Goal: Task Accomplishment & Management: Manage account settings

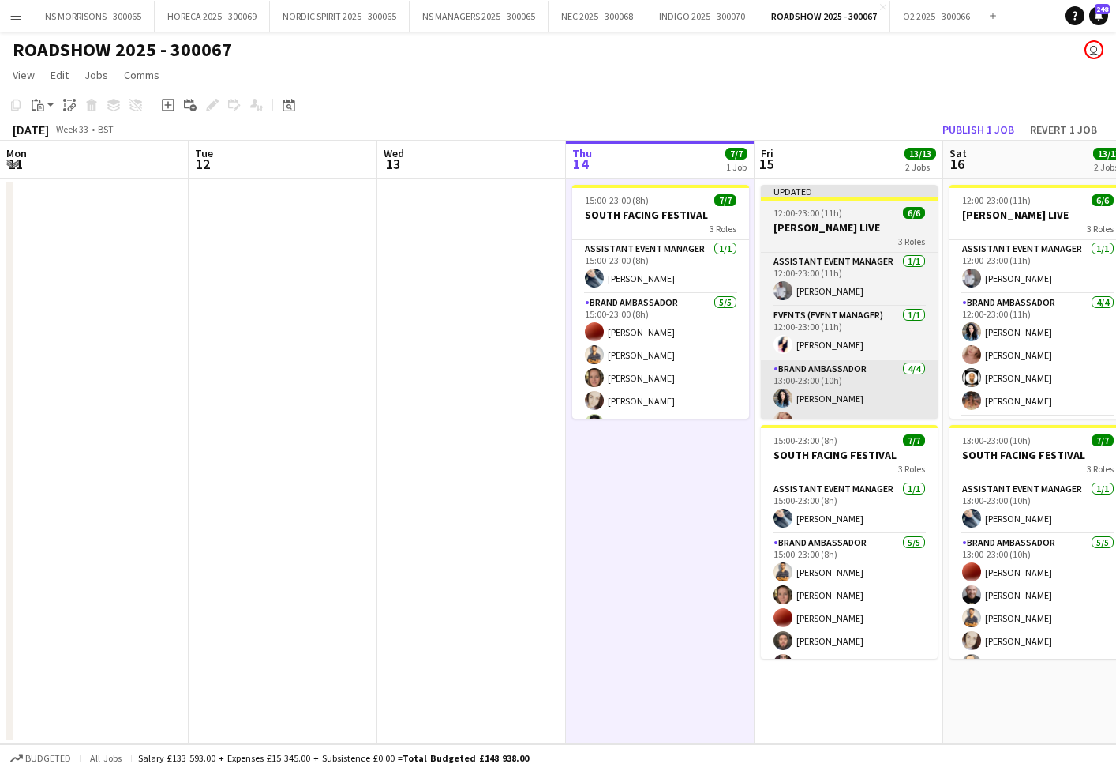
scroll to position [64, 0]
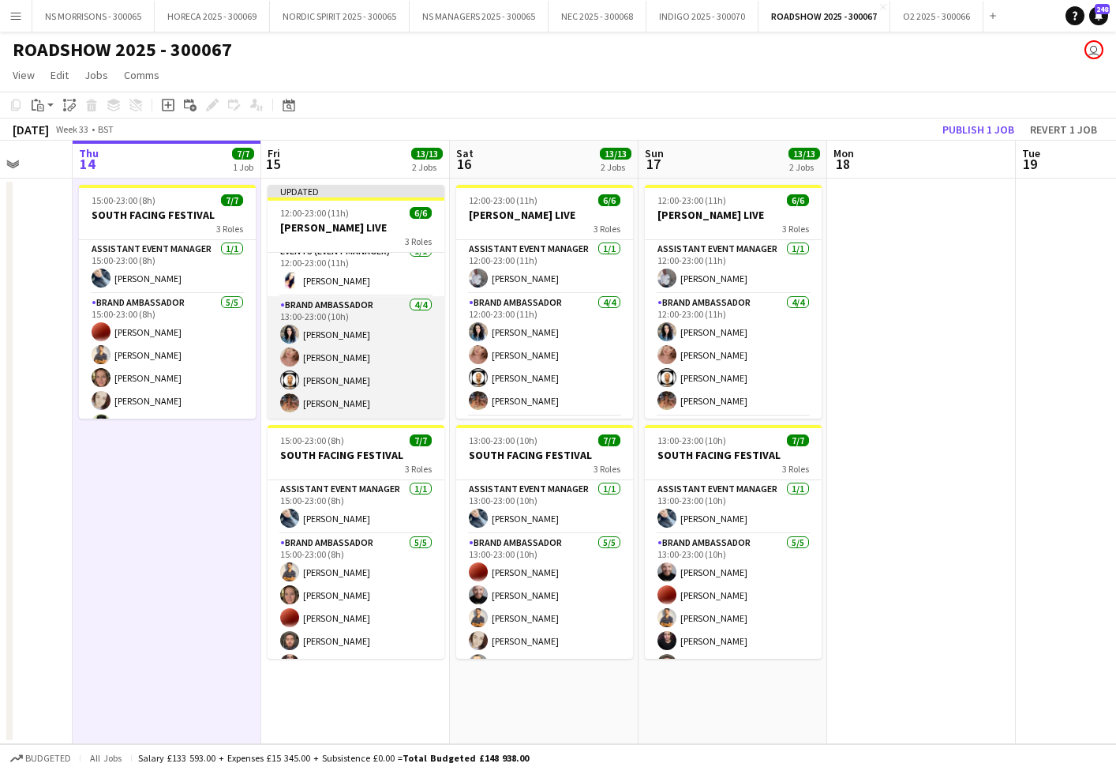
click at [341, 343] on app-card-role "Brand Ambassador [DATE] 13:00-23:00 (10h) [PERSON_NAME] [PERSON_NAME] [PERSON_N…" at bounding box center [356, 357] width 177 height 122
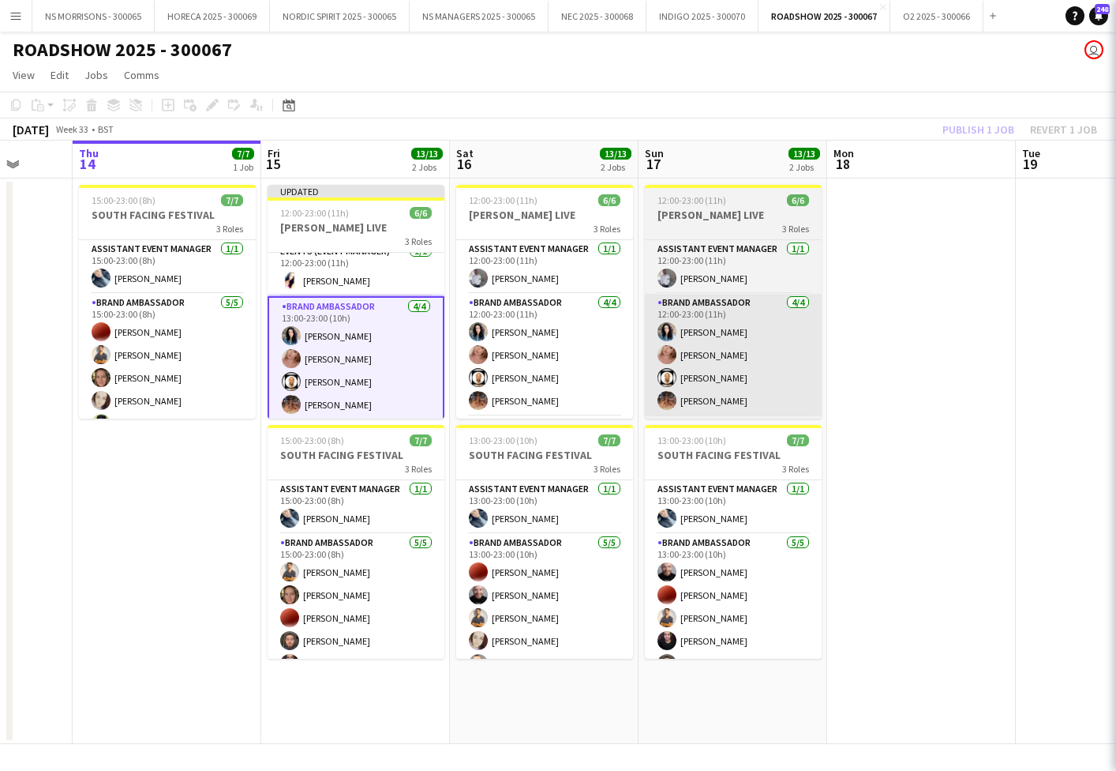
scroll to position [0, 494]
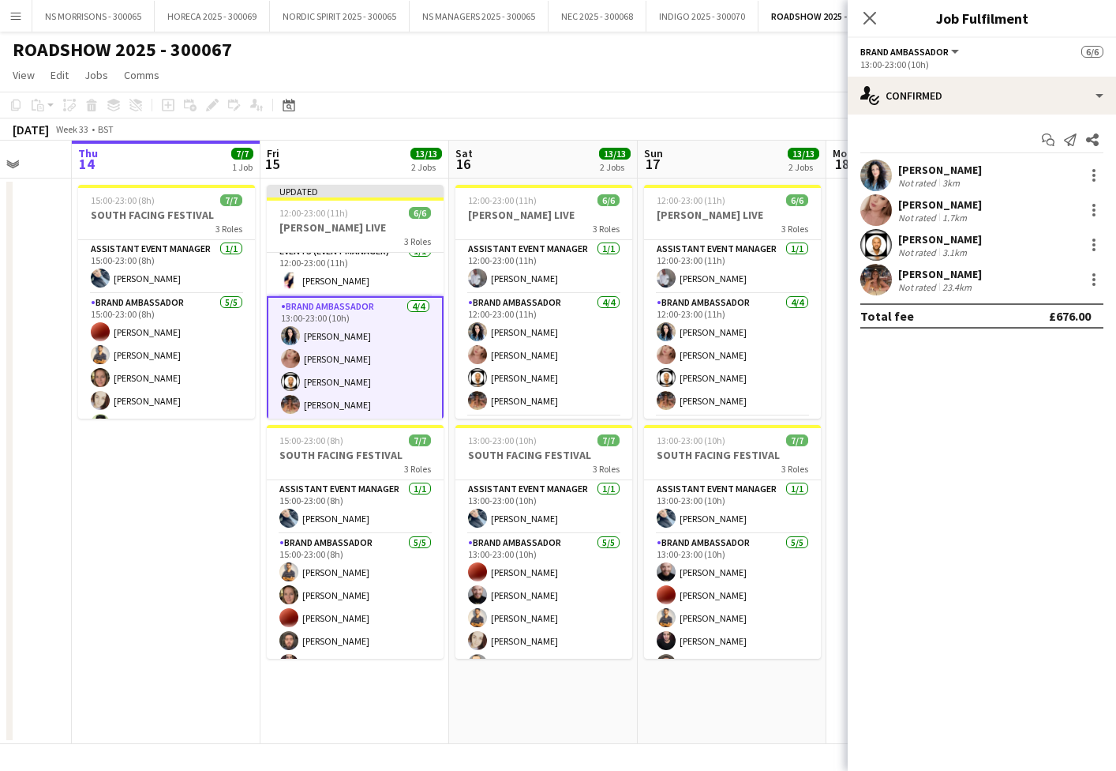
click at [960, 280] on div "[PERSON_NAME]" at bounding box center [941, 274] width 84 height 14
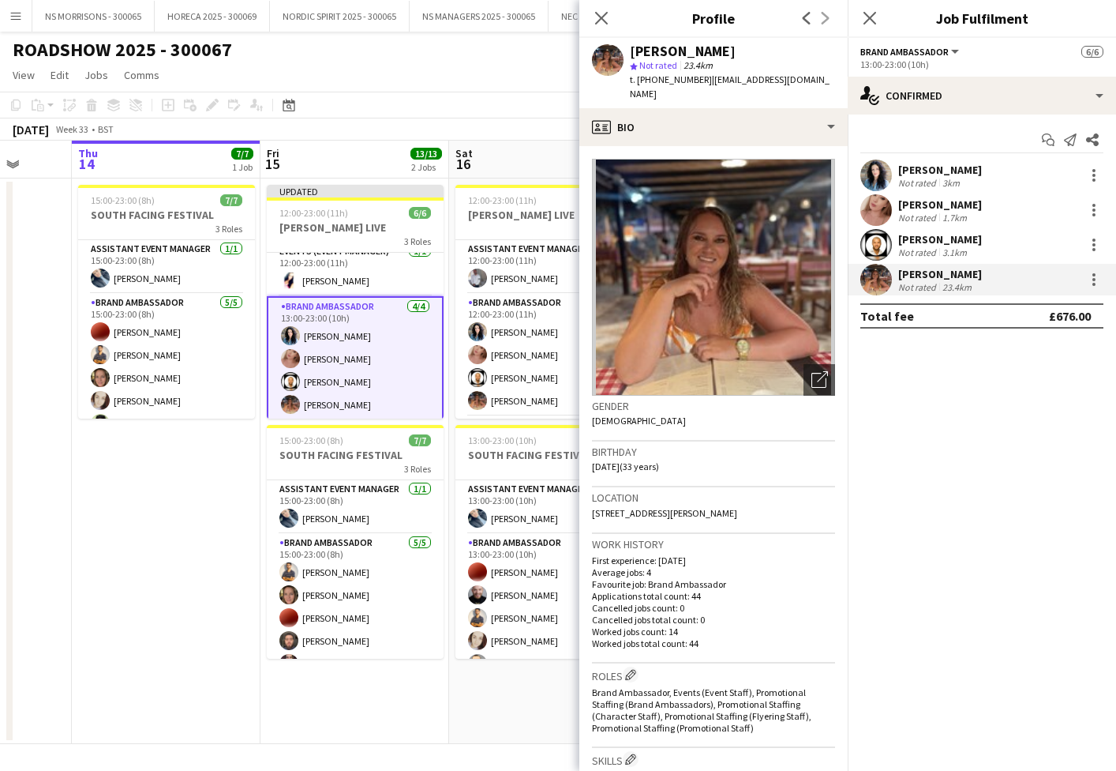
click at [965, 167] on div "[PERSON_NAME]" at bounding box center [941, 170] width 84 height 14
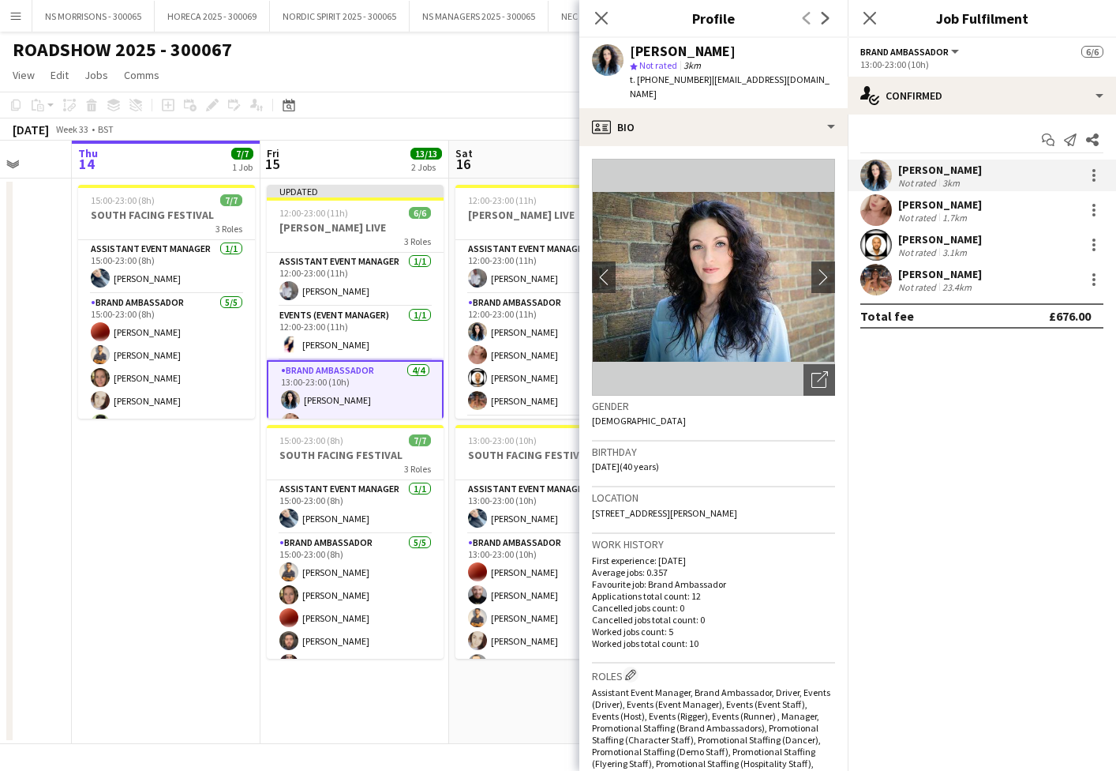
scroll to position [0, 0]
click at [353, 291] on app-card-role "Assistant Event Manager [DATE] 12:00-23:00 (11h) [PERSON_NAME]" at bounding box center [355, 280] width 177 height 54
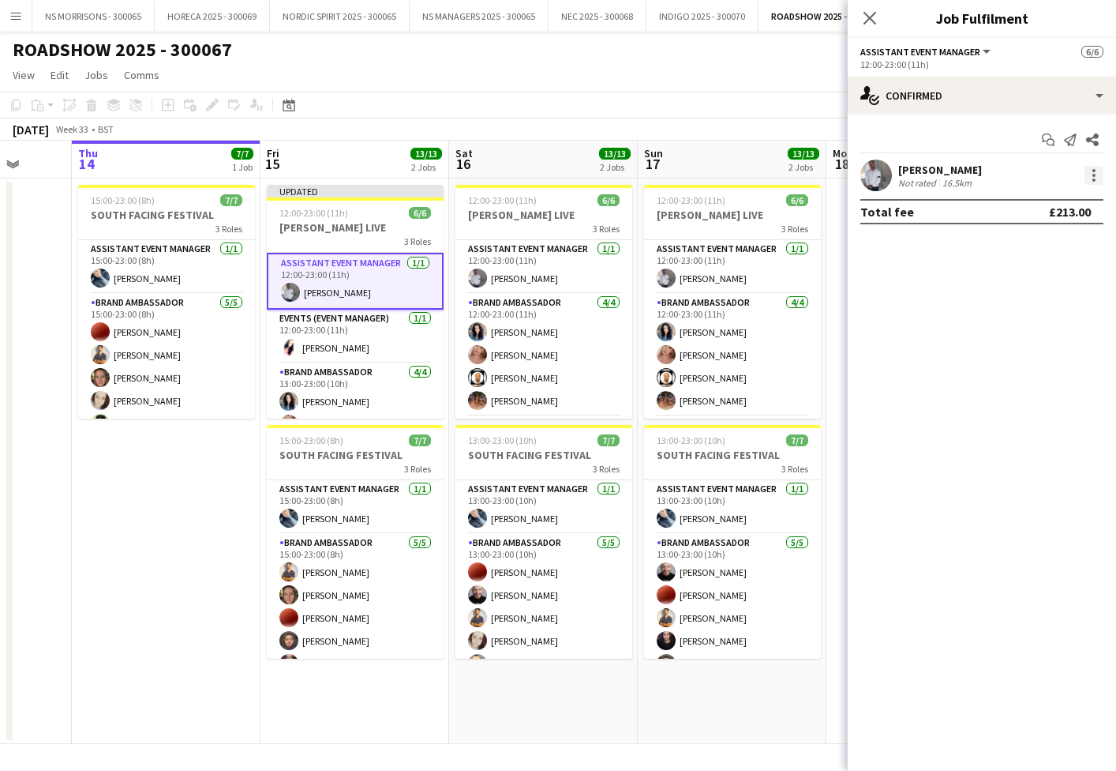
click at [1094, 176] on div at bounding box center [1094, 175] width 3 height 3
click at [1076, 199] on span "Edit fee" at bounding box center [1042, 204] width 98 height 14
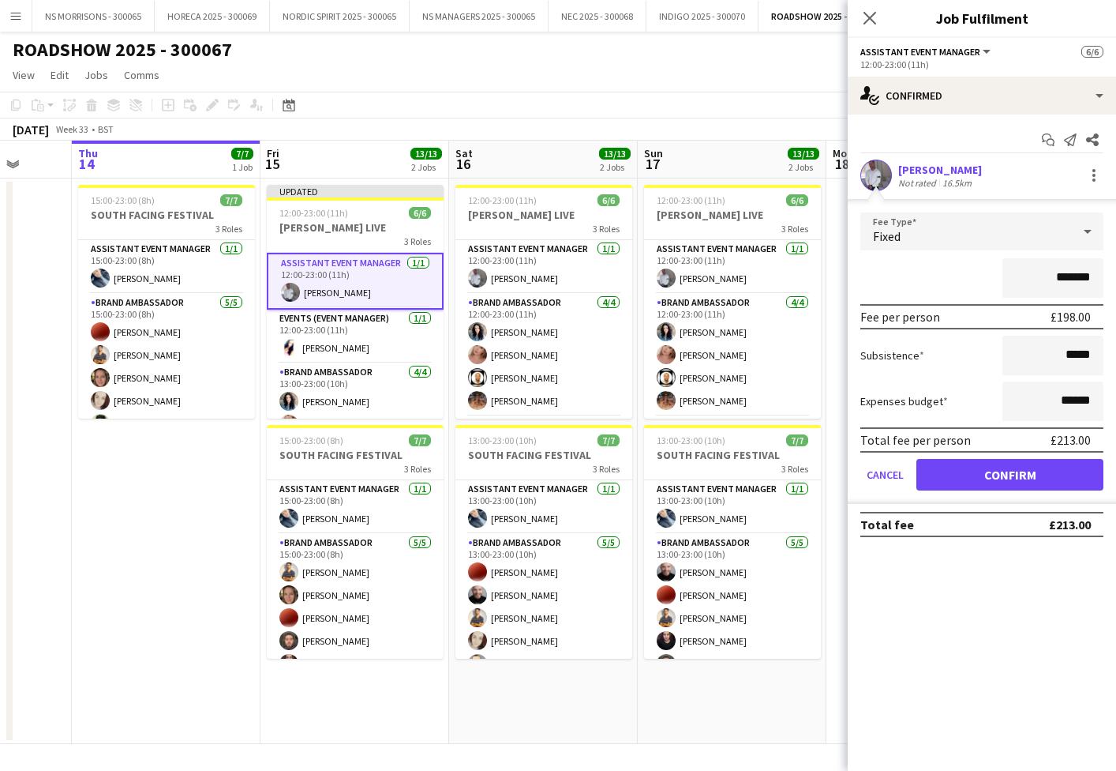
scroll to position [0, 494]
click at [193, 454] on app-date-cell "15:00-23:00 (8h) 7/7 SOUTH FACING FESTIVAL 3 Roles Assistant Event Manager [DAT…" at bounding box center [166, 460] width 189 height 565
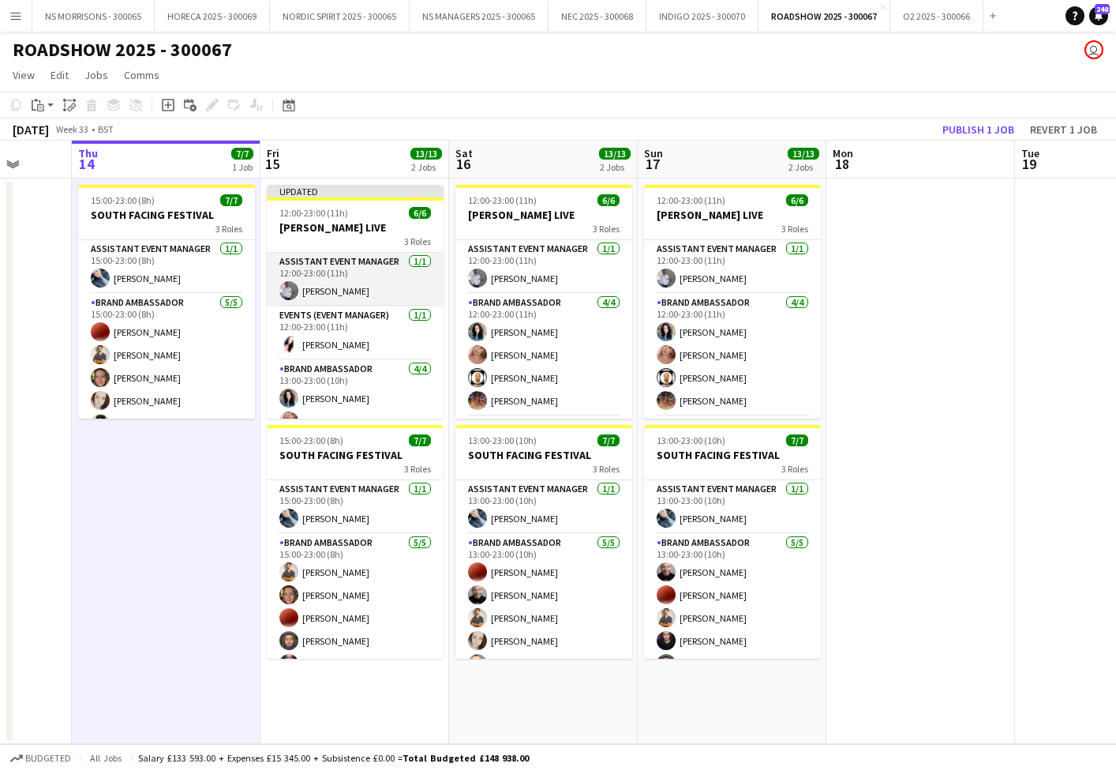
click at [345, 278] on app-card-role "Assistant Event Manager [DATE] 12:00-23:00 (11h) [PERSON_NAME]" at bounding box center [355, 280] width 177 height 54
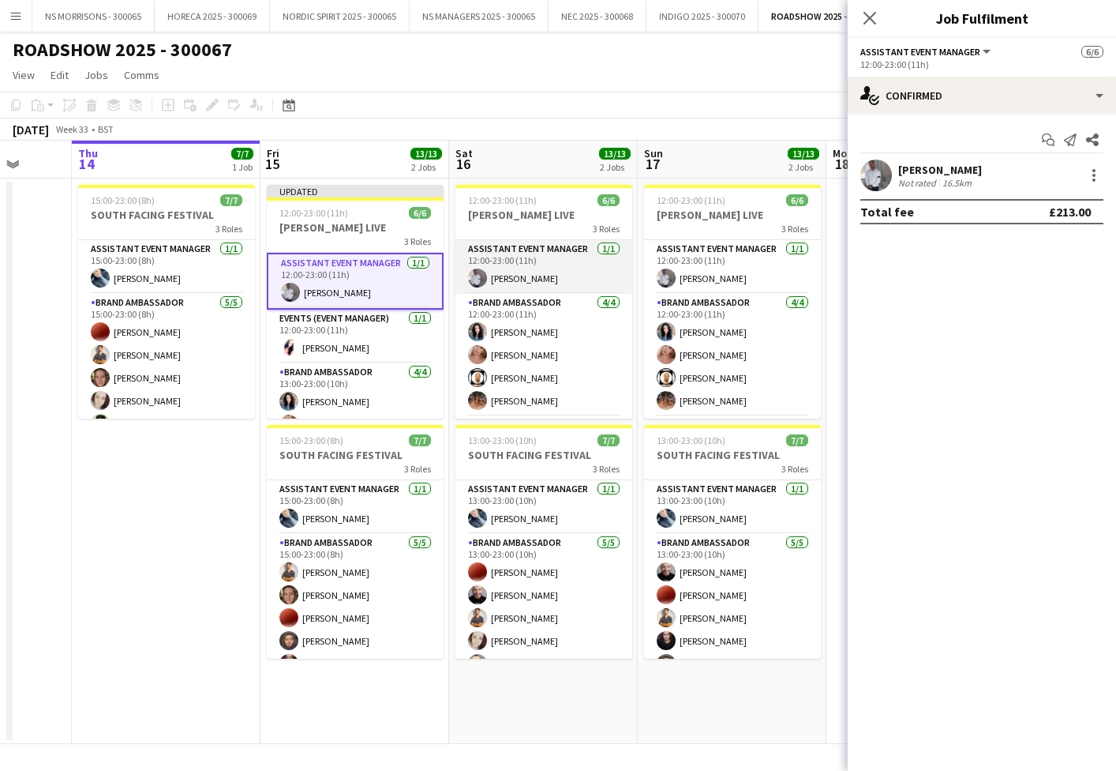
drag, startPoint x: 550, startPoint y: 280, endPoint x: 562, endPoint y: 280, distance: 11.8
click at [550, 280] on app-card-role "Assistant Event Manager [DATE] 12:00-23:00 (11h) [PERSON_NAME]" at bounding box center [544, 267] width 177 height 54
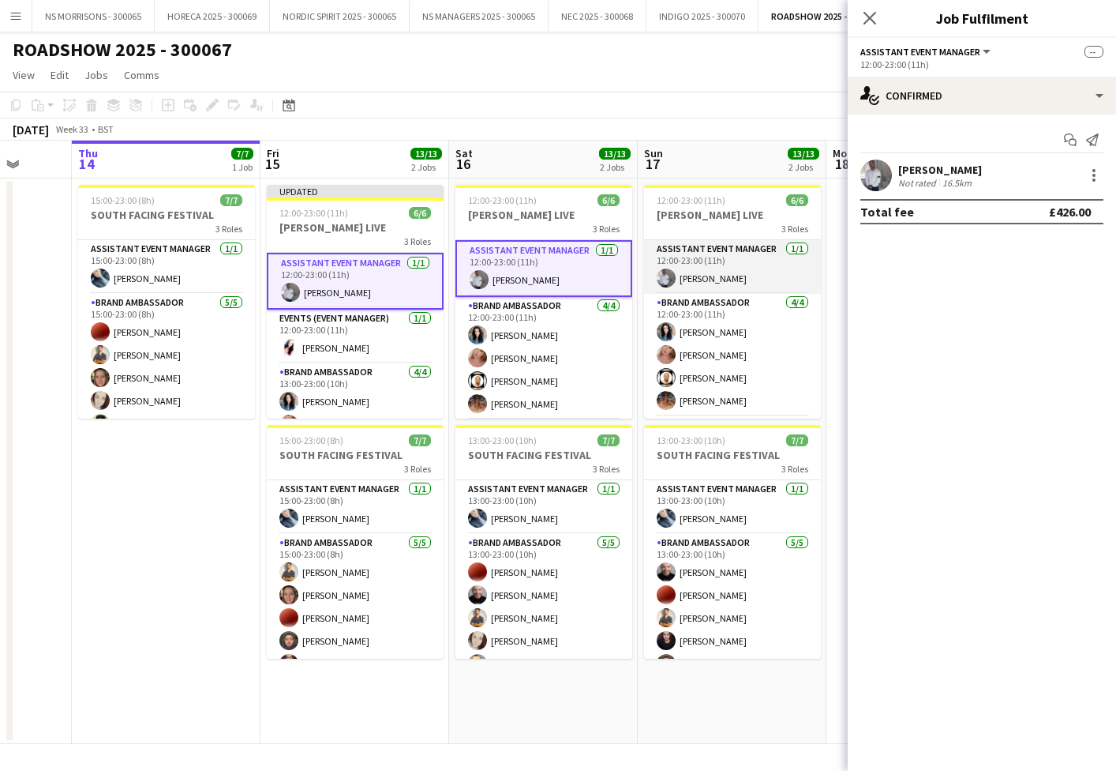
click at [668, 279] on app-user-avatar at bounding box center [666, 277] width 19 height 19
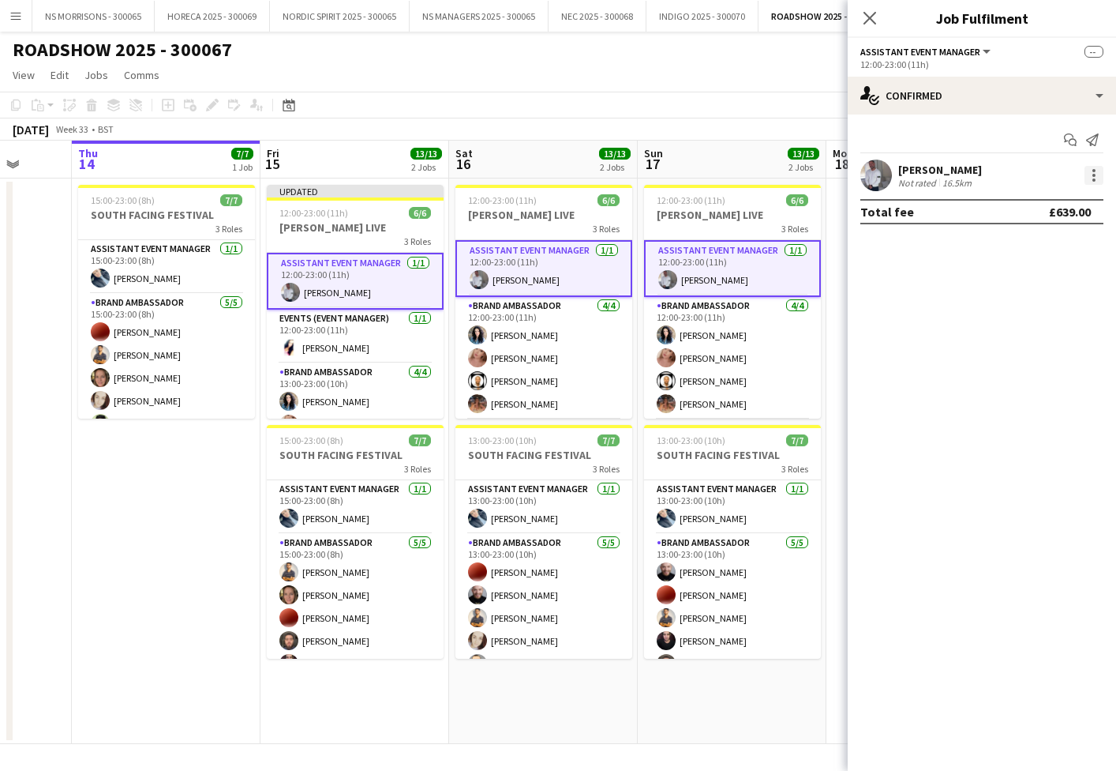
click at [1100, 175] on div at bounding box center [1094, 175] width 19 height 19
click at [1052, 316] on span "Remove" at bounding box center [1042, 318] width 98 height 14
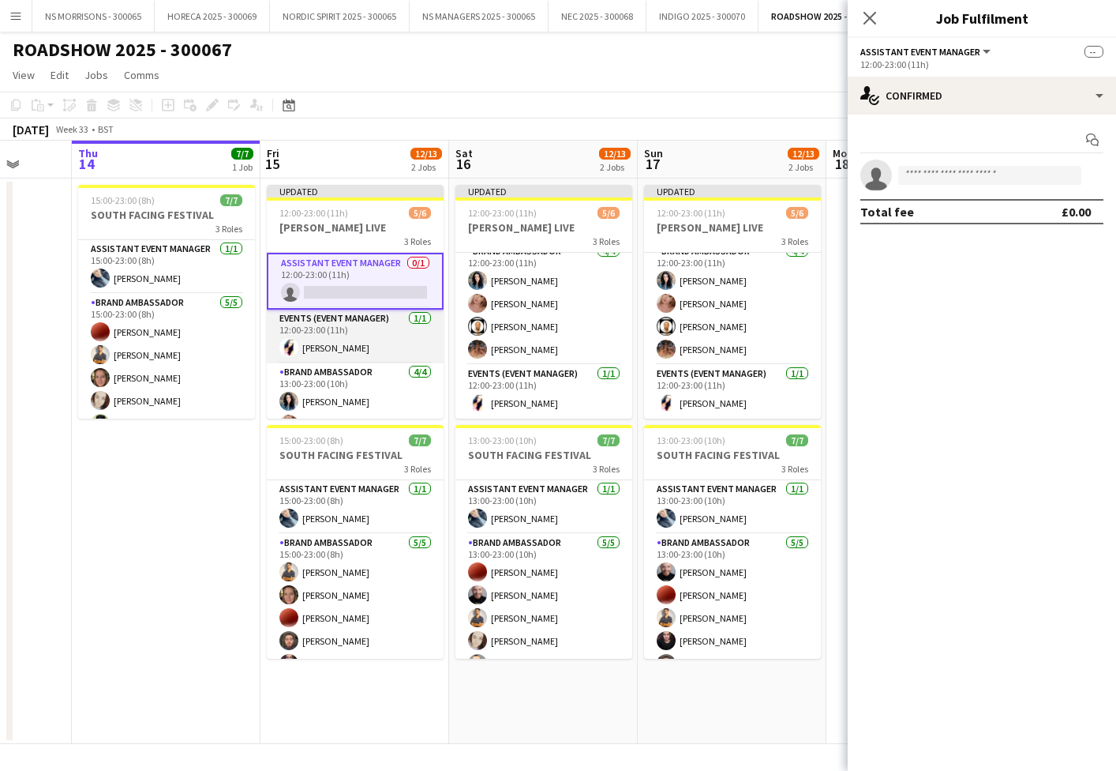
scroll to position [0, 0]
click at [340, 346] on app-card-role "Events (Event Manager) [DATE] 12:00-23:00 (11h) [PERSON_NAME]" at bounding box center [355, 337] width 177 height 54
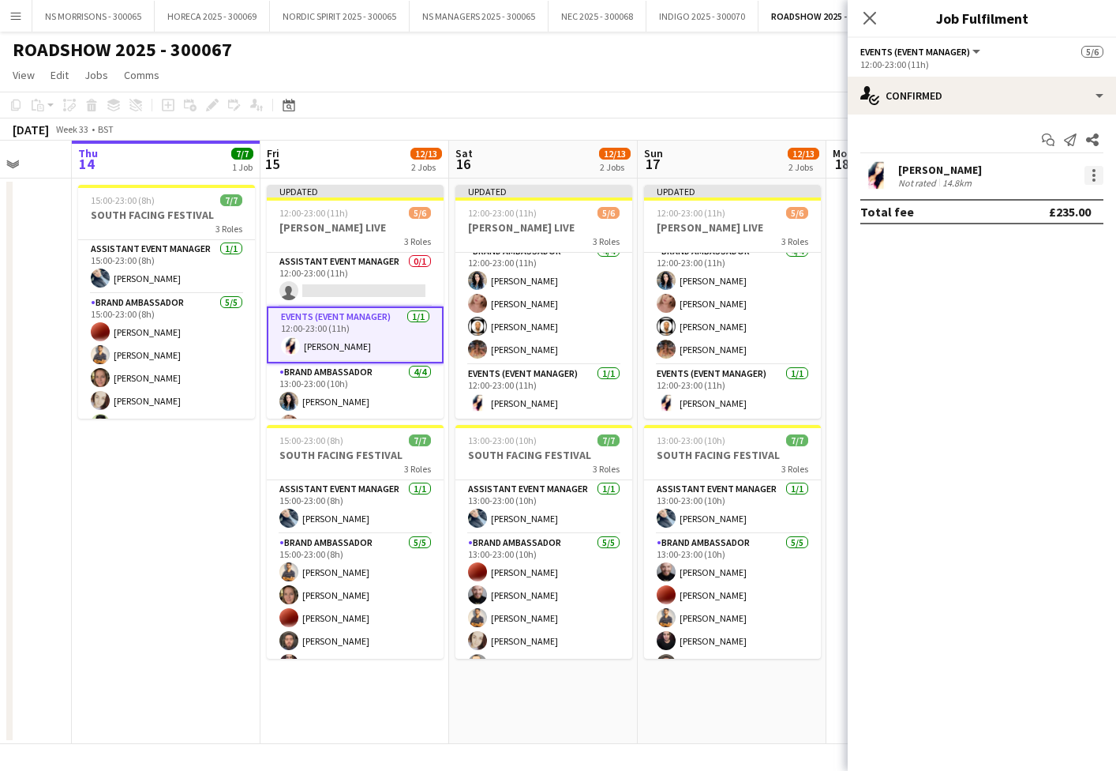
click at [1094, 171] on div at bounding box center [1094, 170] width 3 height 3
click at [1056, 204] on span "Edit fee" at bounding box center [1042, 204] width 98 height 14
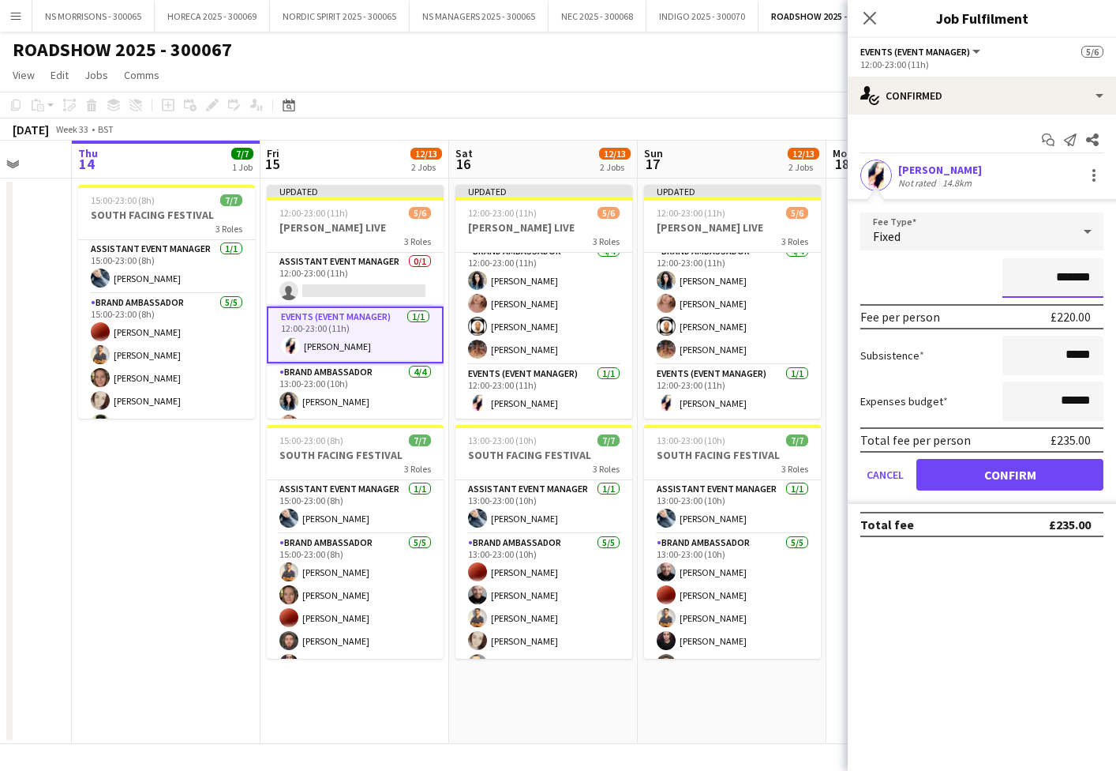
drag, startPoint x: 1060, startPoint y: 280, endPoint x: 1071, endPoint y: 277, distance: 11.5
click at [1074, 277] on input "*******" at bounding box center [1053, 277] width 101 height 39
type input "*******"
click at [973, 471] on button "Confirm" at bounding box center [1010, 475] width 187 height 32
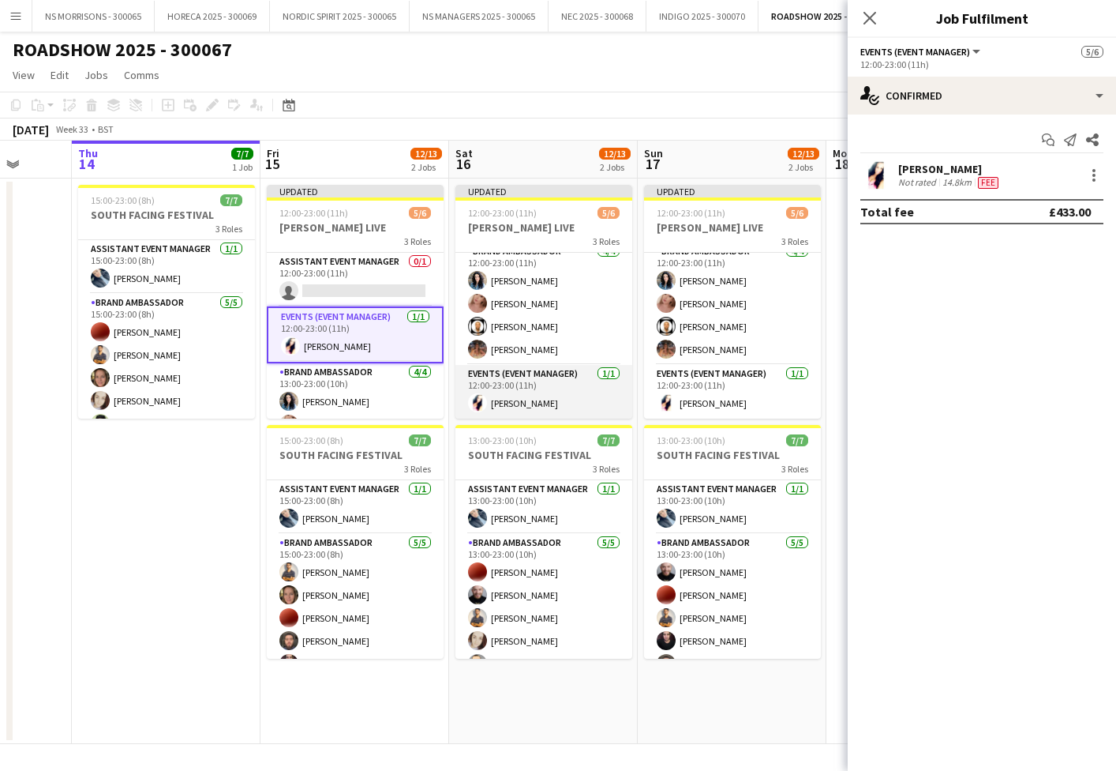
drag, startPoint x: 517, startPoint y: 400, endPoint x: 538, endPoint y: 400, distance: 20.5
click at [517, 400] on app-card-role "Events (Event Manager) [DATE] 12:00-23:00 (11h) [PERSON_NAME]" at bounding box center [544, 392] width 177 height 54
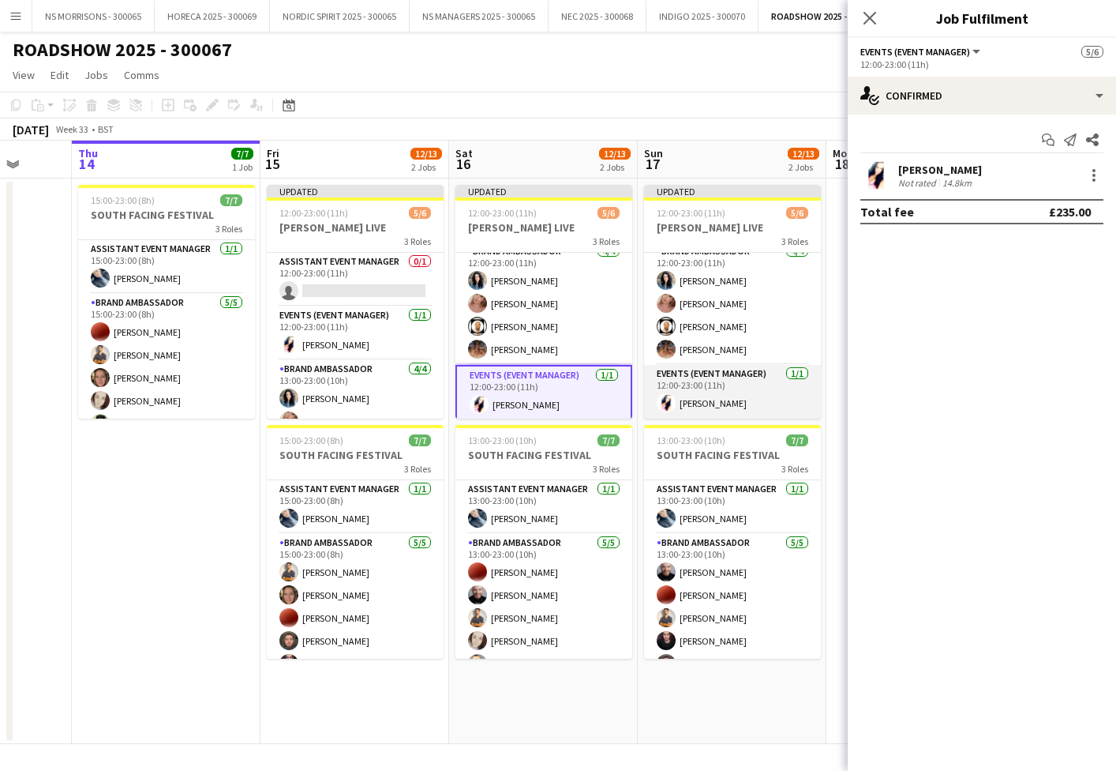
click at [723, 407] on app-card-role "Events (Event Manager) [DATE] 12:00-23:00 (11h) [PERSON_NAME]" at bounding box center [732, 392] width 177 height 54
click at [1097, 168] on div at bounding box center [1094, 175] width 19 height 19
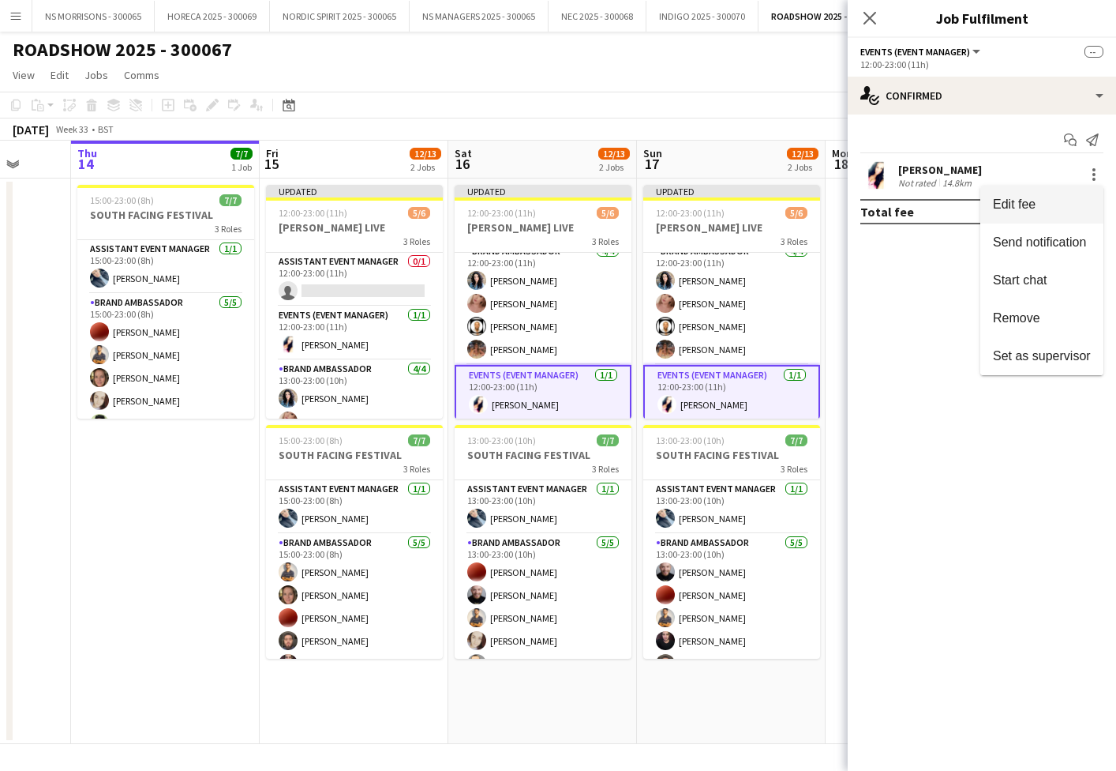
drag, startPoint x: 1096, startPoint y: 170, endPoint x: 1067, endPoint y: 216, distance: 55.0
click at [1067, 216] on button "Edit fee" at bounding box center [1042, 205] width 123 height 38
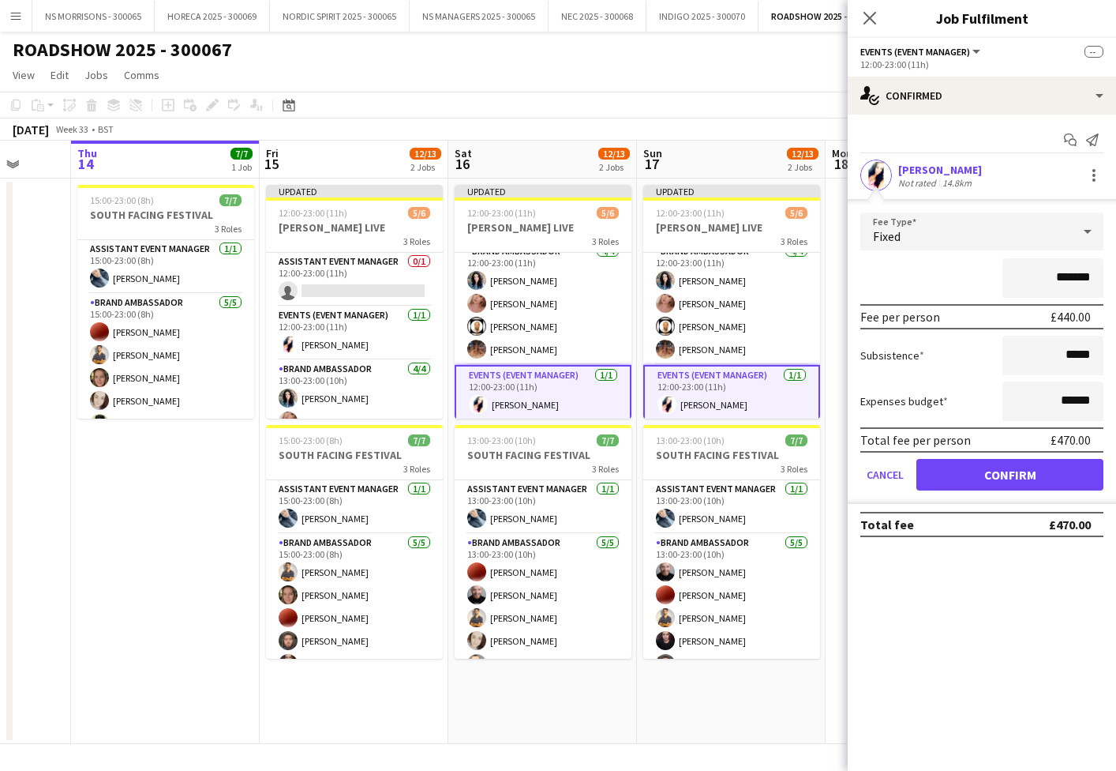
drag, startPoint x: 1057, startPoint y: 277, endPoint x: 1071, endPoint y: 276, distance: 13.4
click at [1073, 276] on input "*******" at bounding box center [1053, 277] width 101 height 39
type input "*******"
click at [986, 467] on button "Confirm" at bounding box center [1010, 475] width 187 height 32
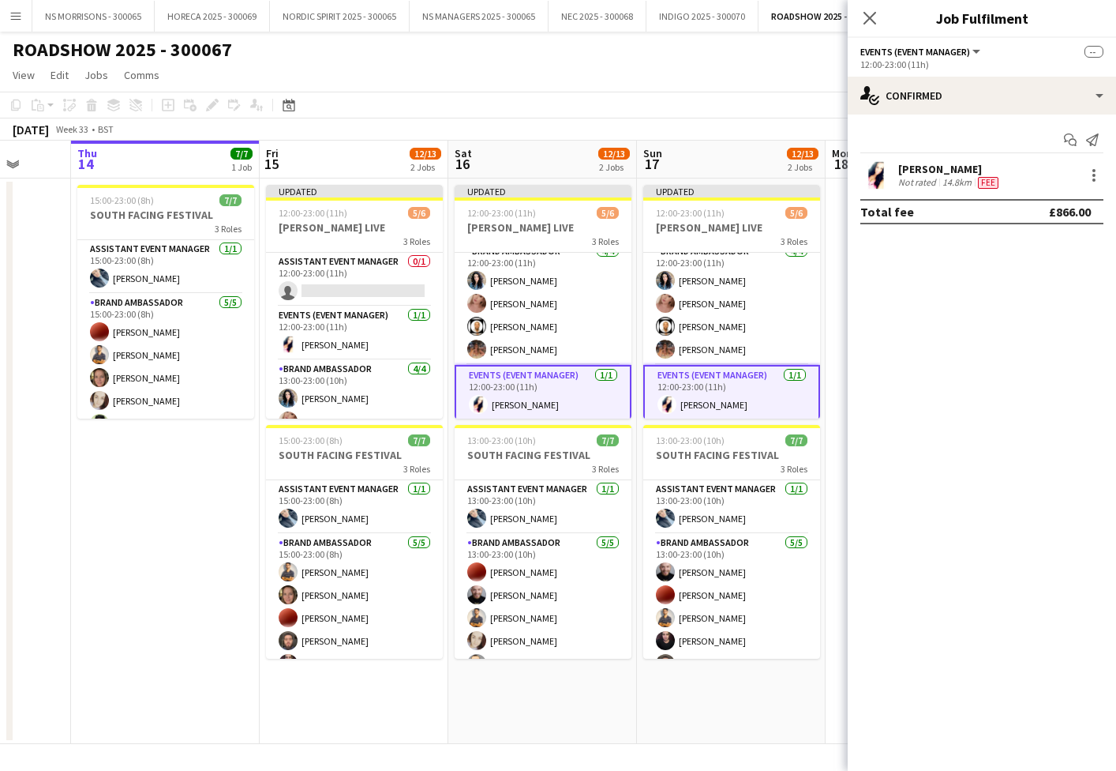
click at [829, 340] on app-date-cell at bounding box center [920, 460] width 189 height 565
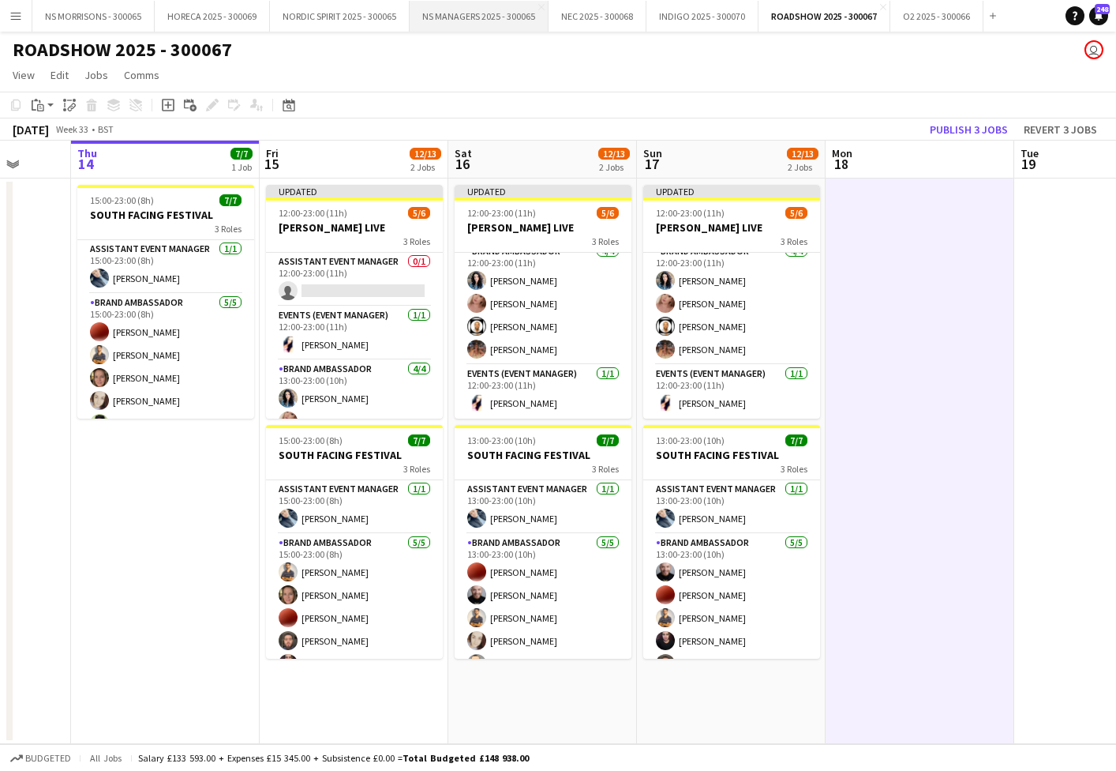
click at [506, 14] on button "NS MANAGERS 2025 - 300065 Close" at bounding box center [479, 16] width 139 height 31
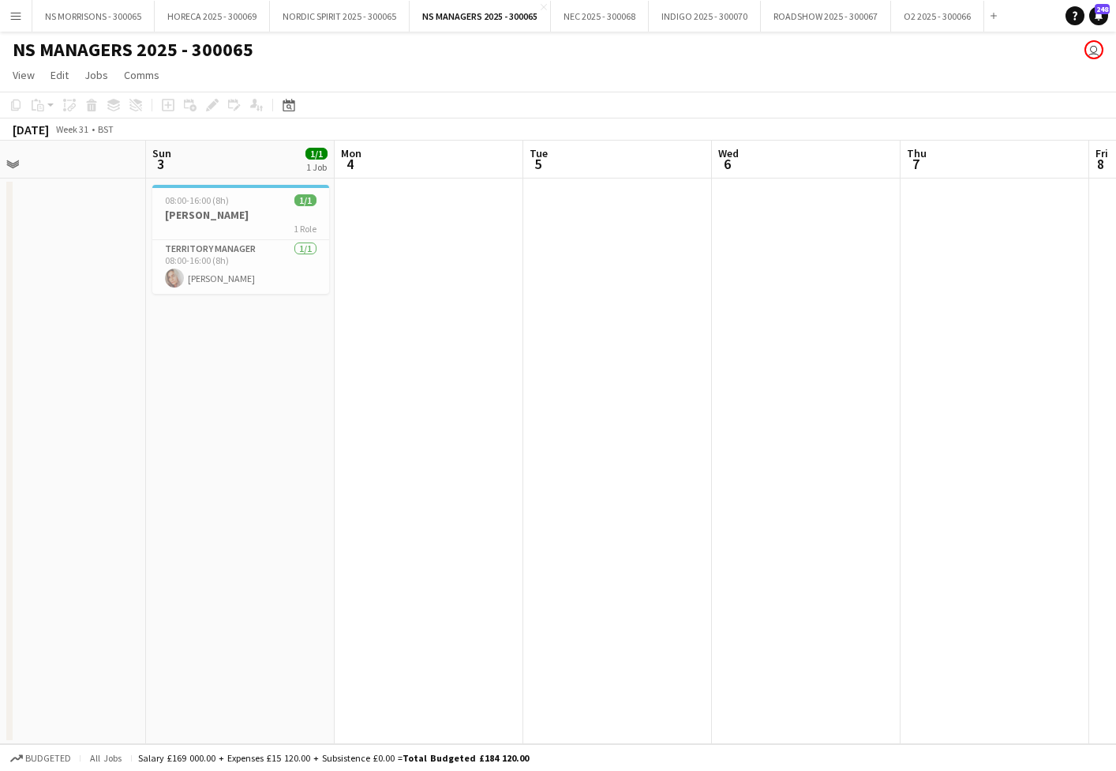
scroll to position [0, 348]
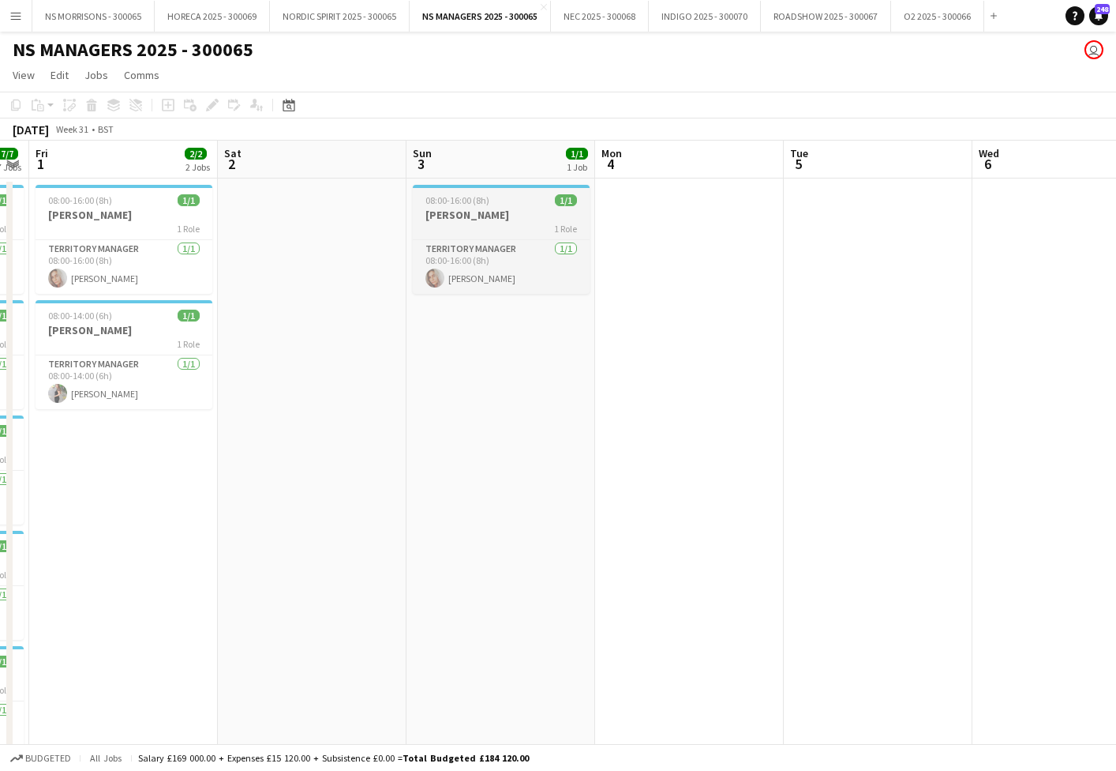
click at [448, 219] on h3 "[PERSON_NAME]" at bounding box center [501, 215] width 177 height 14
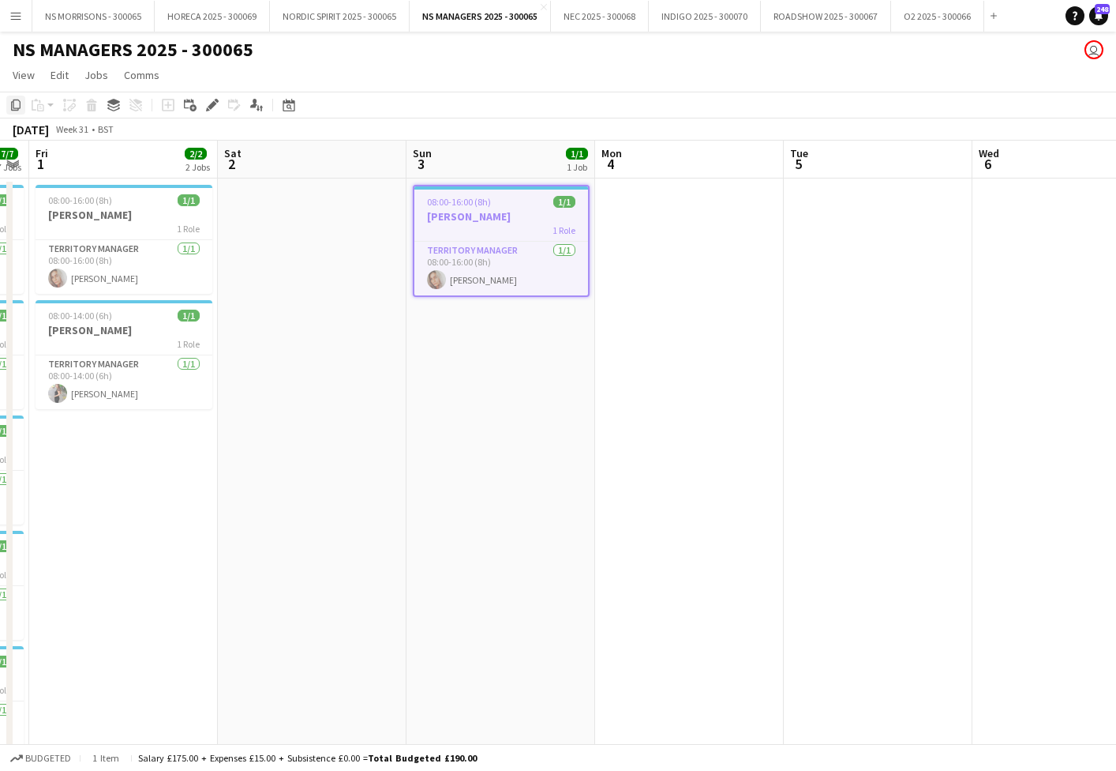
click at [18, 108] on icon at bounding box center [15, 104] width 9 height 11
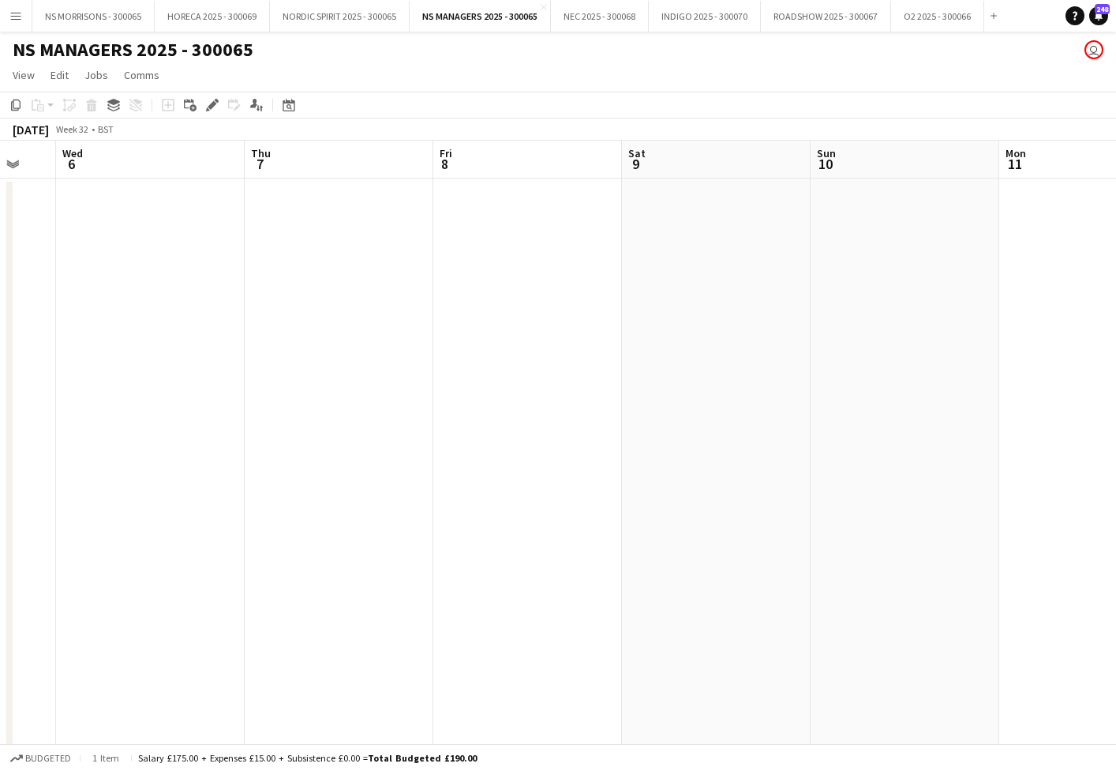
drag, startPoint x: 653, startPoint y: 202, endPoint x: 549, endPoint y: 186, distance: 105.4
click at [652, 202] on app-date-cell at bounding box center [716, 601] width 189 height 847
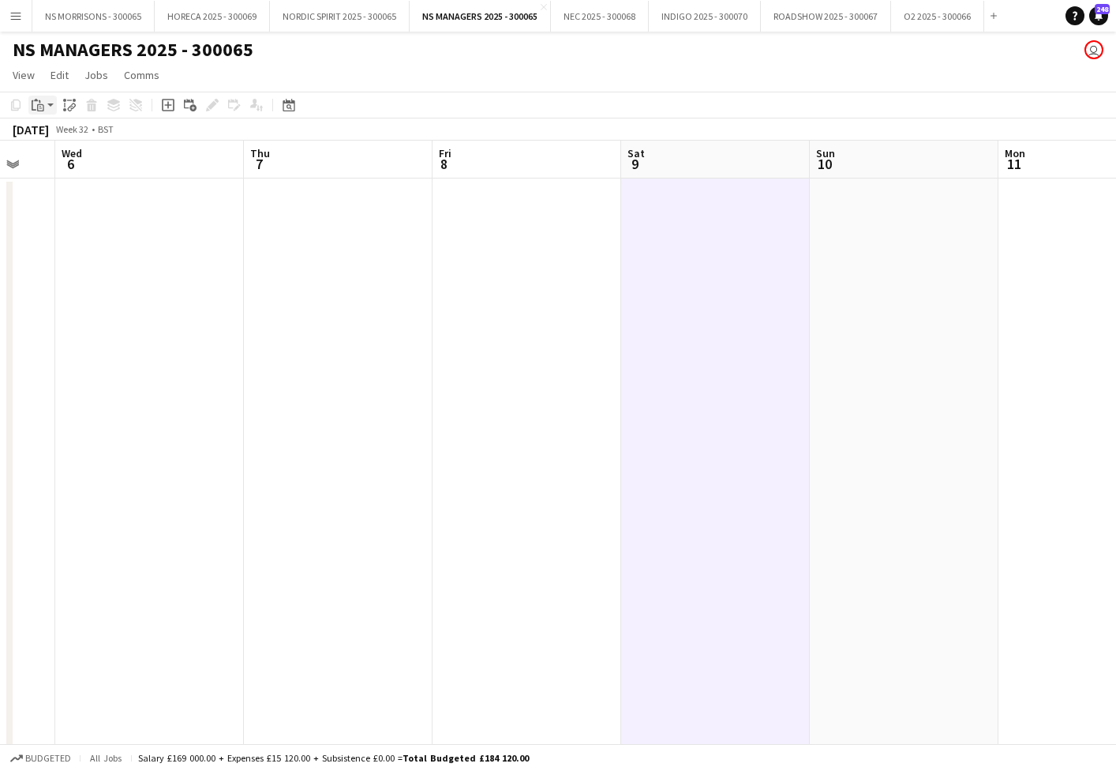
click at [47, 104] on div "Paste" at bounding box center [37, 105] width 19 height 19
click at [56, 167] on link "Paste with crew Command Shift V" at bounding box center [104, 162] width 125 height 14
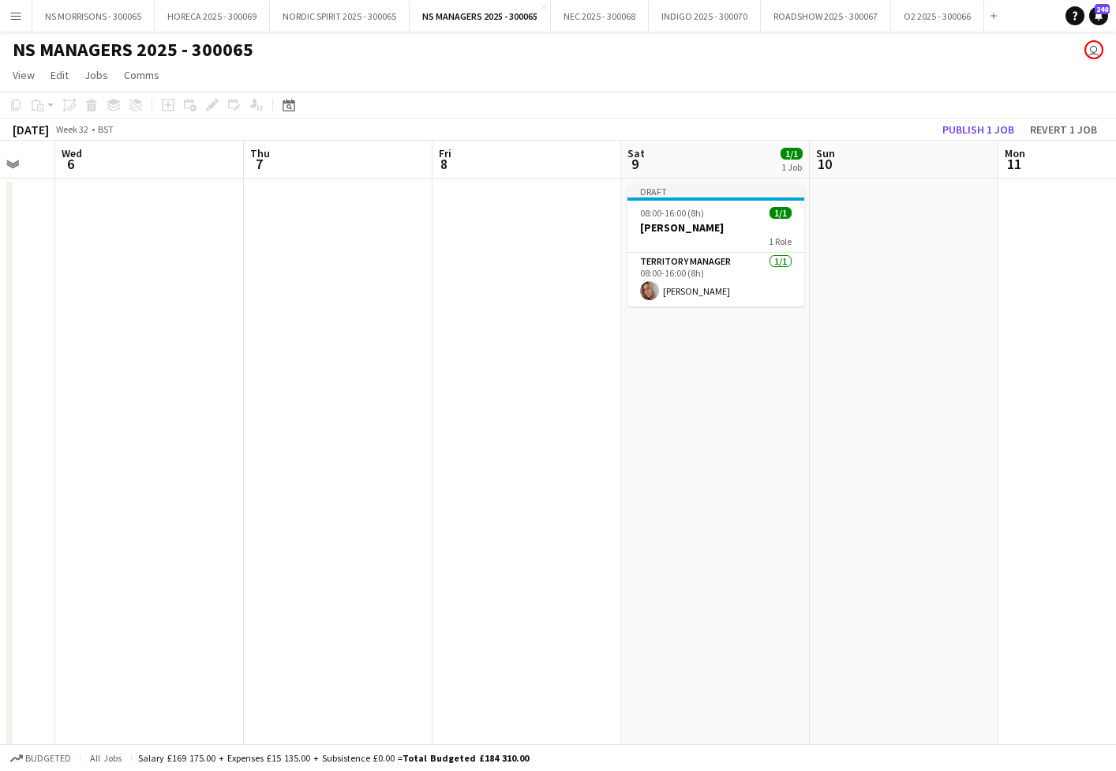
drag, startPoint x: 733, startPoint y: 276, endPoint x: 846, endPoint y: 235, distance: 119.9
click at [733, 276] on app-card-role "Territory Manager [DATE] 08:00-16:00 (8h) [PERSON_NAME]" at bounding box center [716, 280] width 177 height 54
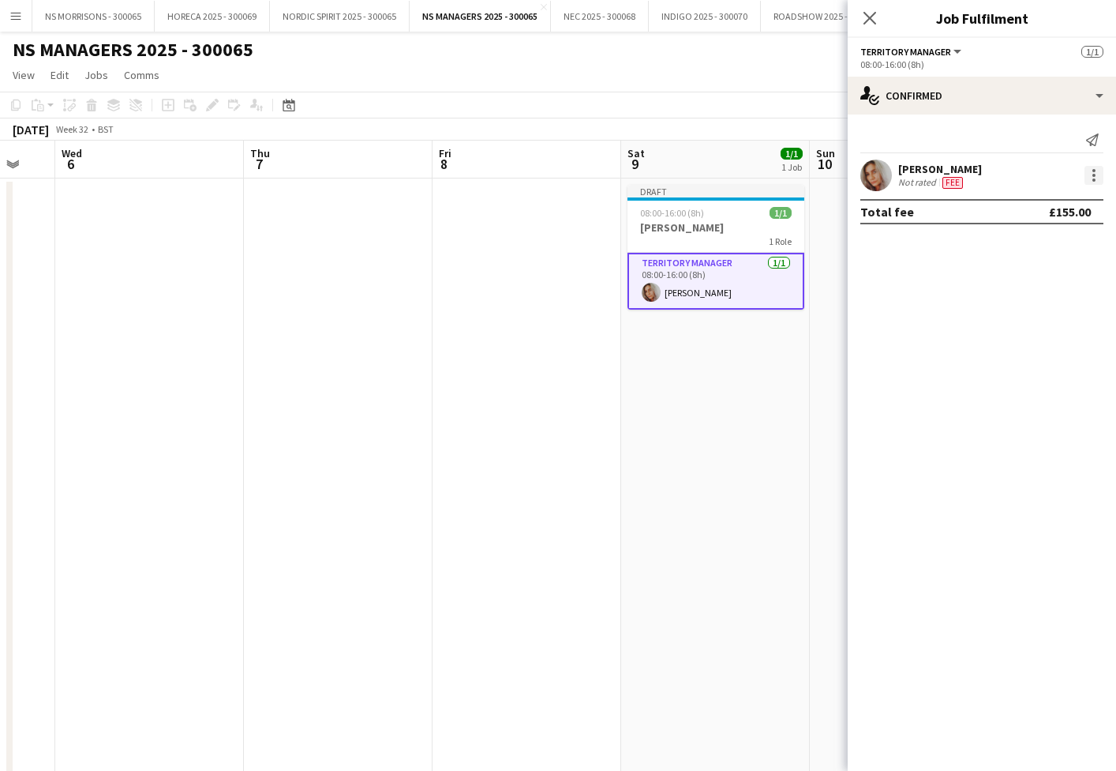
click at [1088, 170] on div at bounding box center [1094, 175] width 19 height 19
drag, startPoint x: 1071, startPoint y: 203, endPoint x: 936, endPoint y: 276, distance: 153.7
click at [1071, 203] on span "Edit fee" at bounding box center [1042, 204] width 98 height 14
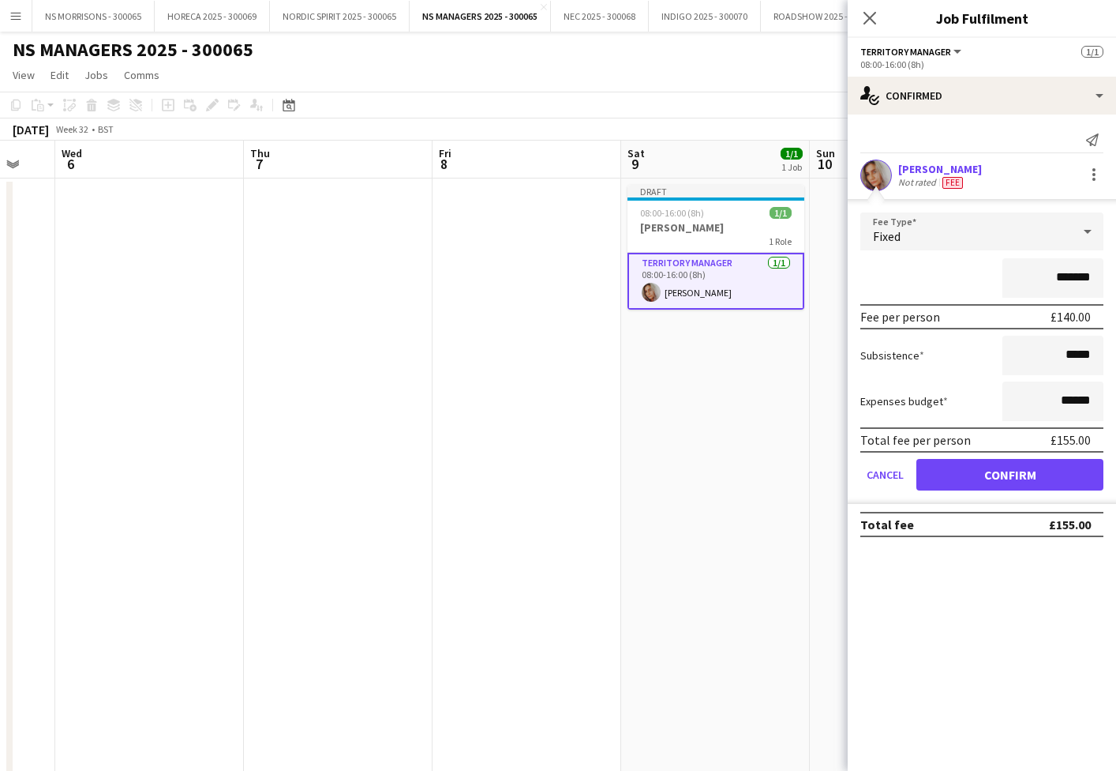
drag, startPoint x: 775, startPoint y: 433, endPoint x: 710, endPoint y: 413, distance: 67.9
click at [775, 433] on app-date-cell "Draft 08:00-16:00 (8h) 1/1 [PERSON_NAME] 1 Role Territory Manager [DATE] 08:00-…" at bounding box center [715, 601] width 189 height 847
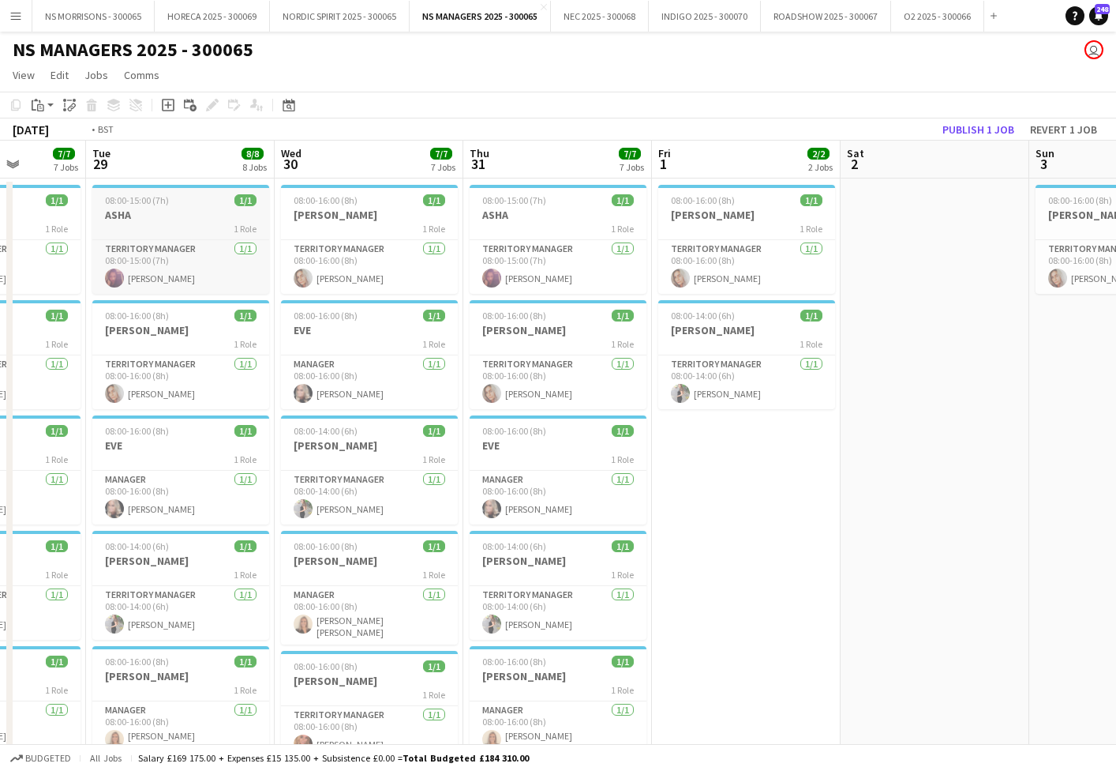
scroll to position [0, 475]
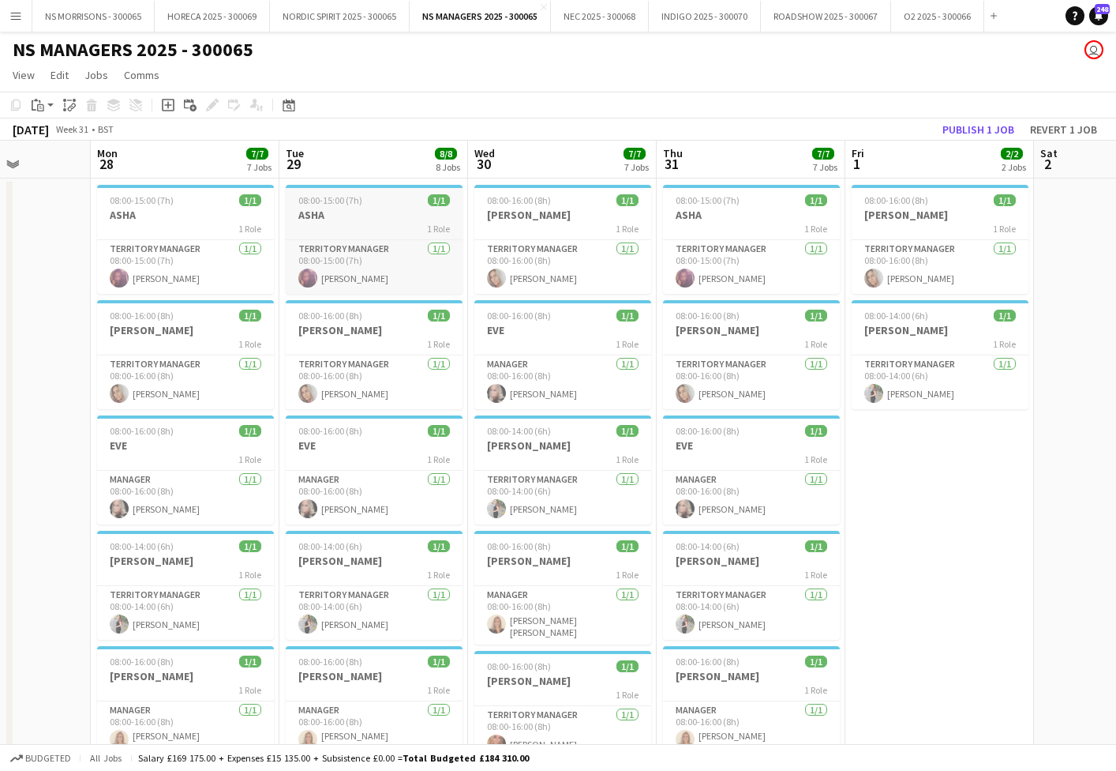
click at [389, 224] on div "1 Role" at bounding box center [374, 228] width 177 height 13
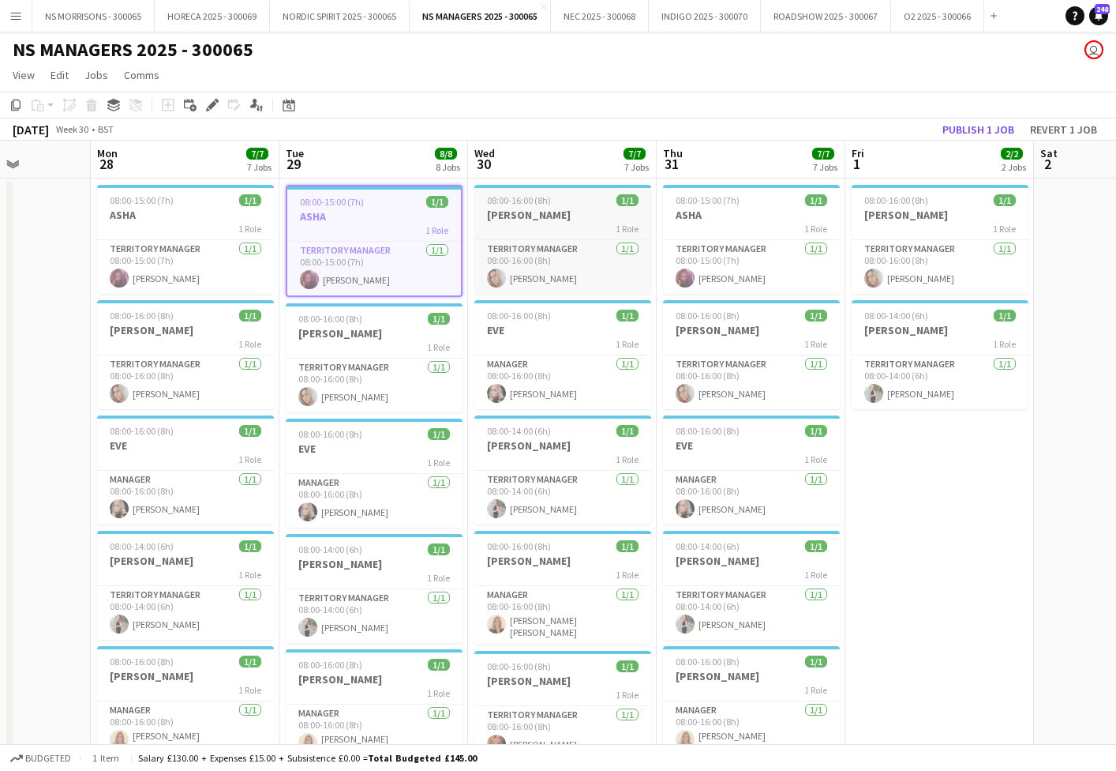
click at [519, 219] on h3 "[PERSON_NAME]" at bounding box center [563, 215] width 177 height 14
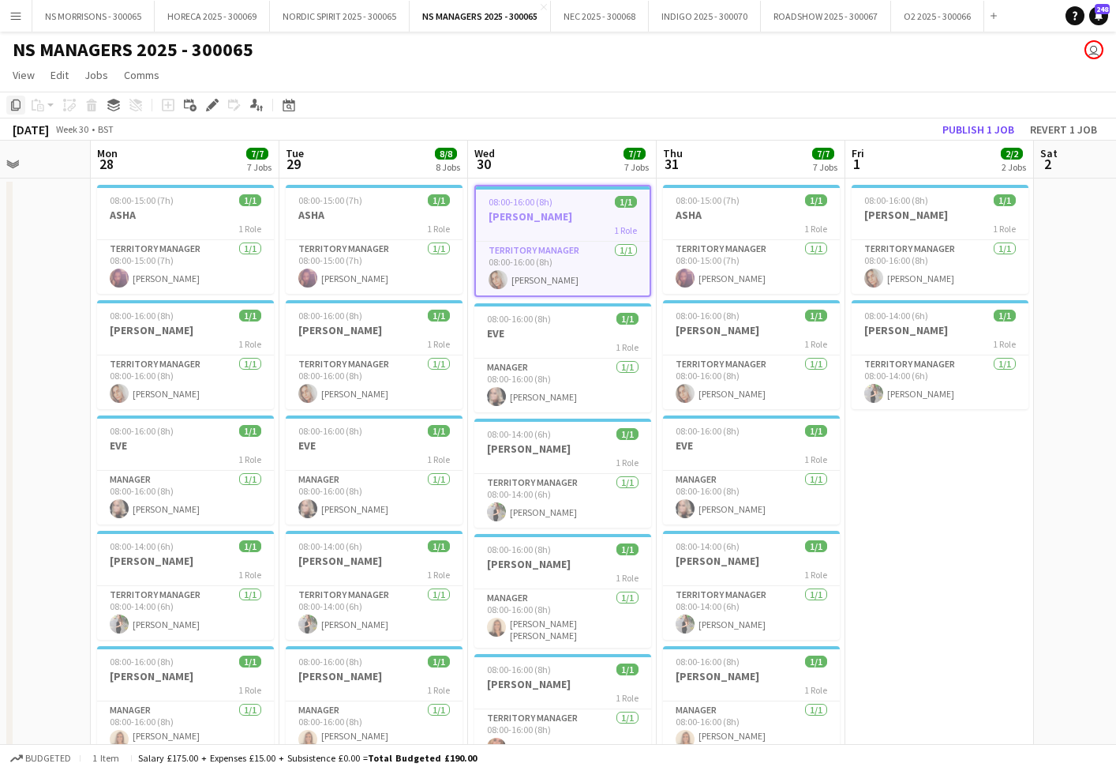
click at [11, 105] on icon "Copy" at bounding box center [15, 105] width 13 height 13
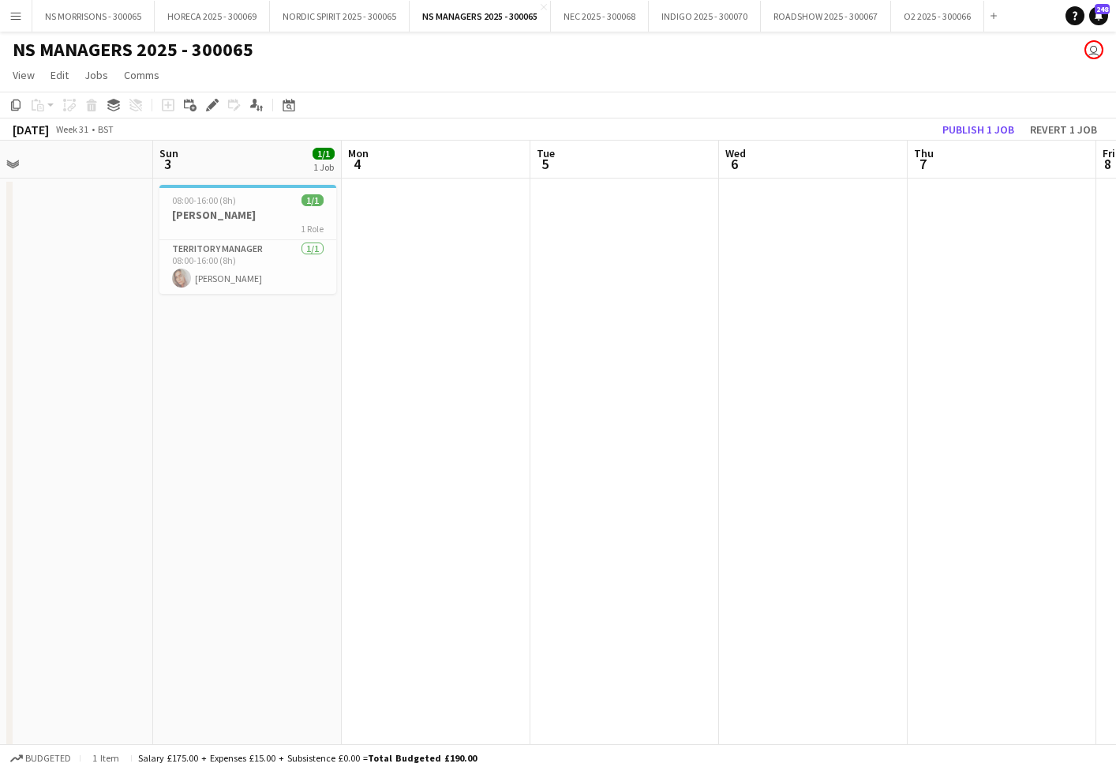
scroll to position [0, 626]
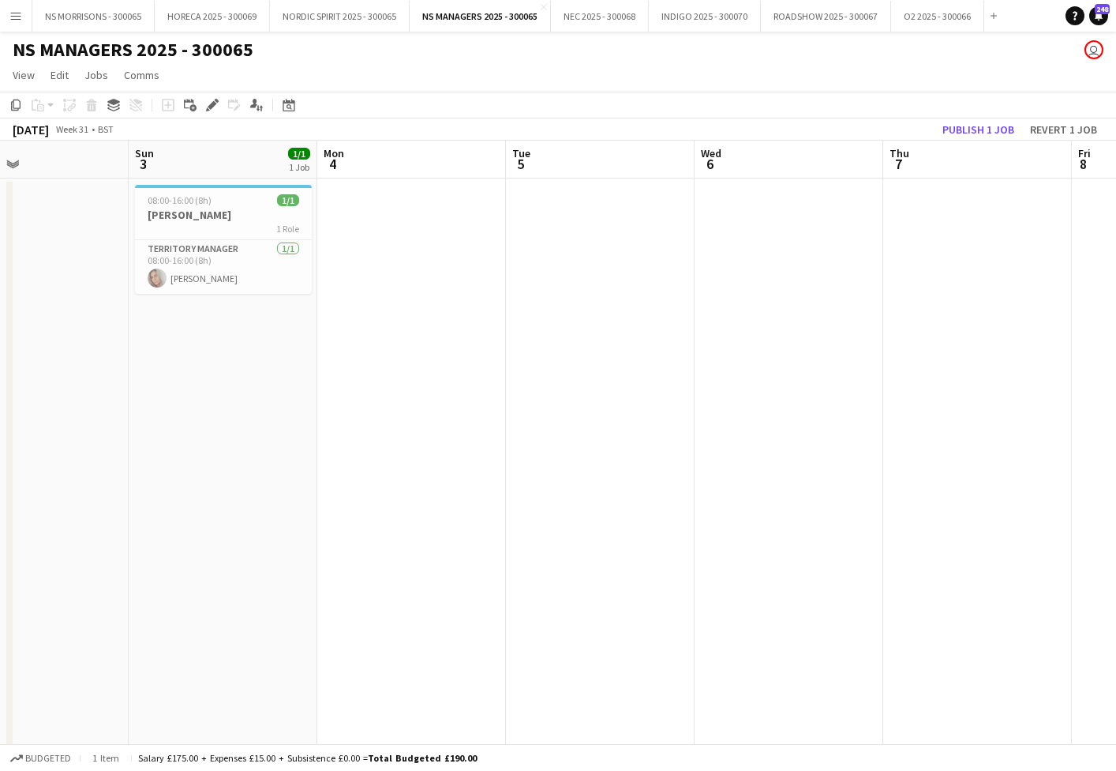
click at [392, 214] on app-date-cell at bounding box center [411, 659] width 189 height 963
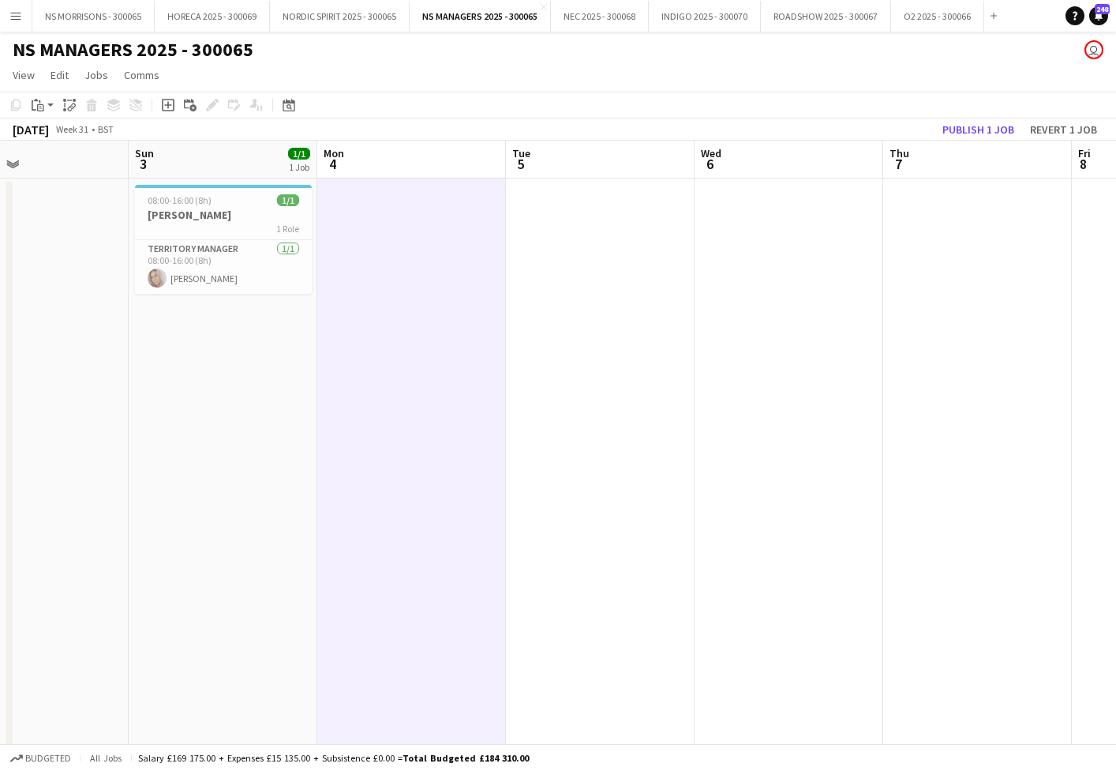
click at [626, 242] on app-date-cell at bounding box center [600, 659] width 189 height 963
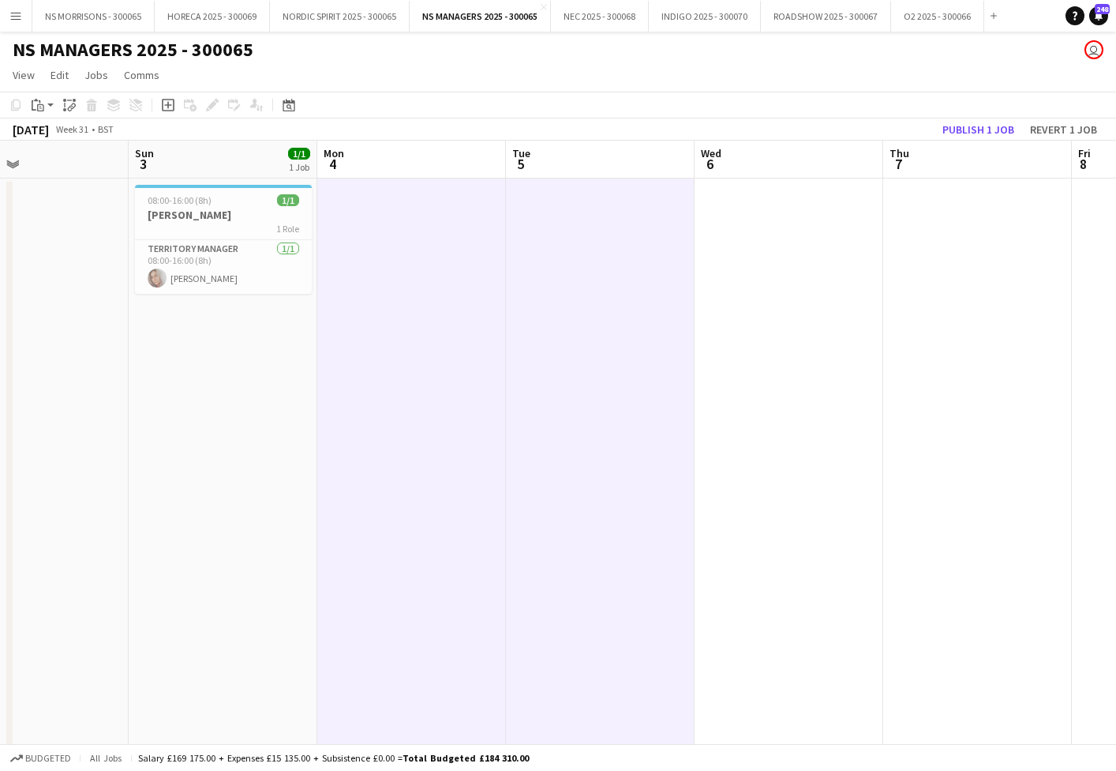
drag, startPoint x: 797, startPoint y: 244, endPoint x: 839, endPoint y: 242, distance: 42.7
click at [797, 244] on app-date-cell at bounding box center [789, 659] width 189 height 963
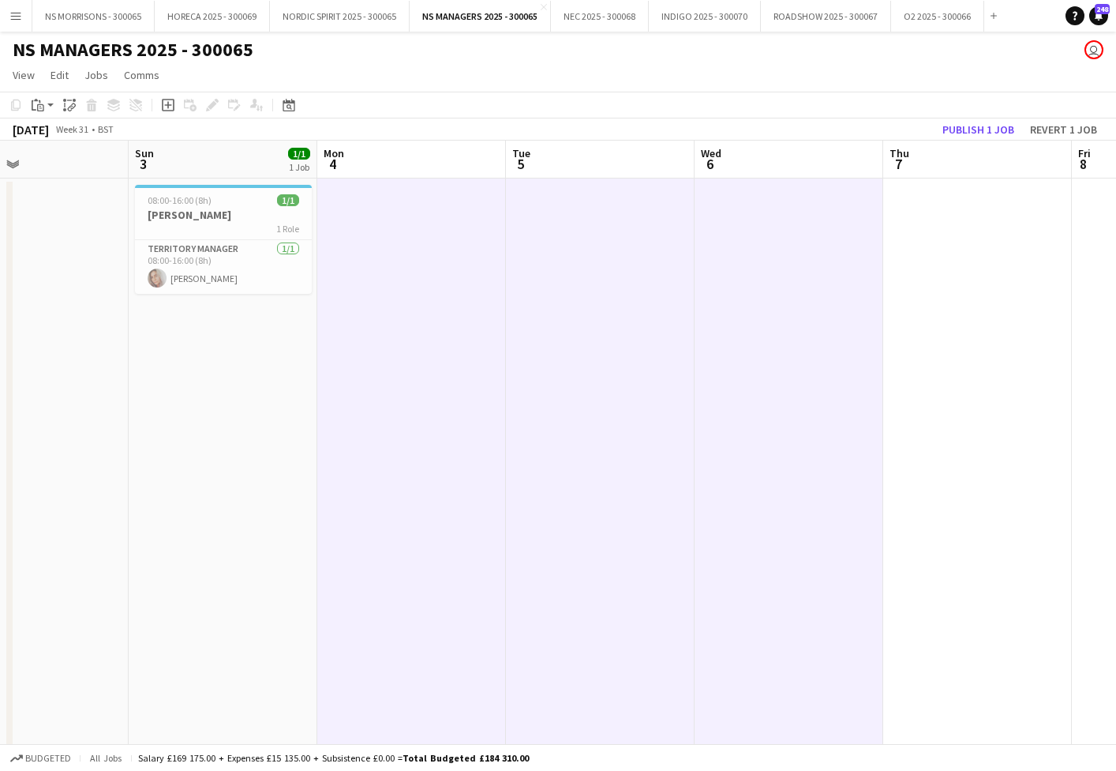
click at [932, 241] on app-date-cell at bounding box center [978, 659] width 189 height 963
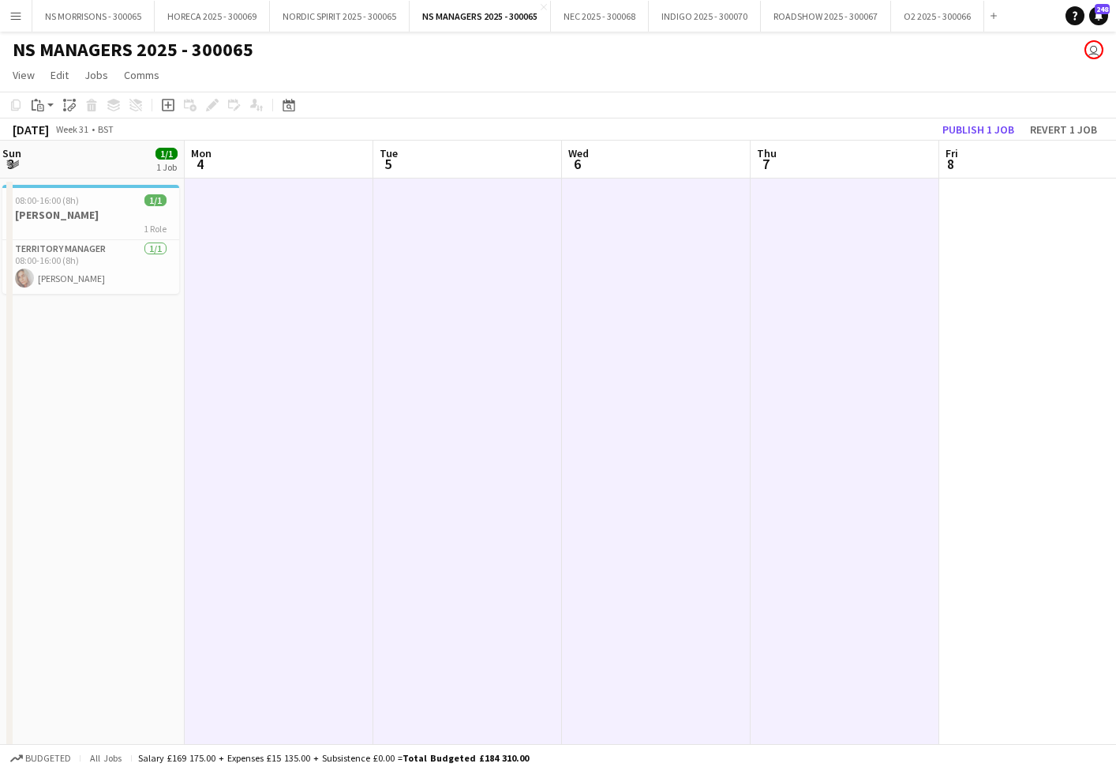
scroll to position [0, 578]
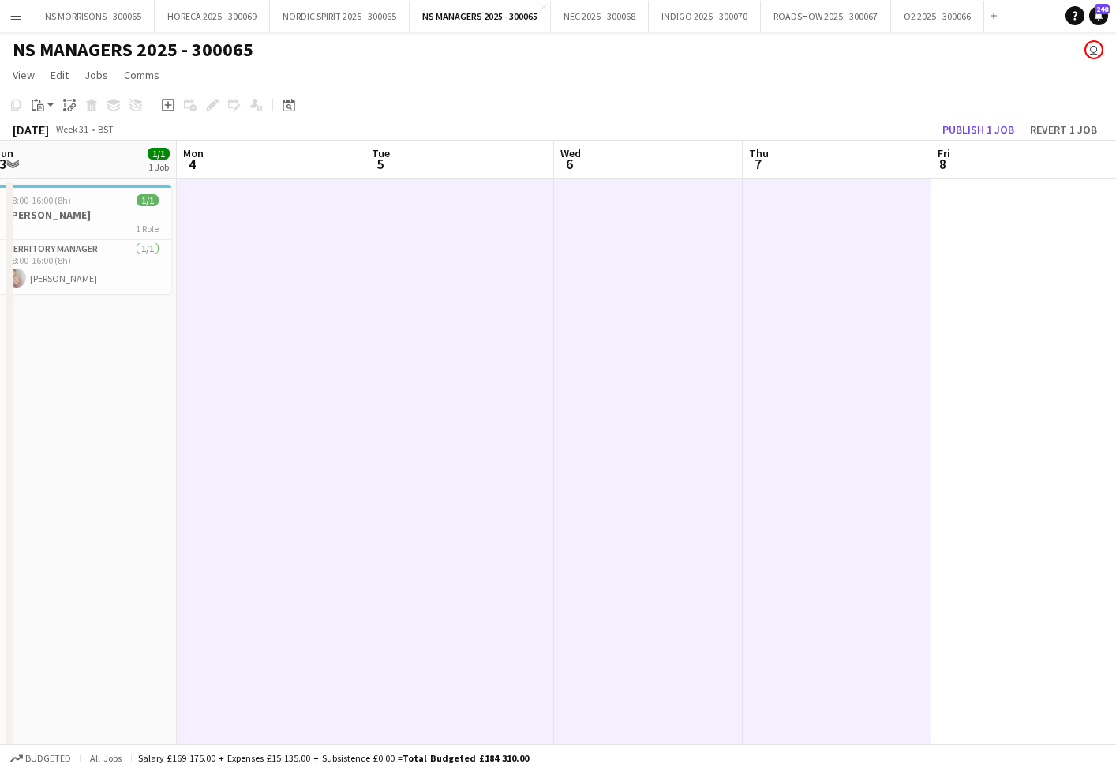
drag, startPoint x: 996, startPoint y: 241, endPoint x: 852, endPoint y: 218, distance: 146.3
click at [996, 241] on app-date-cell at bounding box center [1026, 659] width 189 height 963
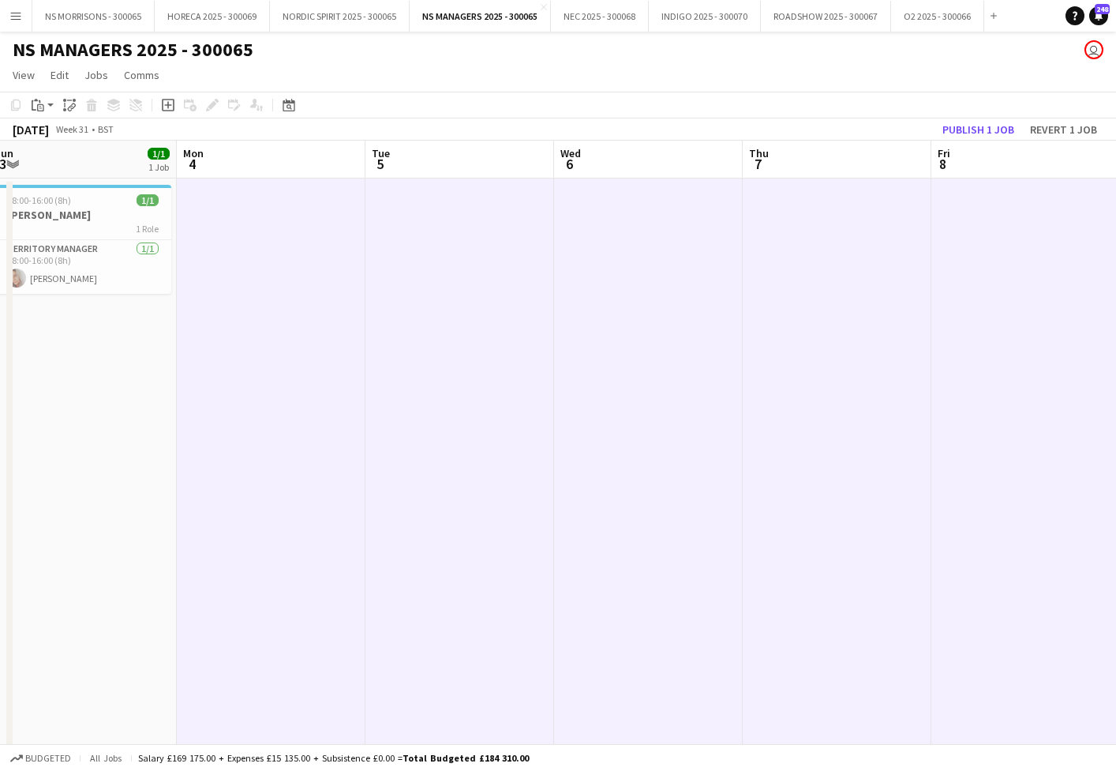
drag, startPoint x: 45, startPoint y: 105, endPoint x: 58, endPoint y: 157, distance: 53.6
click at [45, 105] on div "Paste" at bounding box center [37, 105] width 19 height 19
click at [64, 164] on link "Paste with crew Command Shift V" at bounding box center [104, 162] width 125 height 14
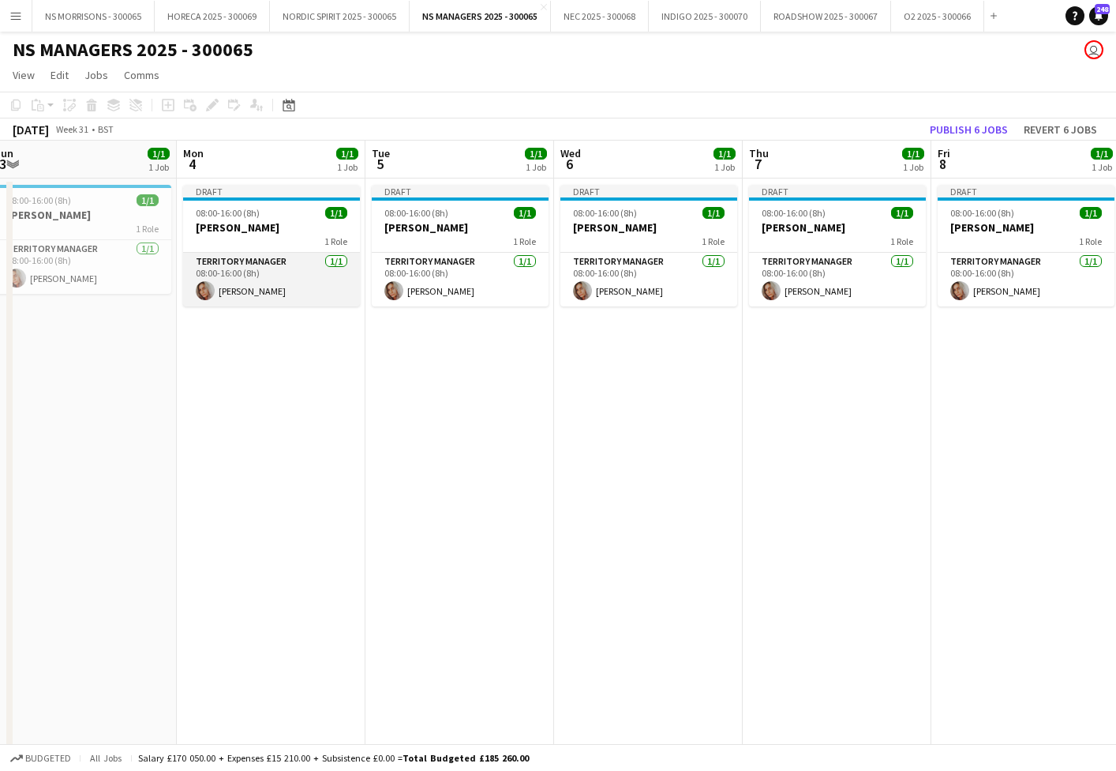
drag, startPoint x: 281, startPoint y: 287, endPoint x: 280, endPoint y: 298, distance: 11.2
click at [281, 287] on app-card-role "Territory Manager [DATE] 08:00-16:00 (8h) [PERSON_NAME]" at bounding box center [271, 280] width 177 height 54
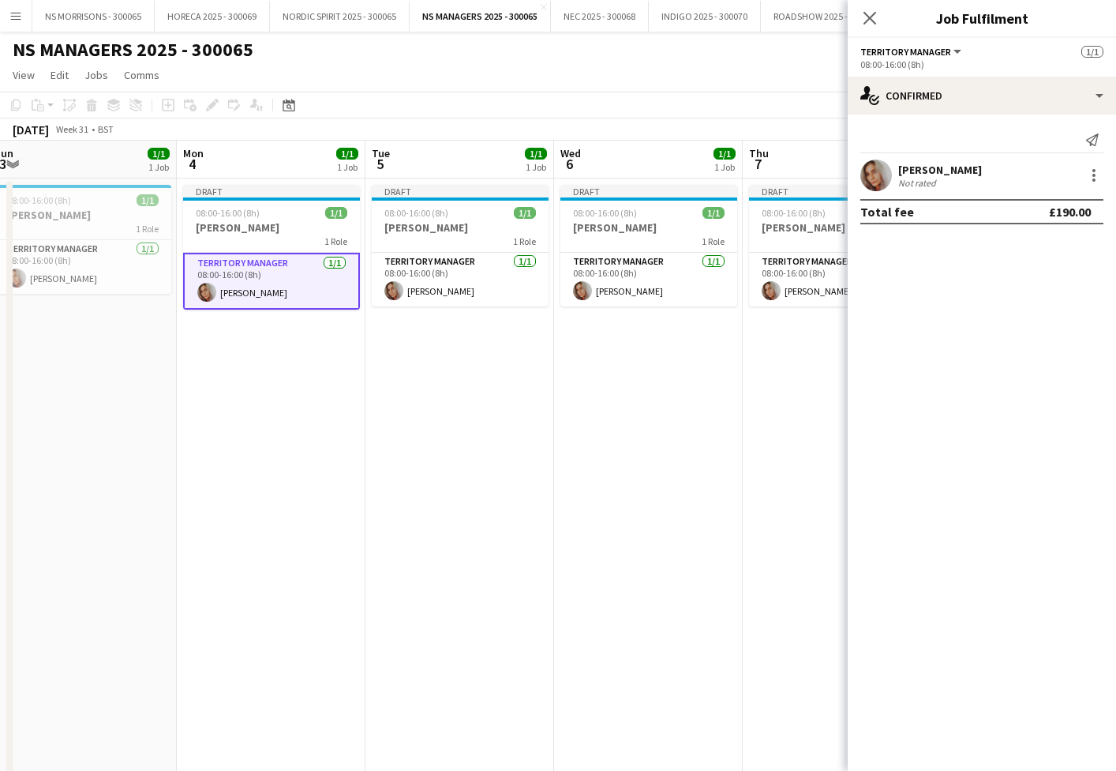
click at [270, 401] on app-date-cell "Draft 08:00-16:00 (8h) 1/1 [PERSON_NAME] 1 Role Territory Manager [DATE] 08:00-…" at bounding box center [271, 659] width 189 height 963
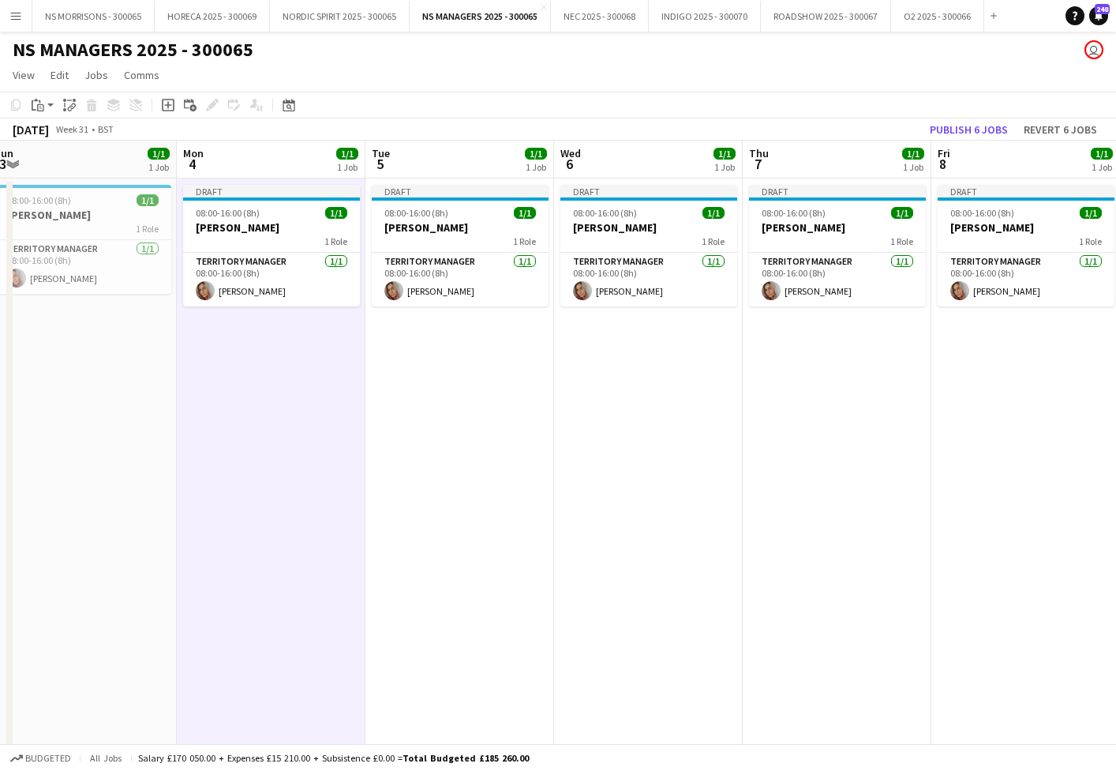
scroll to position [0, 0]
click at [976, 129] on button "Publish 6 jobs" at bounding box center [969, 129] width 91 height 21
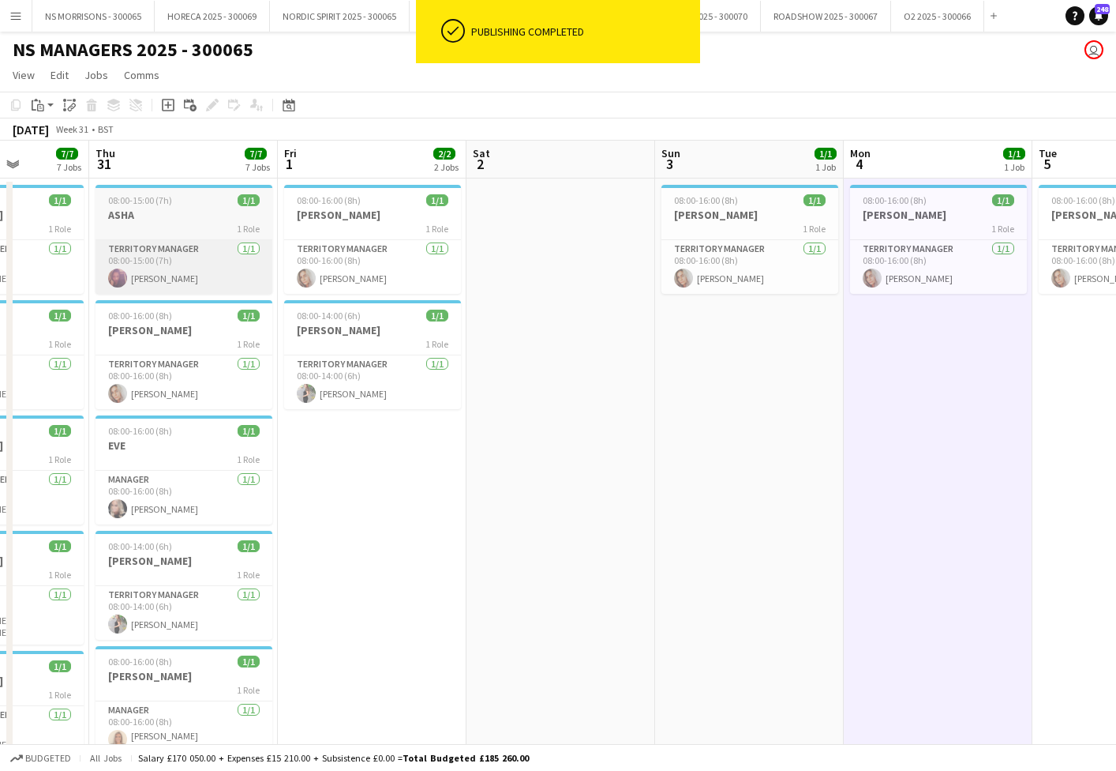
scroll to position [0, 476]
drag, startPoint x: 142, startPoint y: 211, endPoint x: 54, endPoint y: 182, distance: 92.9
click at [142, 211] on h3 "ASHA" at bounding box center [184, 215] width 177 height 14
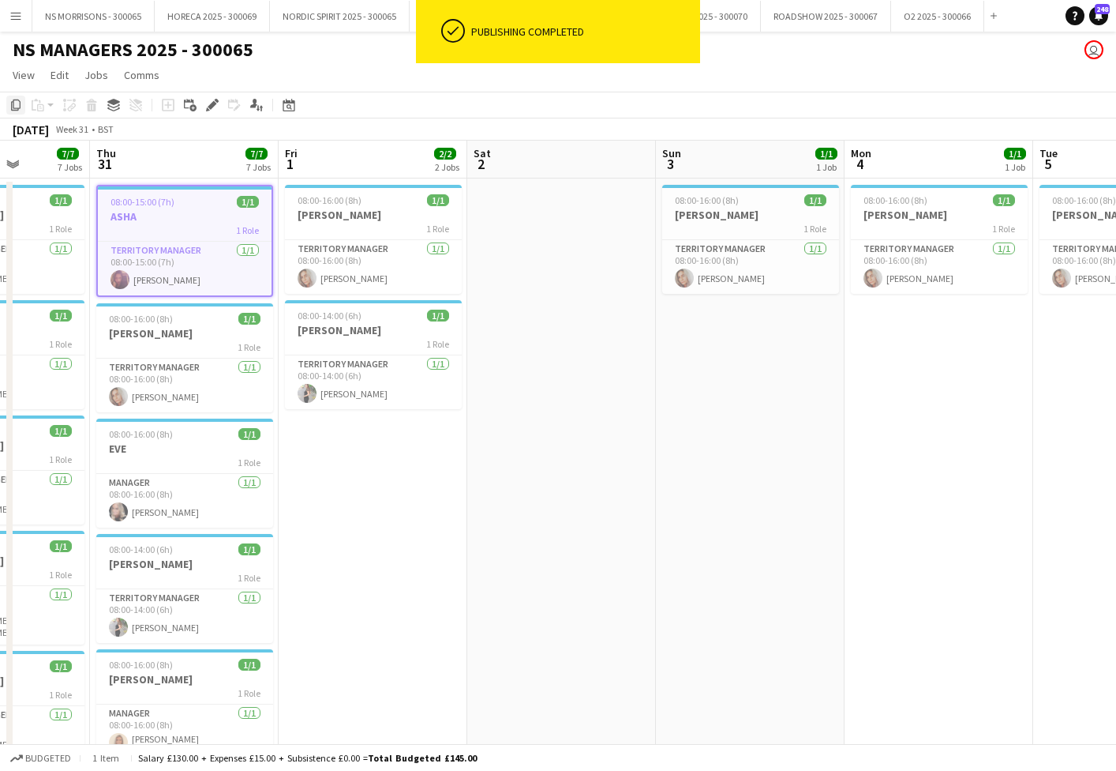
click at [15, 106] on icon "Copy" at bounding box center [15, 105] width 13 height 13
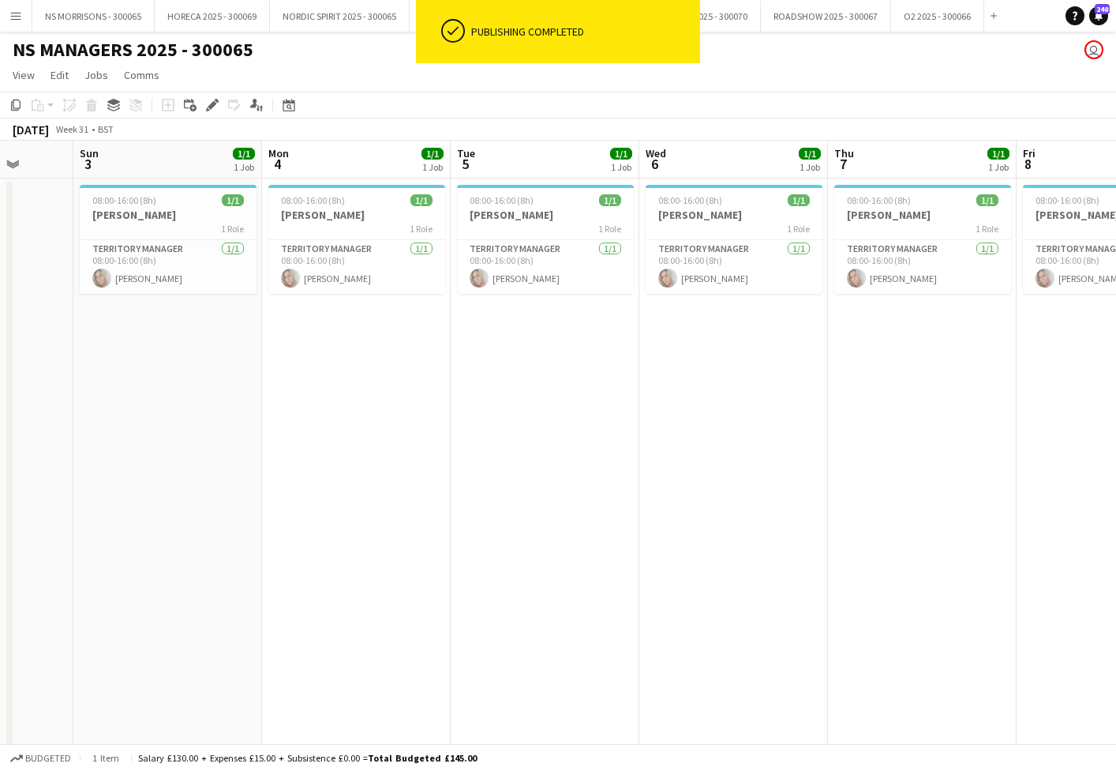
scroll to position [0, 505]
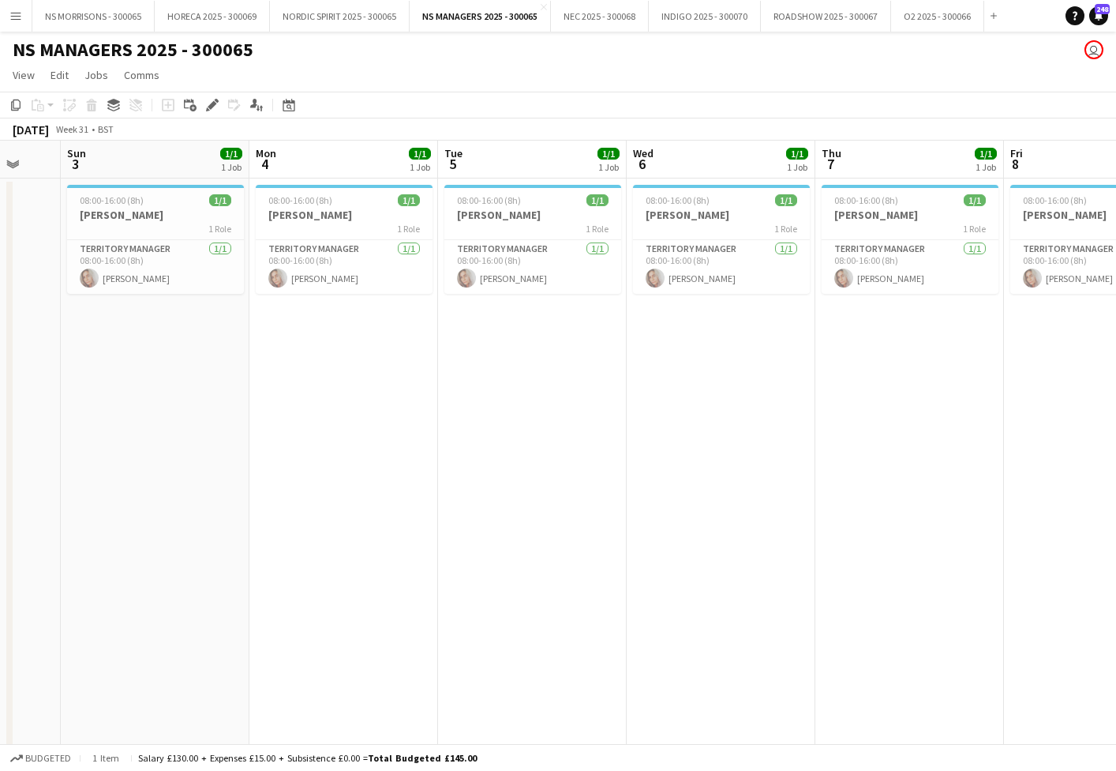
click at [220, 351] on app-date-cell "08:00-16:00 (8h) 1/1 [PERSON_NAME] 1 Role Territory Manager [DATE] 08:00-16:00 …" at bounding box center [155, 659] width 189 height 963
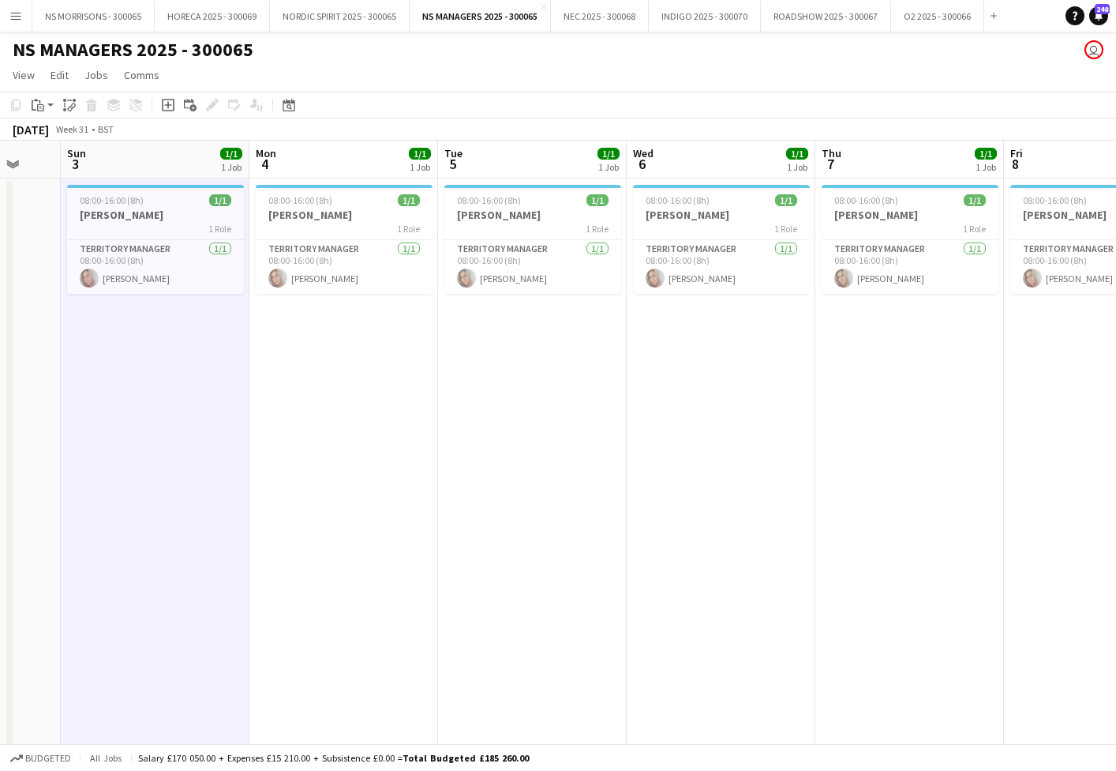
click at [337, 355] on app-date-cell "08:00-16:00 (8h) 1/1 [PERSON_NAME] 1 Role Territory Manager [DATE] 08:00-16:00 …" at bounding box center [343, 659] width 189 height 963
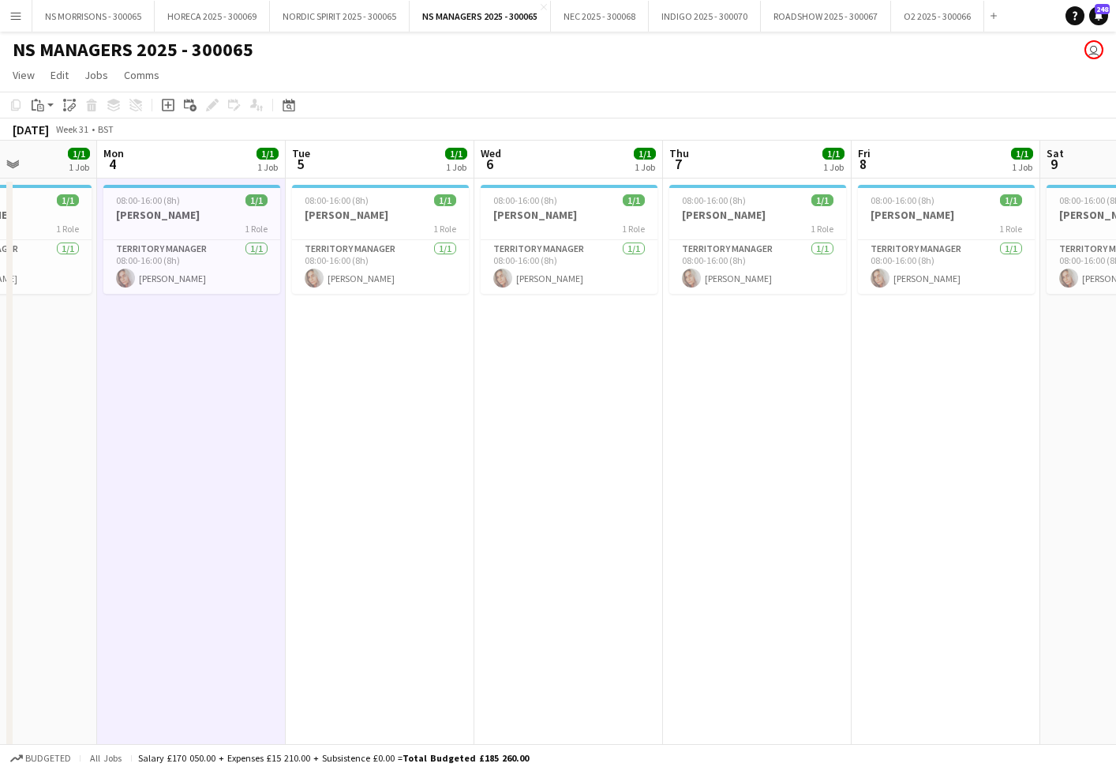
scroll to position [0, 472]
click at [354, 326] on app-date-cell "08:00-16:00 (8h) 1/1 [PERSON_NAME] 1 Role Territory Manager [DATE] 08:00-16:00 …" at bounding box center [377, 659] width 189 height 963
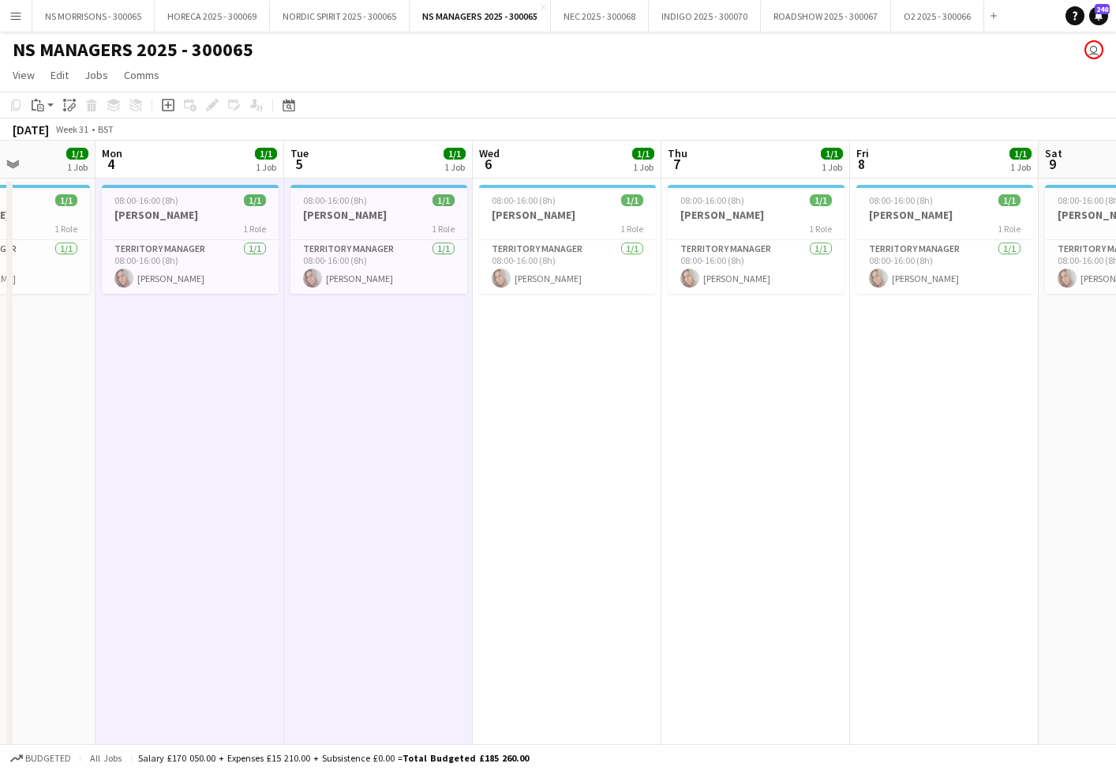
click at [633, 334] on app-date-cell "08:00-16:00 (8h) 1/1 [PERSON_NAME] 1 Role Territory Manager [DATE] 08:00-16:00 …" at bounding box center [567, 659] width 189 height 963
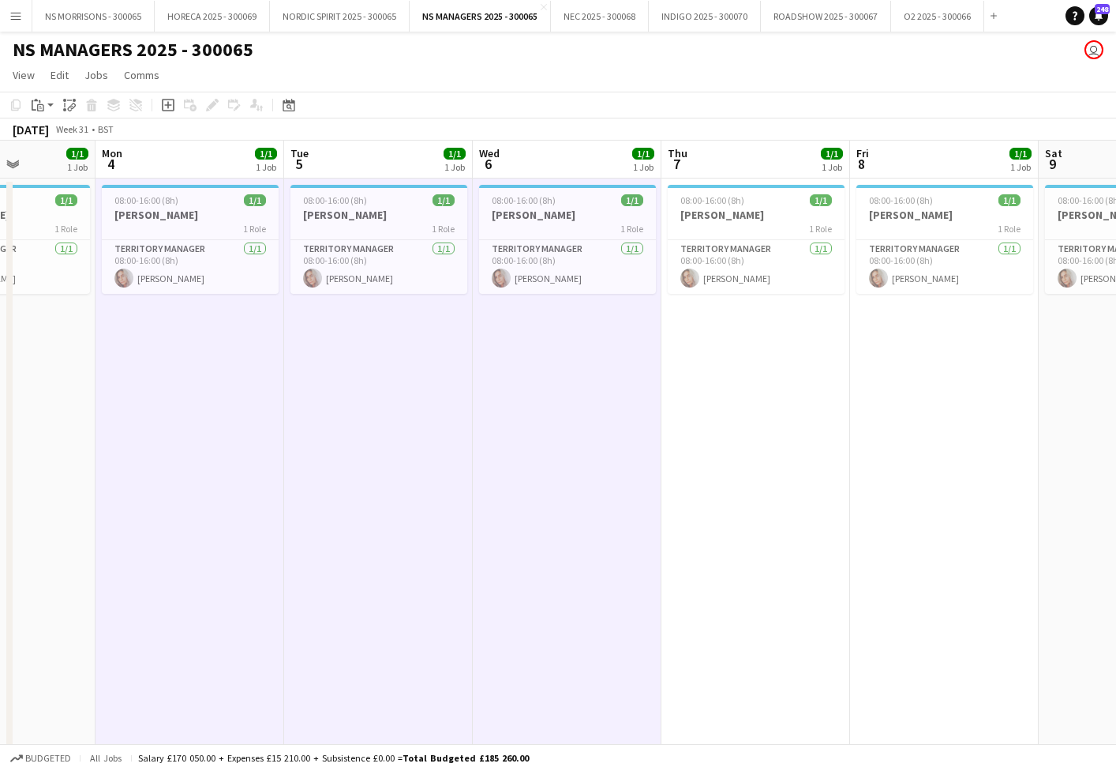
click at [744, 329] on app-date-cell "08:00-16:00 (8h) 1/1 [PERSON_NAME] 1 Role Territory Manager [DATE] 08:00-16:00 …" at bounding box center [756, 659] width 189 height 963
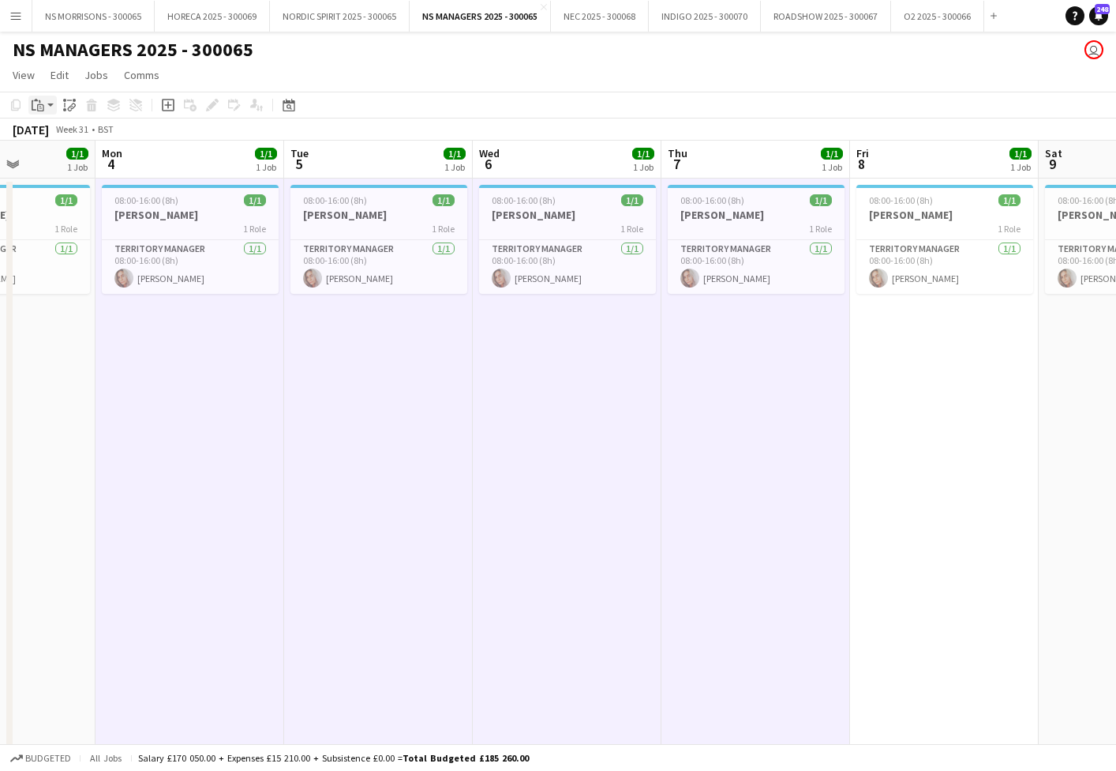
click at [39, 105] on icon at bounding box center [40, 107] width 7 height 7
click at [58, 159] on link "Paste with crew Command Shift V" at bounding box center [104, 162] width 125 height 14
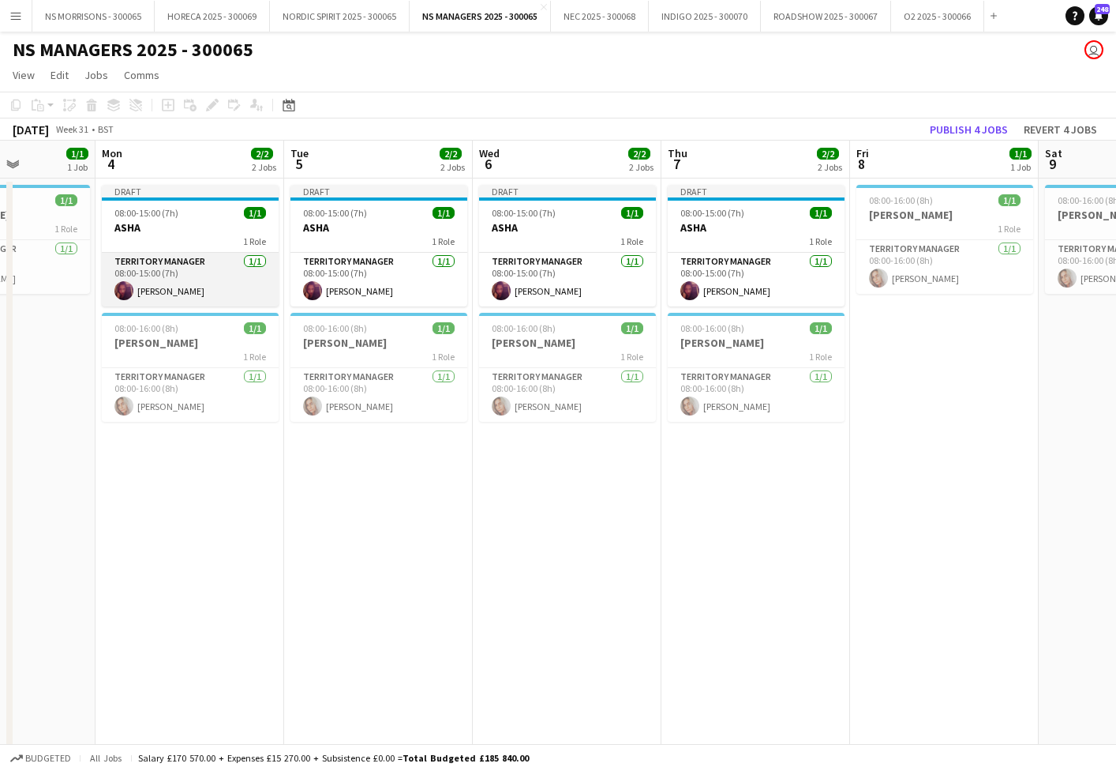
click at [186, 290] on app-card-role "Territory Manager [DATE] 08:00-15:00 (7h) [PERSON_NAME]" at bounding box center [190, 280] width 177 height 54
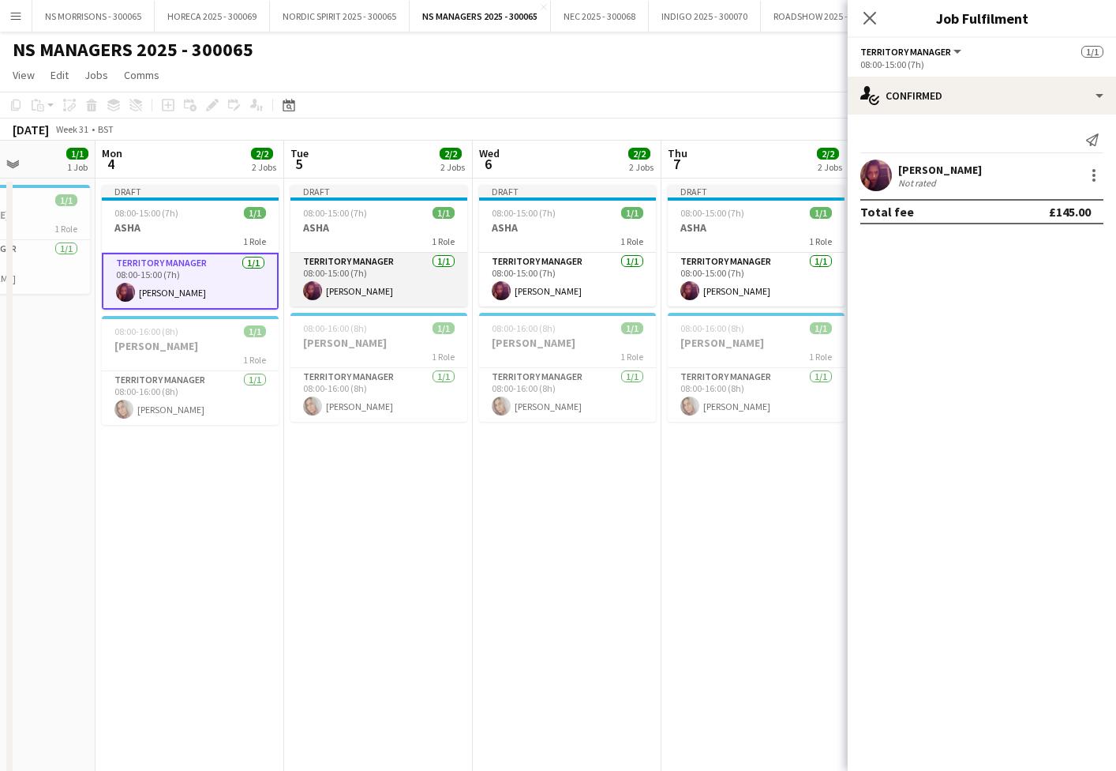
click at [354, 273] on app-card-role "Territory Manager [DATE] 08:00-15:00 (7h) [PERSON_NAME]" at bounding box center [379, 280] width 177 height 54
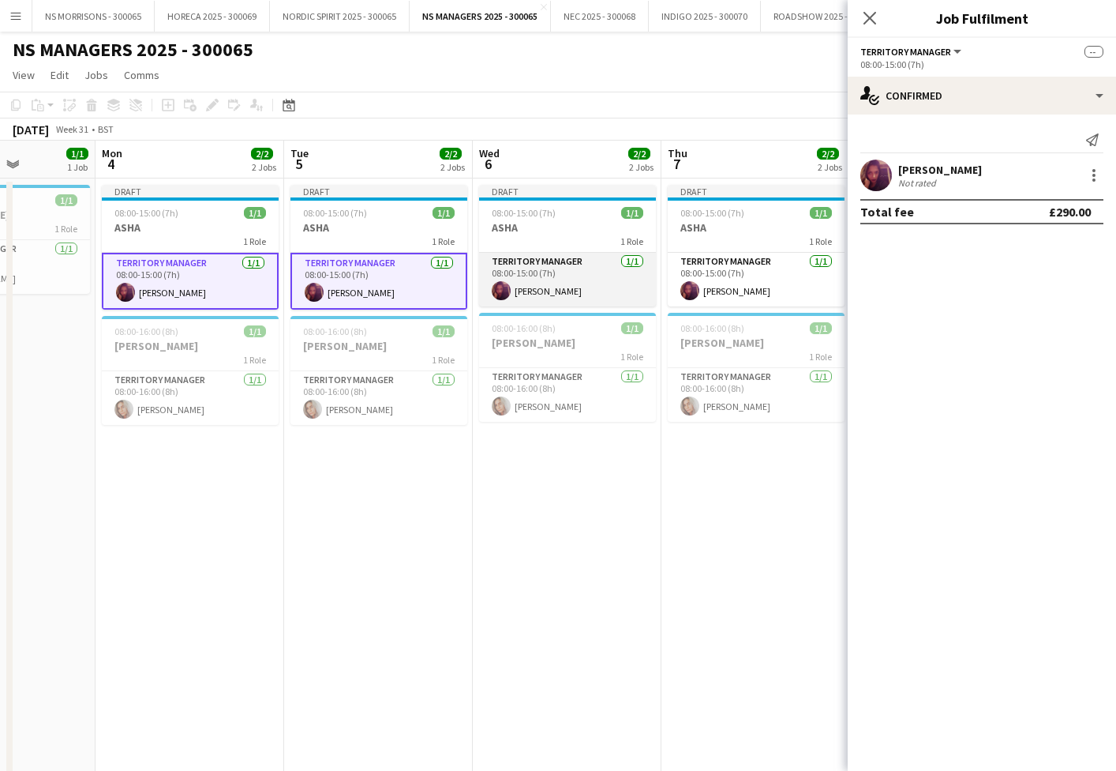
click at [505, 268] on app-card-role "Territory Manager [DATE] 08:00-15:00 (7h) [PERSON_NAME]" at bounding box center [567, 280] width 177 height 54
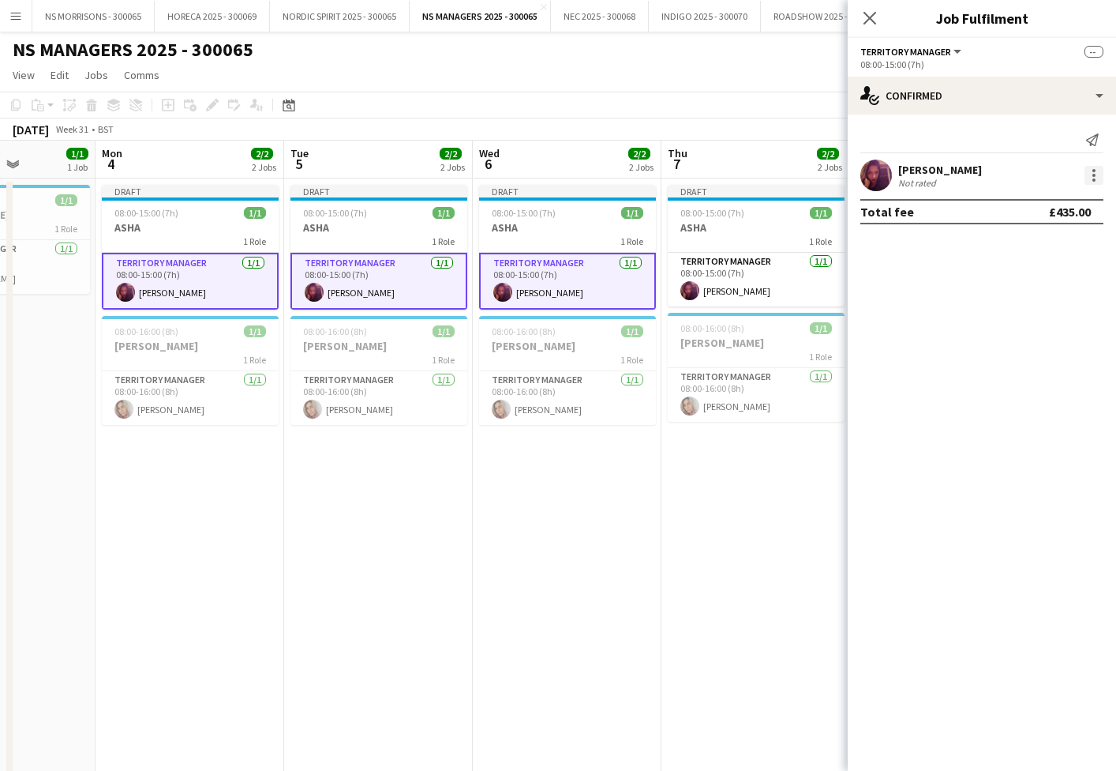
click at [1086, 179] on div at bounding box center [1094, 175] width 19 height 19
click at [1078, 205] on span "Edit fee" at bounding box center [1042, 204] width 98 height 14
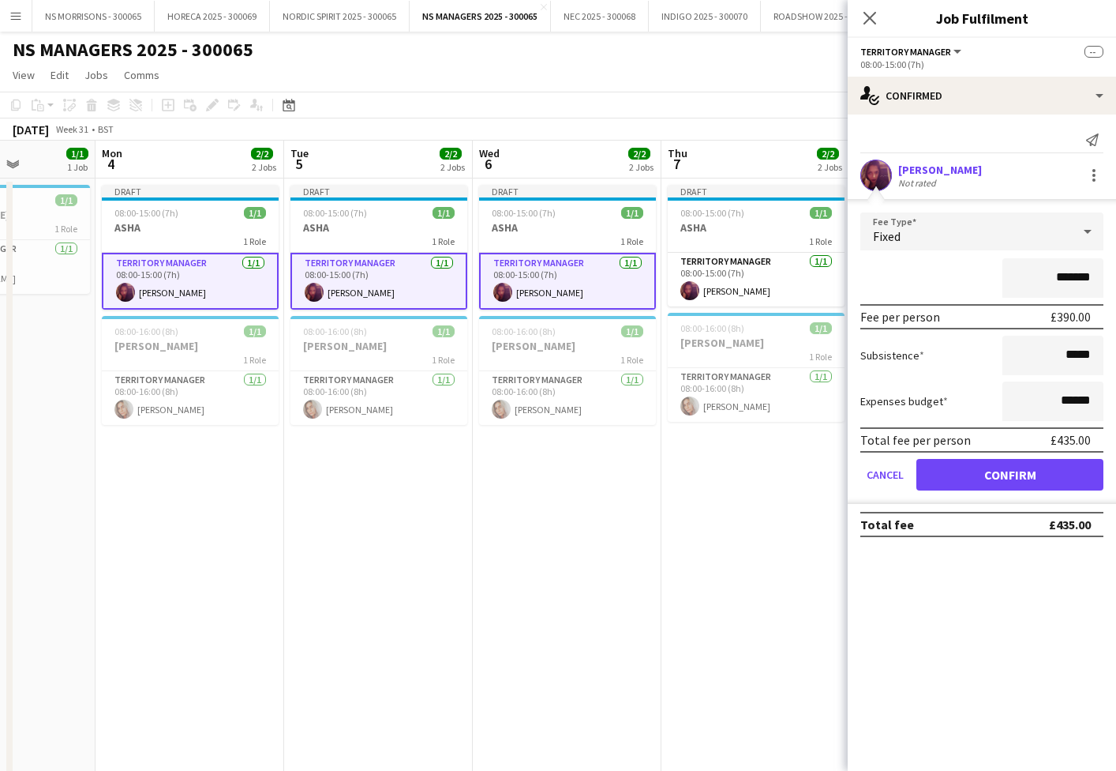
click at [634, 518] on app-date-cell "Draft 08:00-15:00 (7h) 1/1 ASHA 1 Role Territory Manager [DATE] 08:00-15:00 (7h…" at bounding box center [567, 659] width 189 height 963
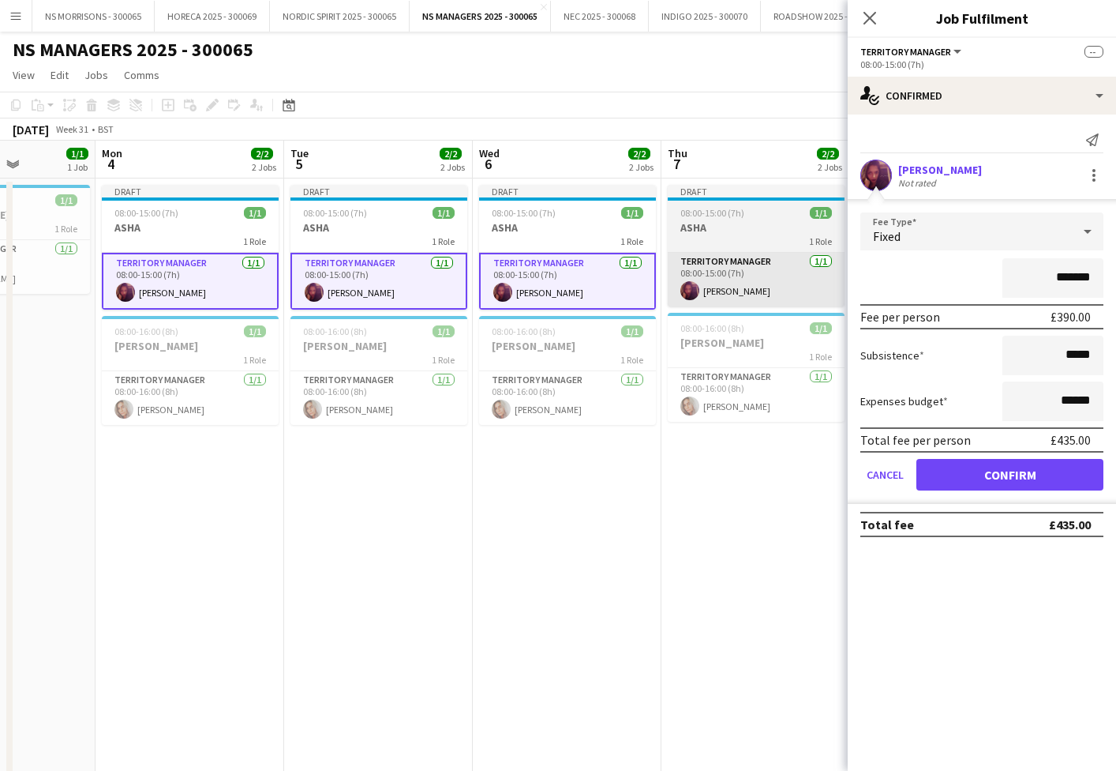
scroll to position [0, 470]
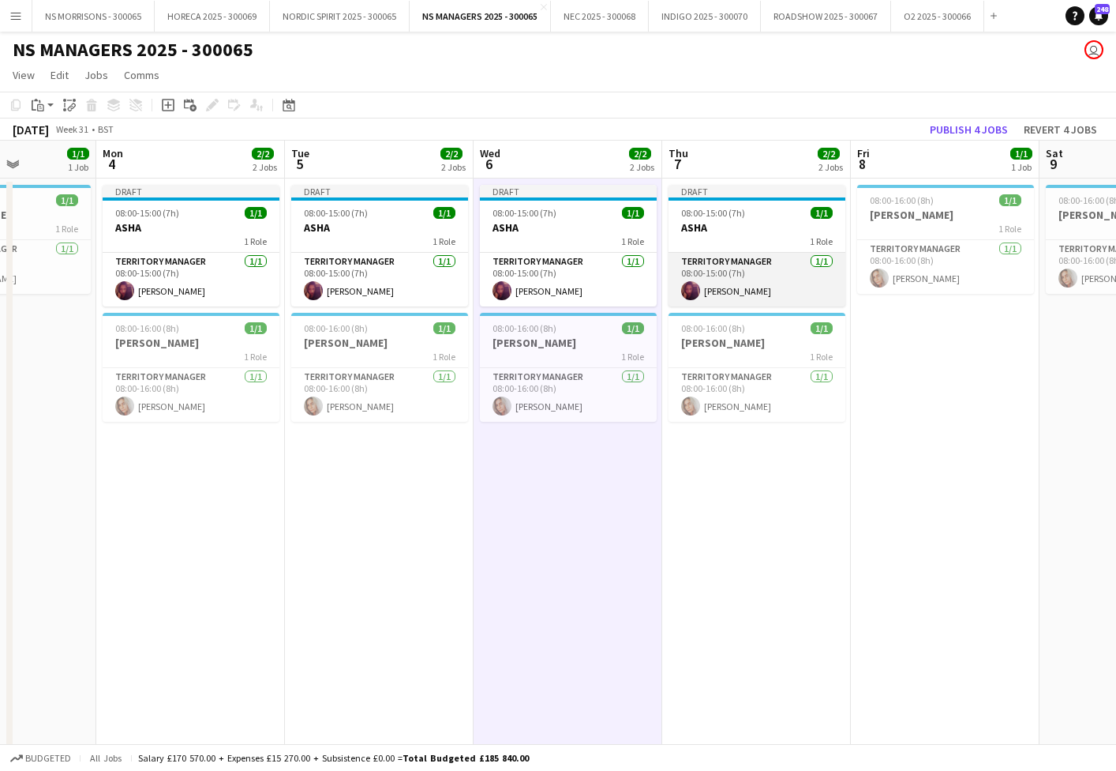
click at [781, 275] on app-card-role "Territory Manager [DATE] 08:00-15:00 (7h) [PERSON_NAME]" at bounding box center [757, 280] width 177 height 54
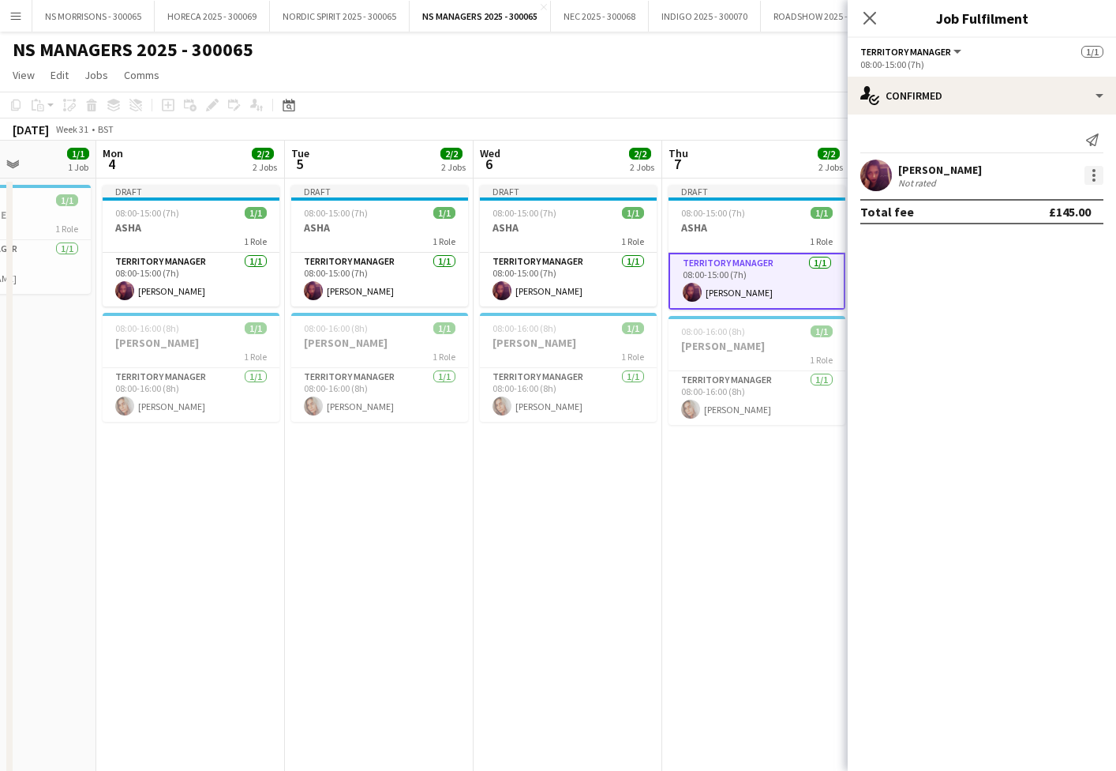
click at [1092, 168] on div at bounding box center [1094, 175] width 19 height 19
drag, startPoint x: 1091, startPoint y: 169, endPoint x: 1085, endPoint y: 196, distance: 27.6
click at [1085, 196] on button "Edit fee" at bounding box center [1042, 205] width 123 height 38
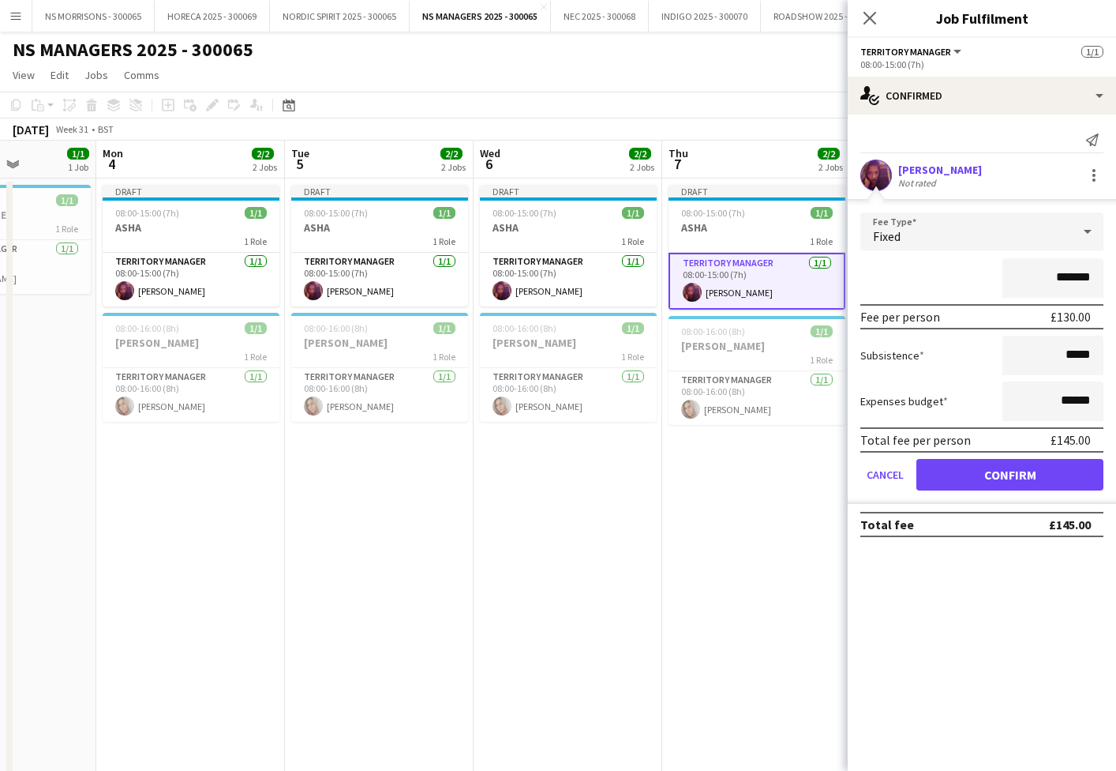
drag, startPoint x: 1055, startPoint y: 280, endPoint x: 1075, endPoint y: 274, distance: 21.5
click at [1076, 274] on input "*******" at bounding box center [1053, 277] width 101 height 39
type input "******"
drag, startPoint x: 1011, startPoint y: 477, endPoint x: 786, endPoint y: 495, distance: 225.8
click at [1011, 477] on button "Confirm" at bounding box center [1010, 475] width 187 height 32
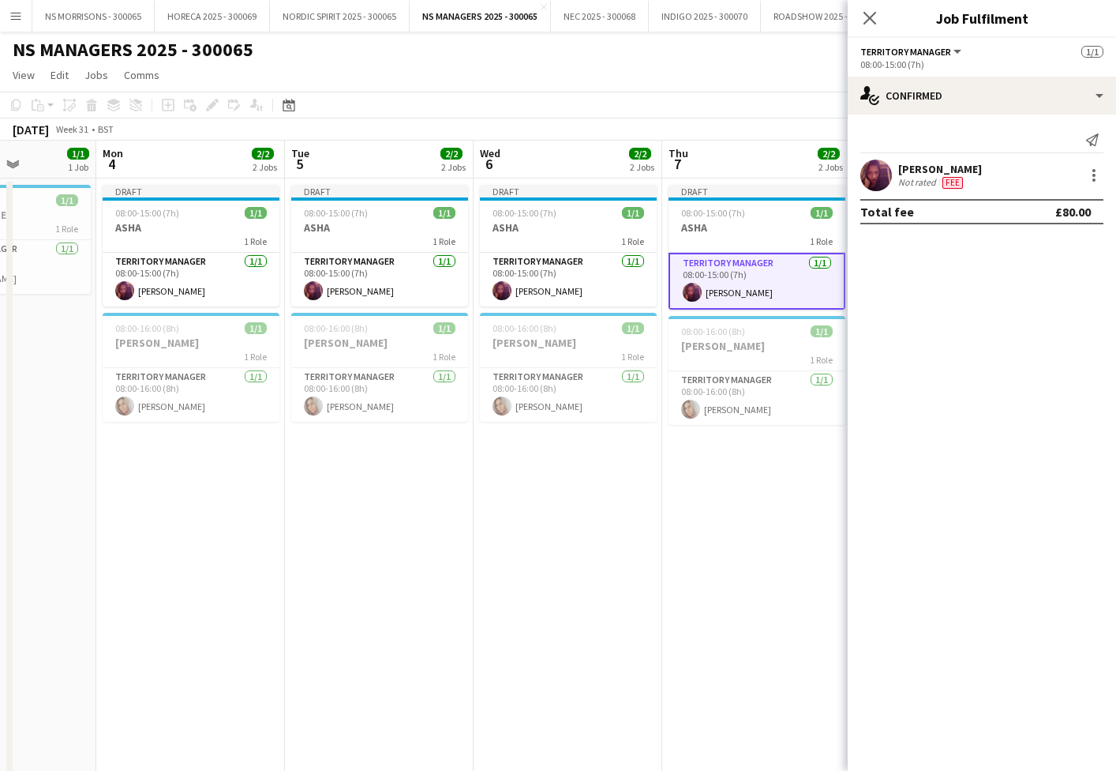
click at [705, 508] on app-date-cell "Draft 08:00-15:00 (7h) 1/1 ASHA 1 Role Territory Manager [DATE] 08:00-15:00 (7h…" at bounding box center [756, 659] width 189 height 963
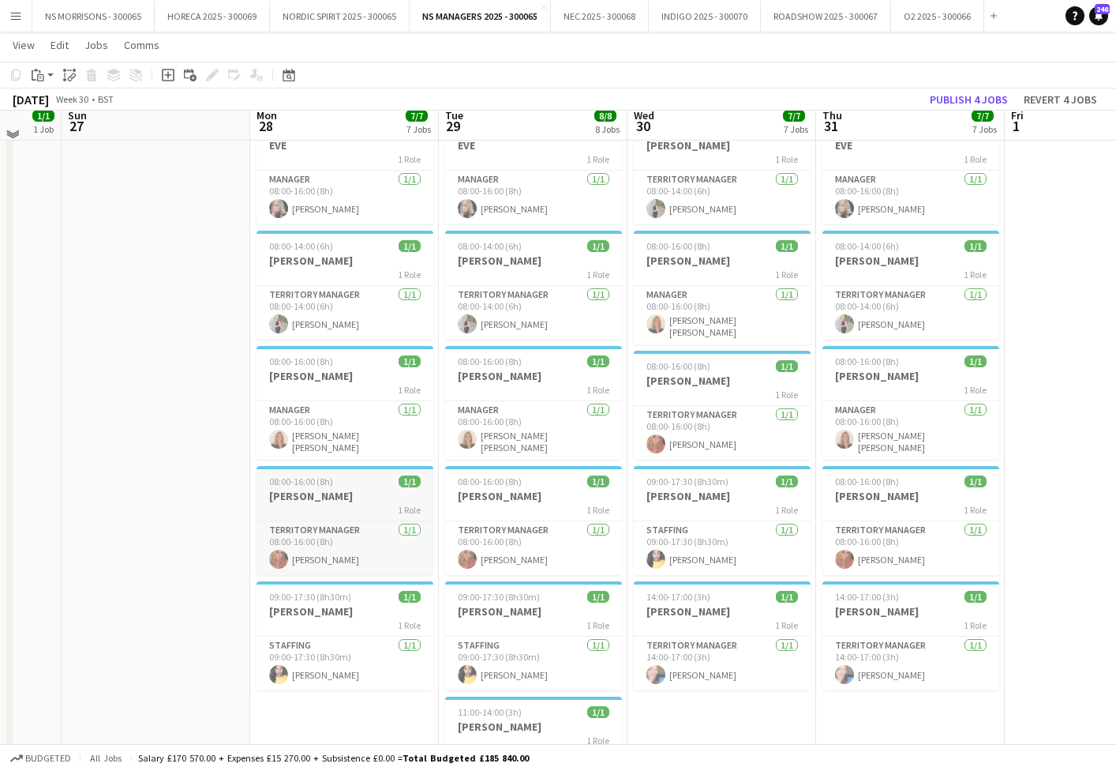
scroll to position [302, 0]
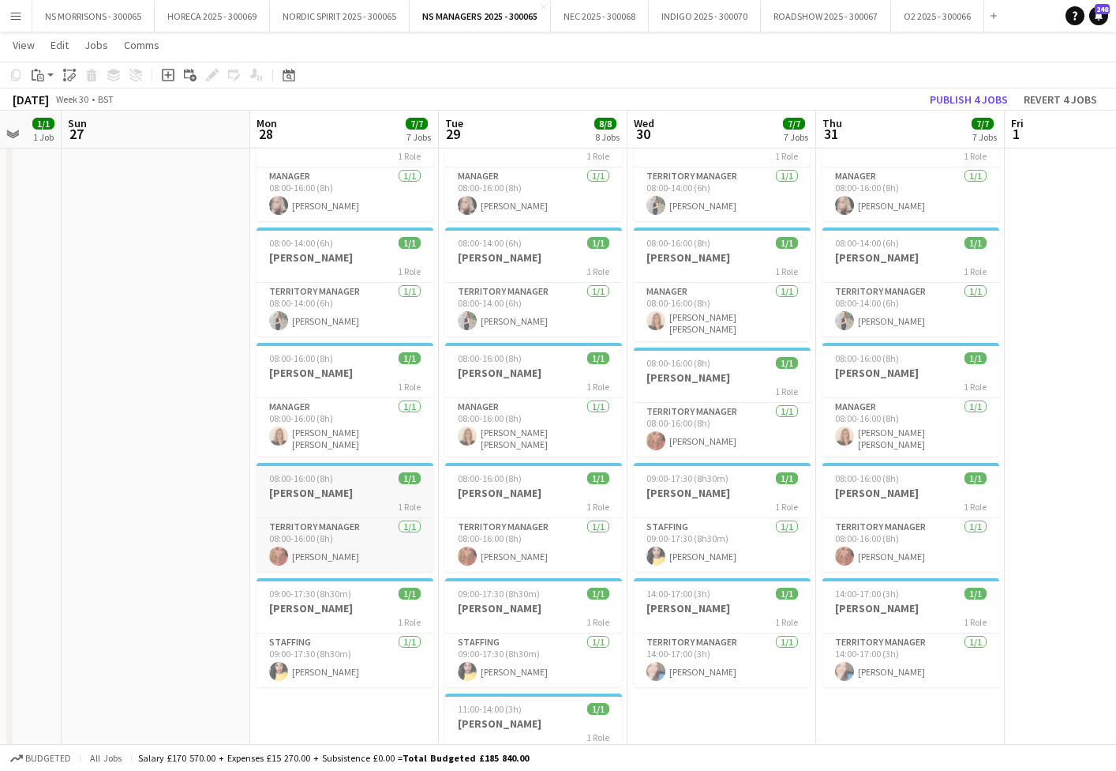
click at [360, 494] on h3 "[PERSON_NAME]" at bounding box center [345, 493] width 177 height 14
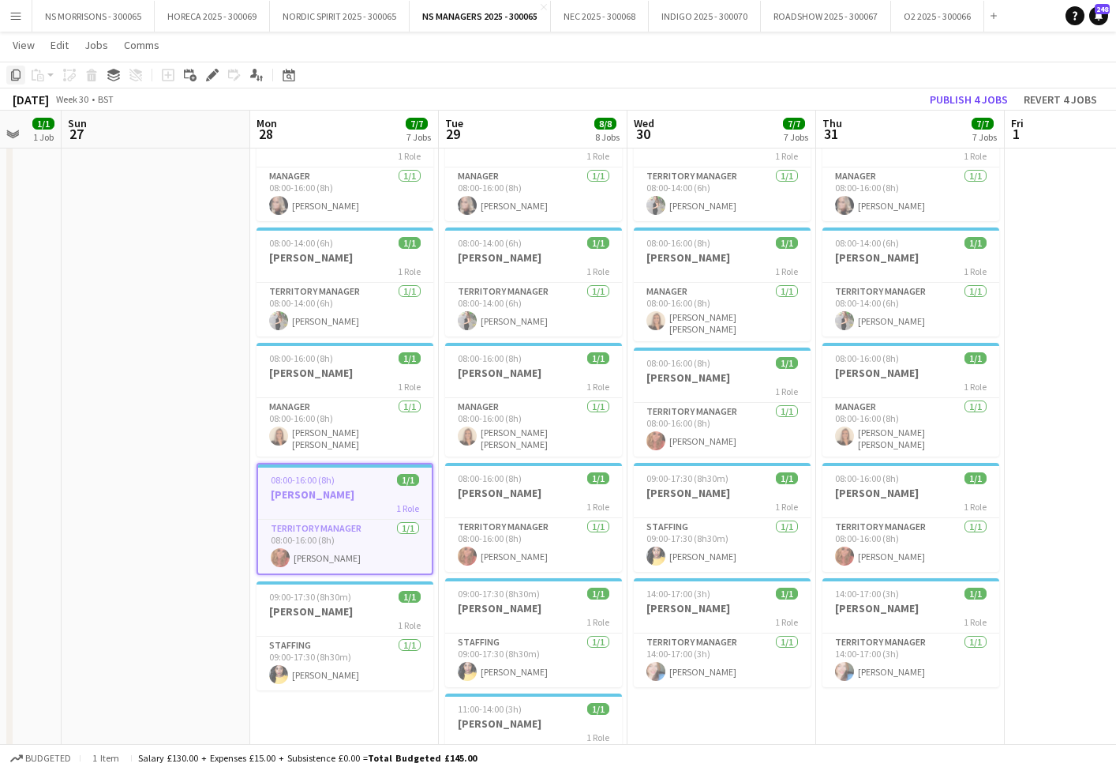
click at [17, 76] on icon "Copy" at bounding box center [15, 75] width 13 height 13
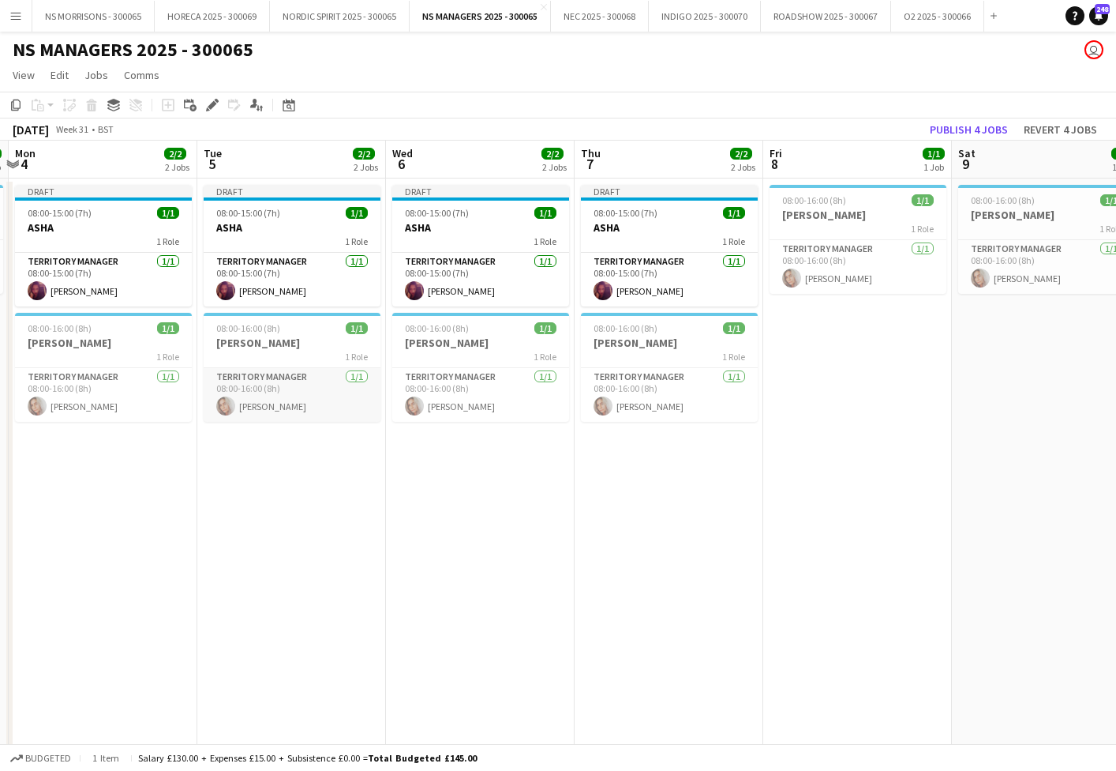
scroll to position [0, 0]
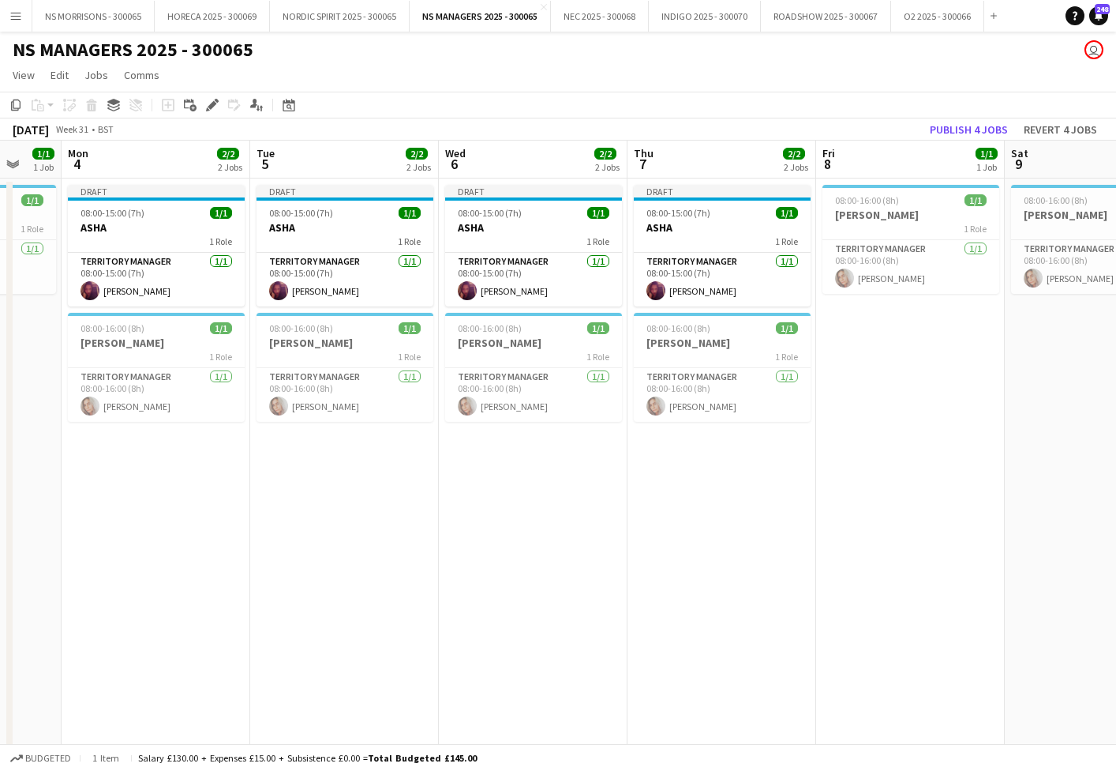
click at [171, 463] on app-date-cell "Draft 08:00-15:00 (7h) 1/1 ASHA 1 Role Territory Manager [DATE] 08:00-15:00 (7h…" at bounding box center [156, 659] width 189 height 963
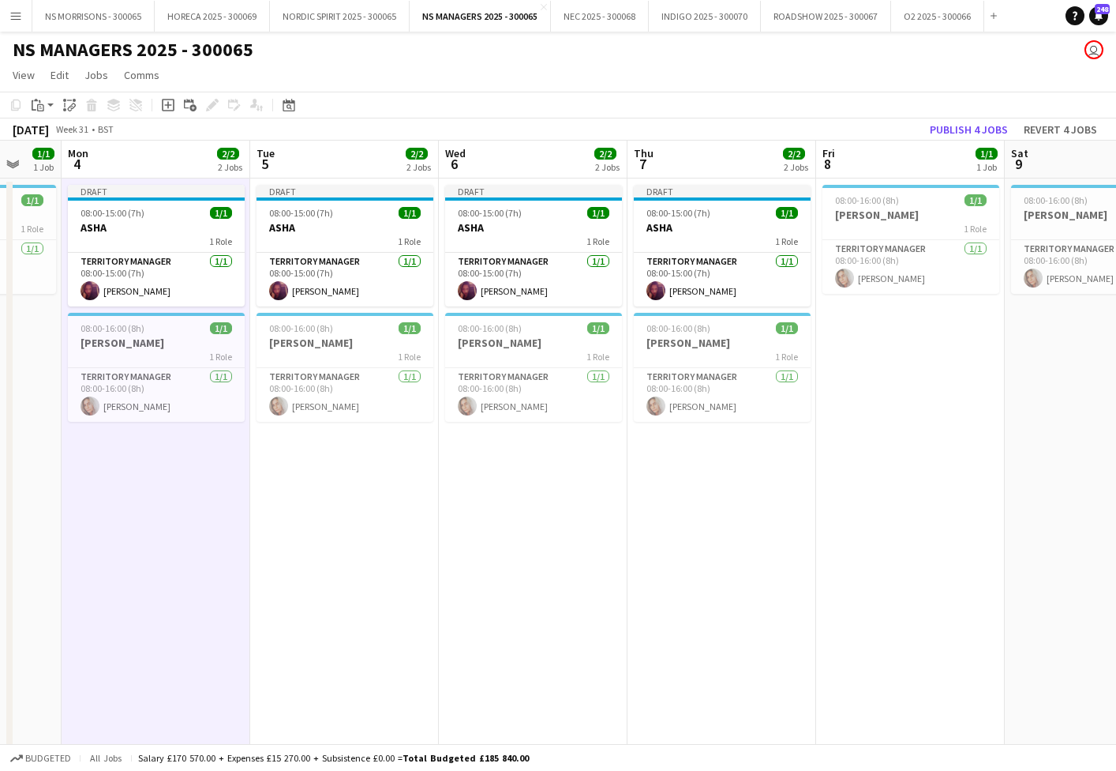
click at [325, 472] on app-date-cell "Draft 08:00-15:00 (7h) 1/1 ASHA 1 Role Territory Manager [DATE] 08:00-15:00 (7h…" at bounding box center [344, 659] width 189 height 963
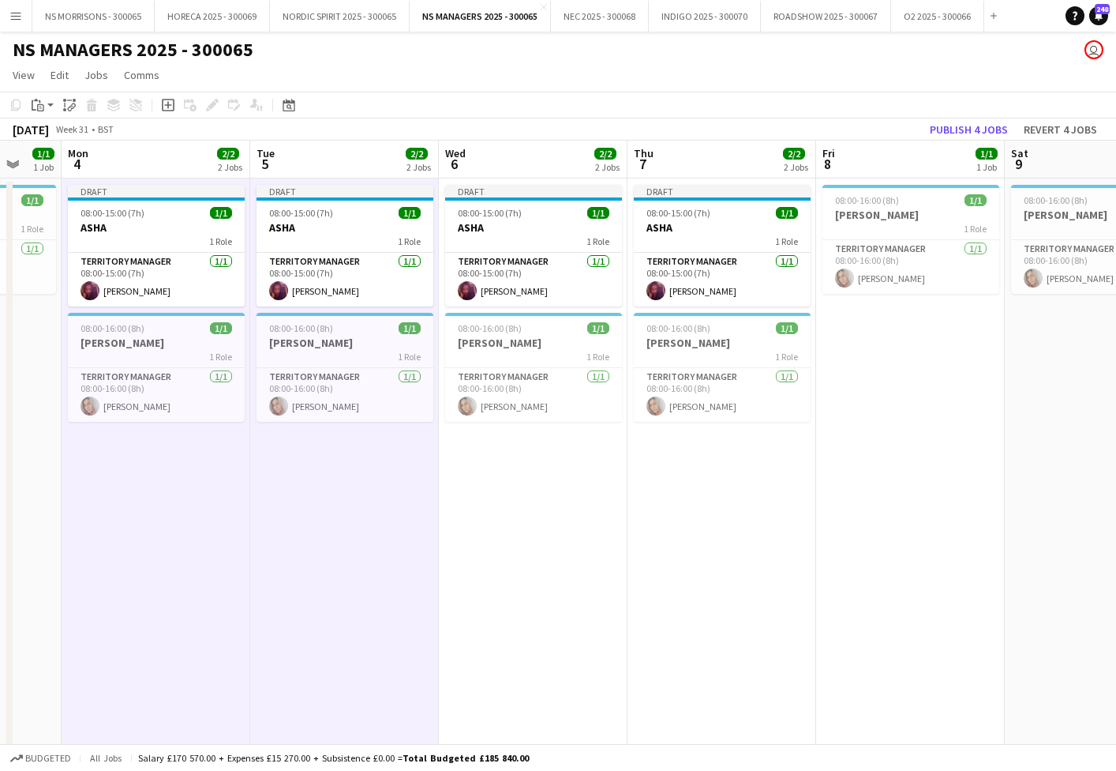
drag, startPoint x: 540, startPoint y: 475, endPoint x: 734, endPoint y: 469, distance: 194.3
click at [544, 475] on app-date-cell "Draft 08:00-15:00 (7h) 1/1 ASHA 1 Role Territory Manager [DATE] 08:00-15:00 (7h…" at bounding box center [533, 659] width 189 height 963
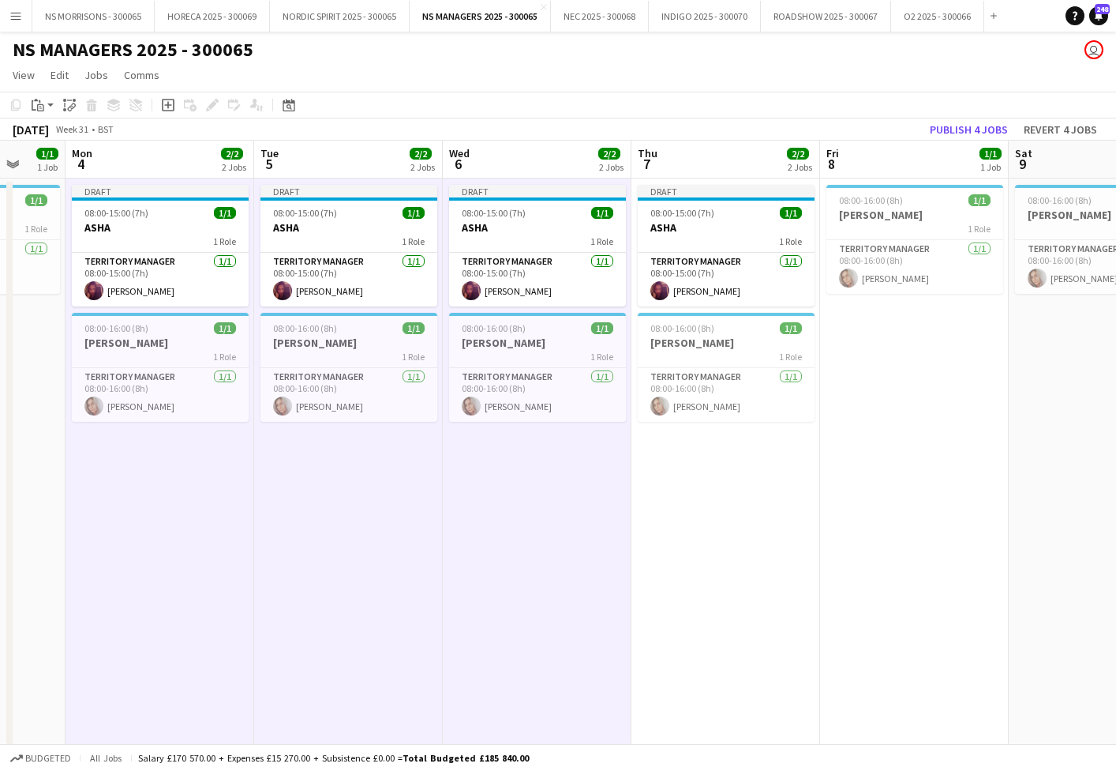
click at [741, 470] on app-date-cell "Draft 08:00-15:00 (7h) 1/1 ASHA 1 Role Territory Manager [DATE] 08:00-15:00 (7h…" at bounding box center [726, 659] width 189 height 963
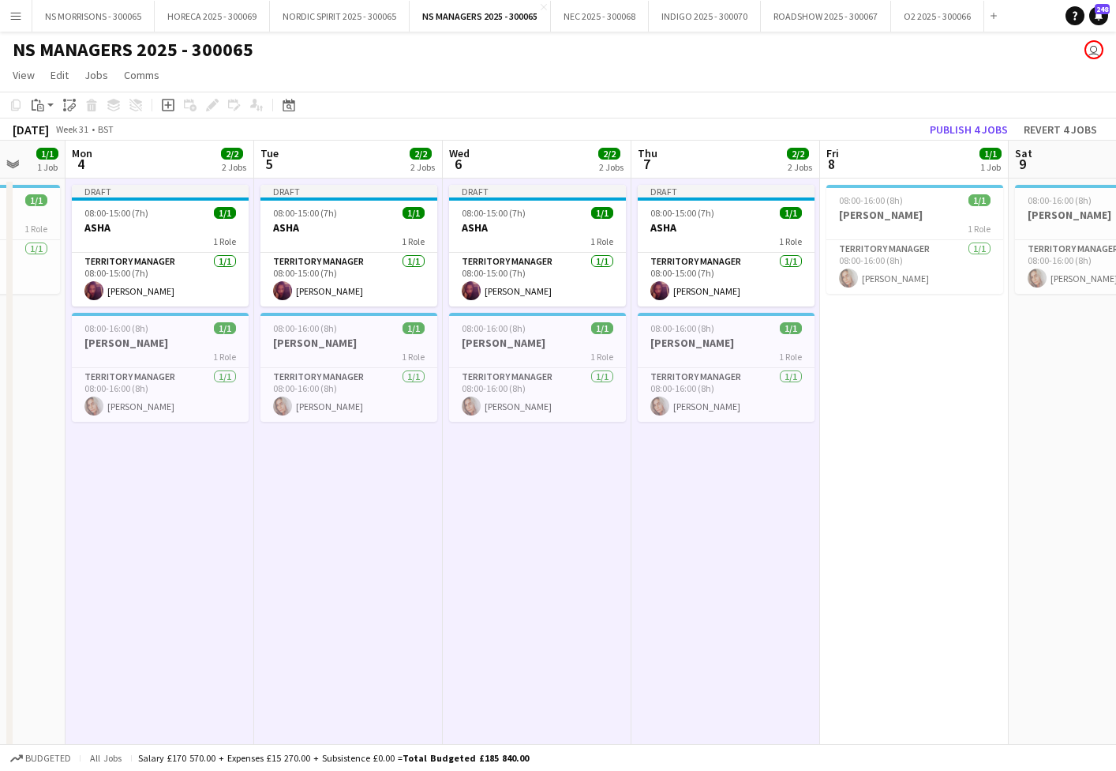
drag, startPoint x: 43, startPoint y: 110, endPoint x: 55, endPoint y: 145, distance: 37.5
click at [43, 110] on icon "Paste" at bounding box center [38, 105] width 13 height 13
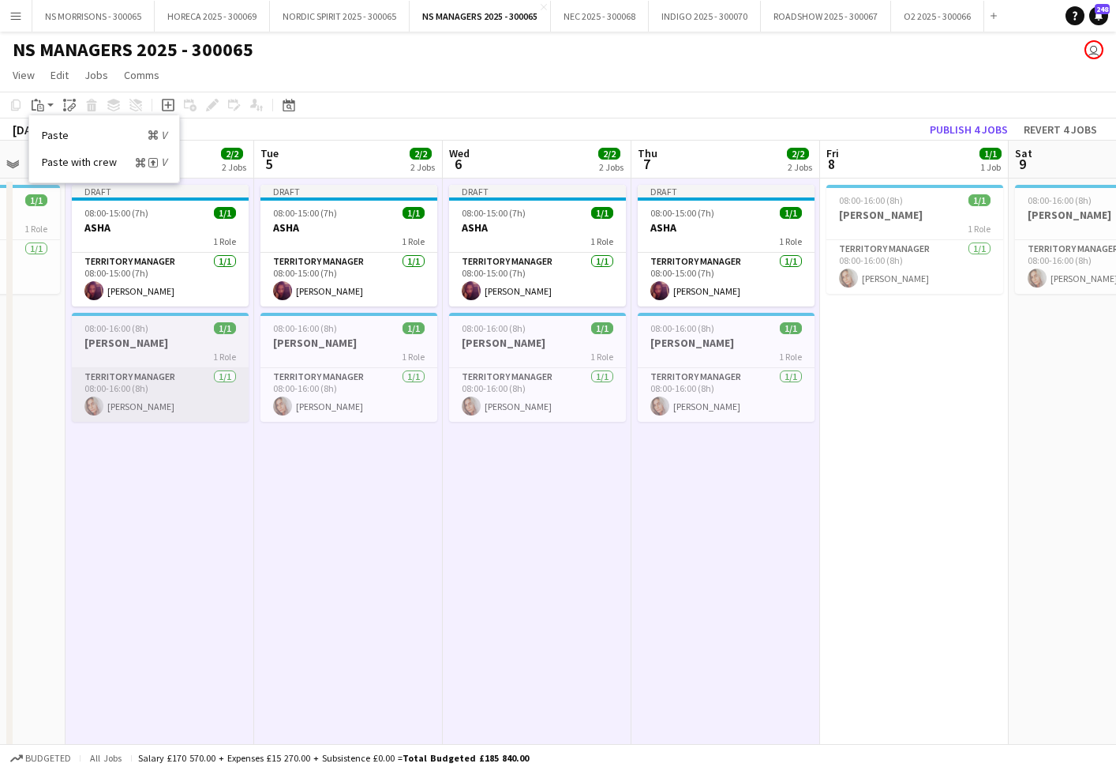
drag, startPoint x: 57, startPoint y: 163, endPoint x: 144, endPoint y: 373, distance: 226.8
click at [57, 163] on link "Paste with crew Command Shift V" at bounding box center [104, 162] width 125 height 14
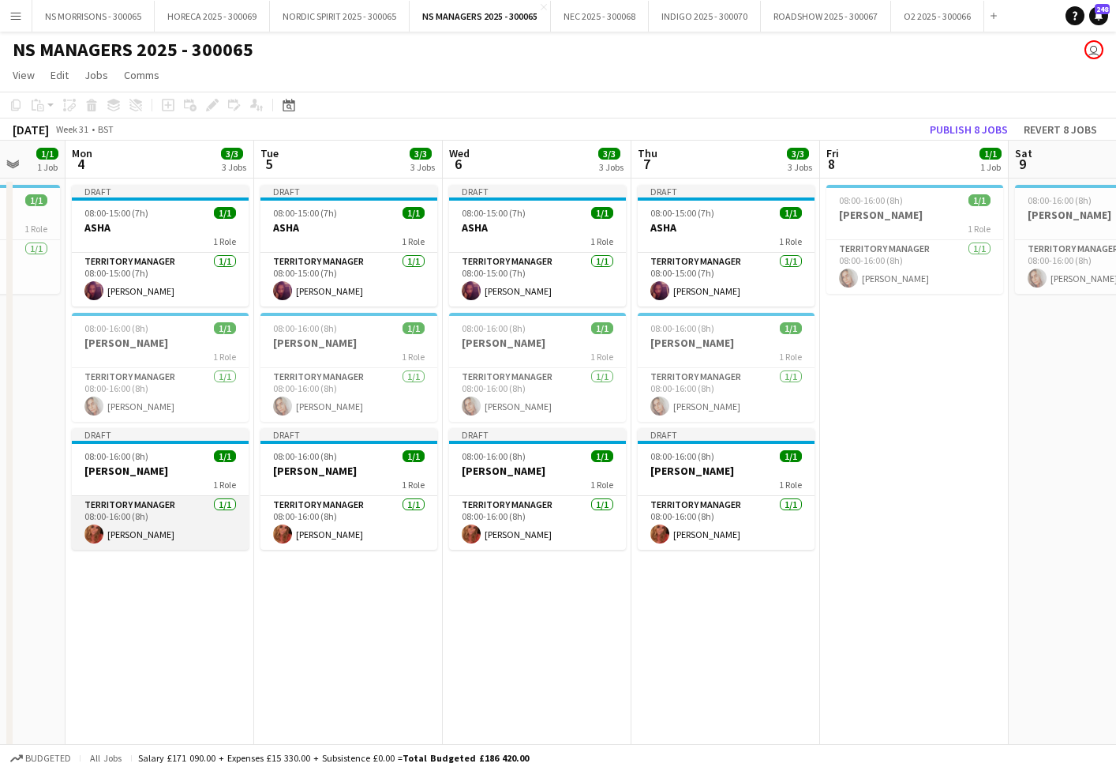
click at [166, 509] on app-card-role "Territory Manager [DATE] 08:00-16:00 (8h) [PERSON_NAME]" at bounding box center [160, 523] width 177 height 54
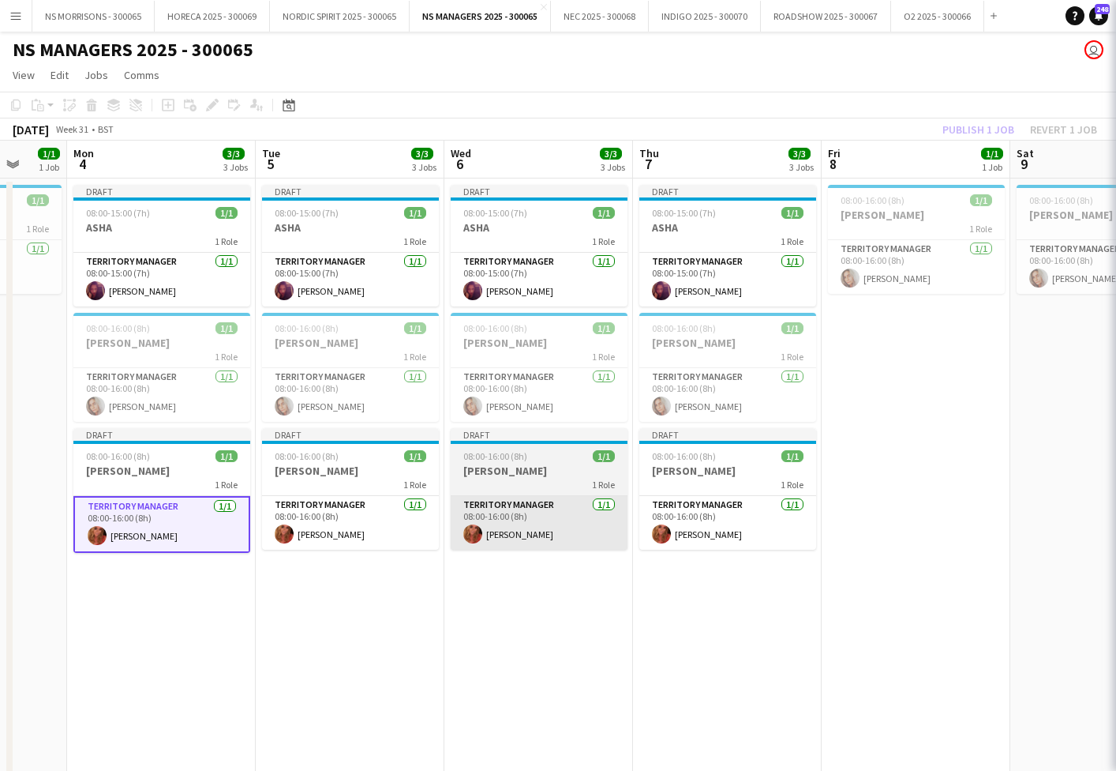
drag, startPoint x: 314, startPoint y: 507, endPoint x: 509, endPoint y: 514, distance: 195.1
click at [317, 507] on app-card-role "Territory Manager [DATE] 08:00-16:00 (8h) [PERSON_NAME]" at bounding box center [350, 523] width 177 height 54
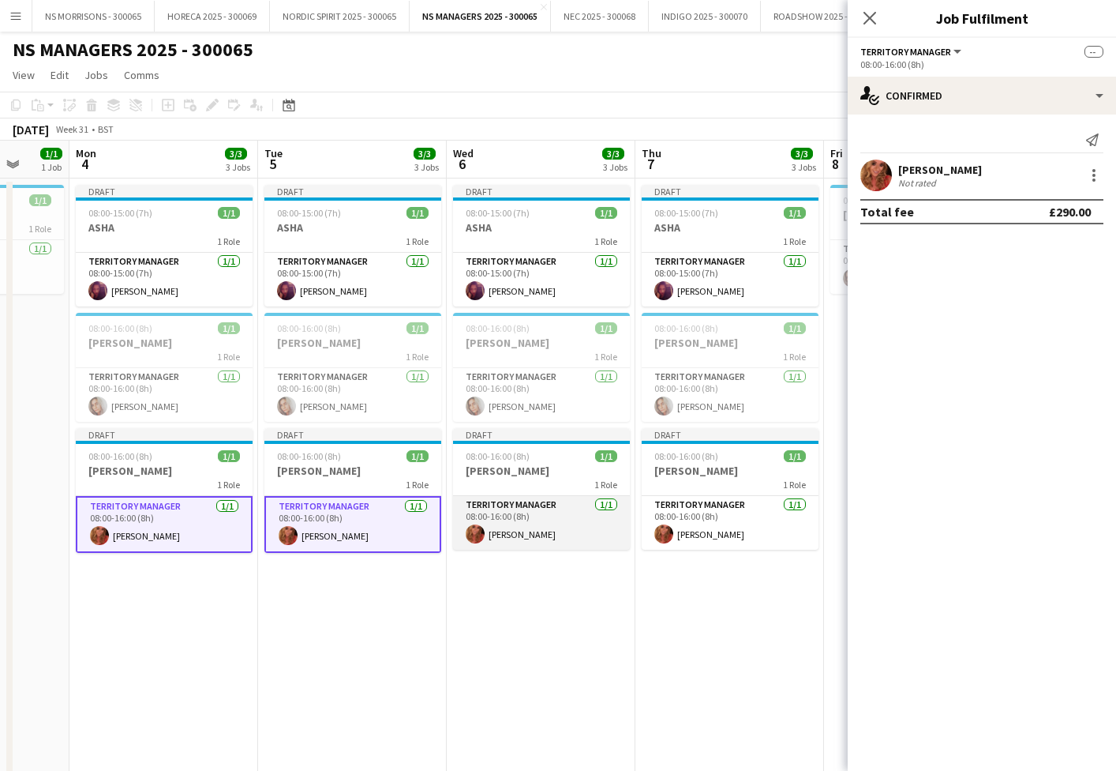
click at [520, 515] on app-card-role "Territory Manager [DATE] 08:00-16:00 (8h) [PERSON_NAME]" at bounding box center [541, 523] width 177 height 54
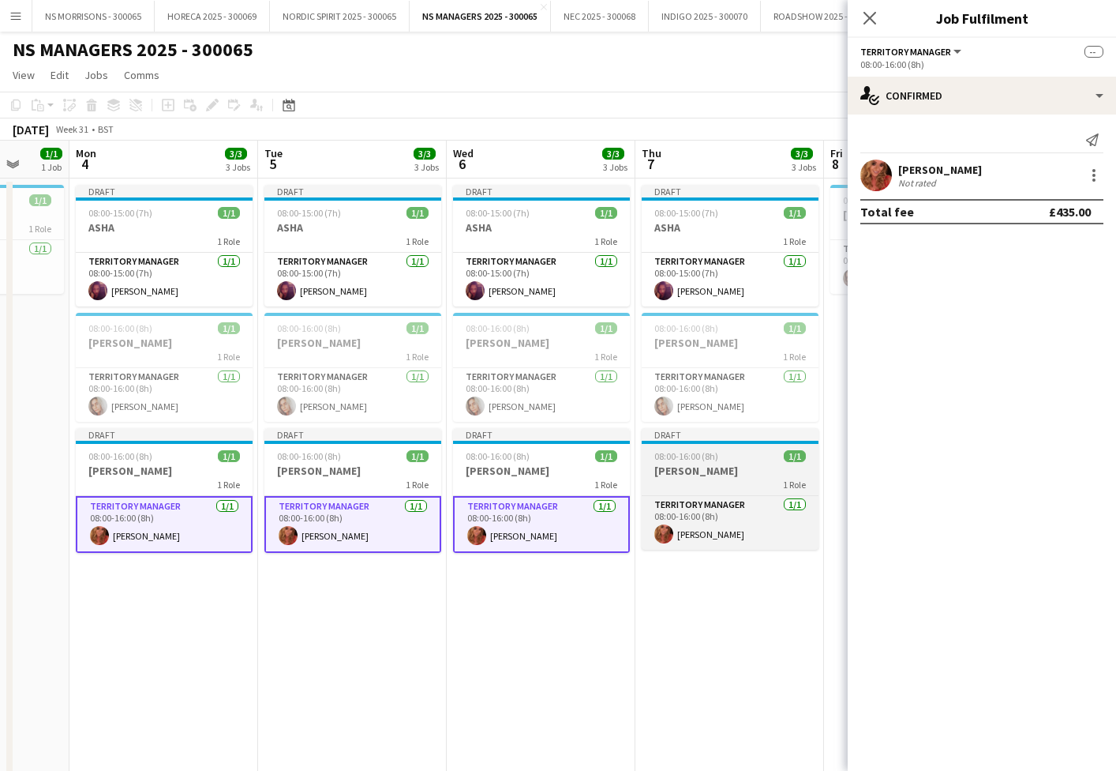
scroll to position [0, 497]
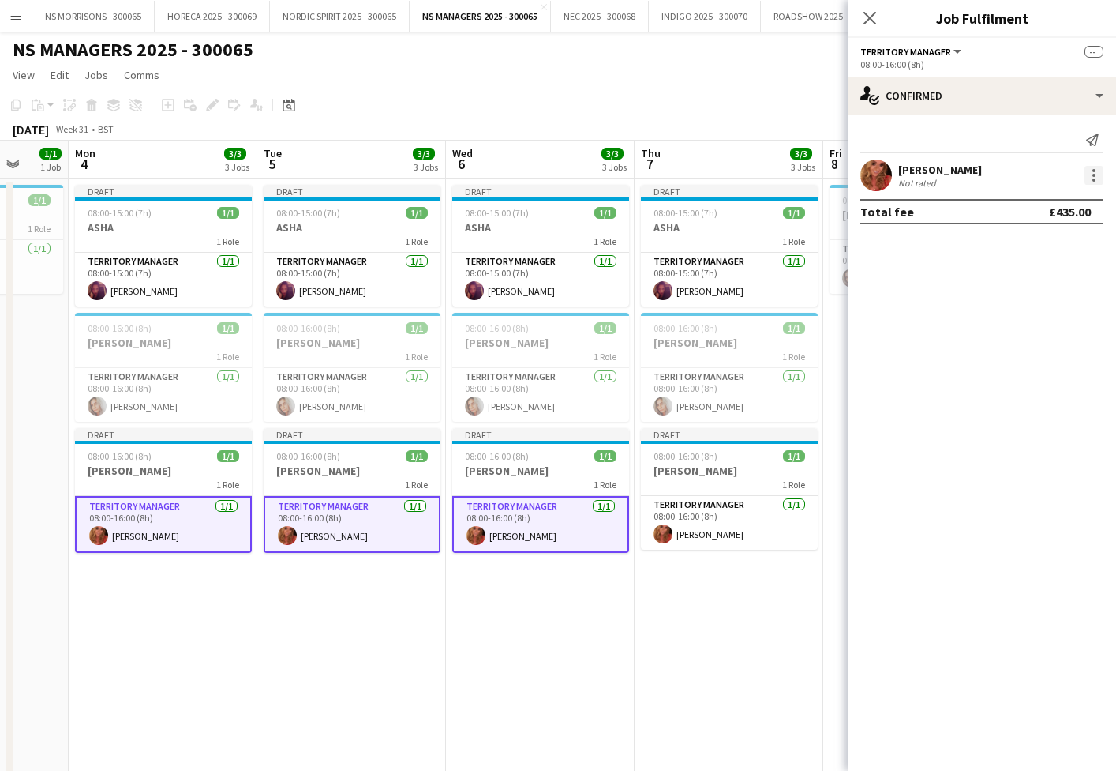
click at [1091, 177] on div at bounding box center [1094, 175] width 19 height 19
drag, startPoint x: 1086, startPoint y: 194, endPoint x: 1086, endPoint y: 223, distance: 29.2
click at [1086, 194] on button "Edit fee" at bounding box center [1042, 205] width 123 height 38
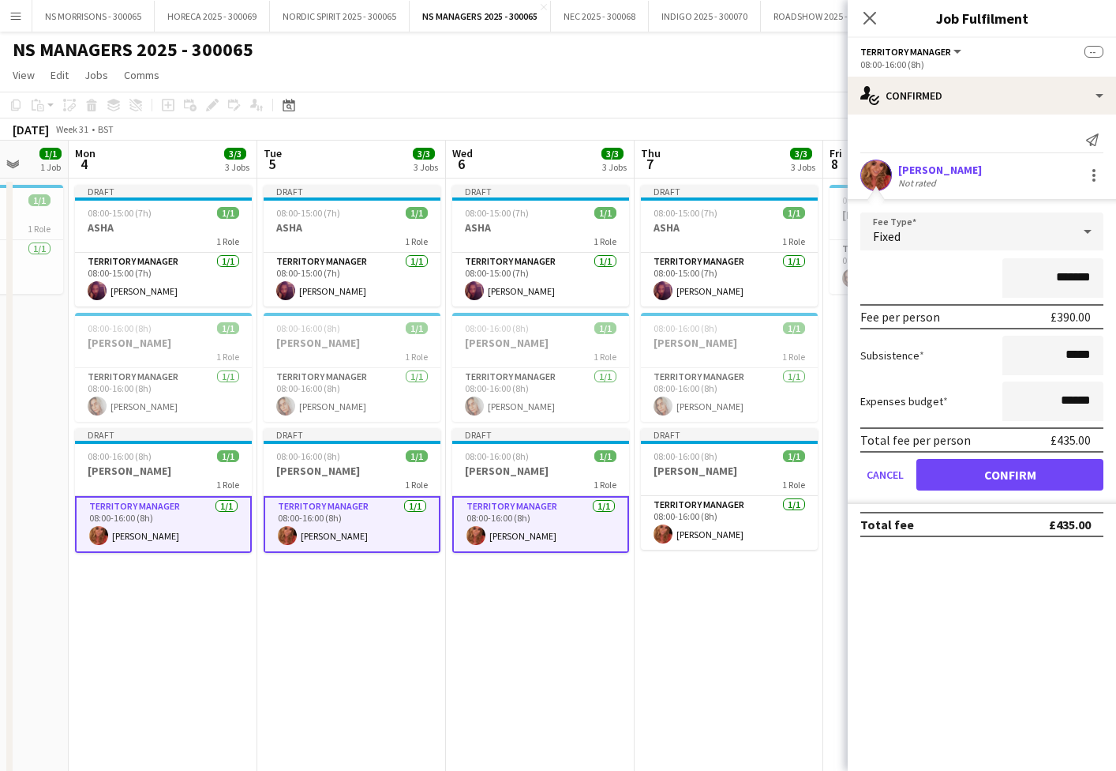
click at [1067, 277] on input "*******" at bounding box center [1053, 277] width 101 height 39
click at [704, 524] on app-card-role "Territory Manager [DATE] 08:00-16:00 (8h) [PERSON_NAME]" at bounding box center [729, 523] width 177 height 54
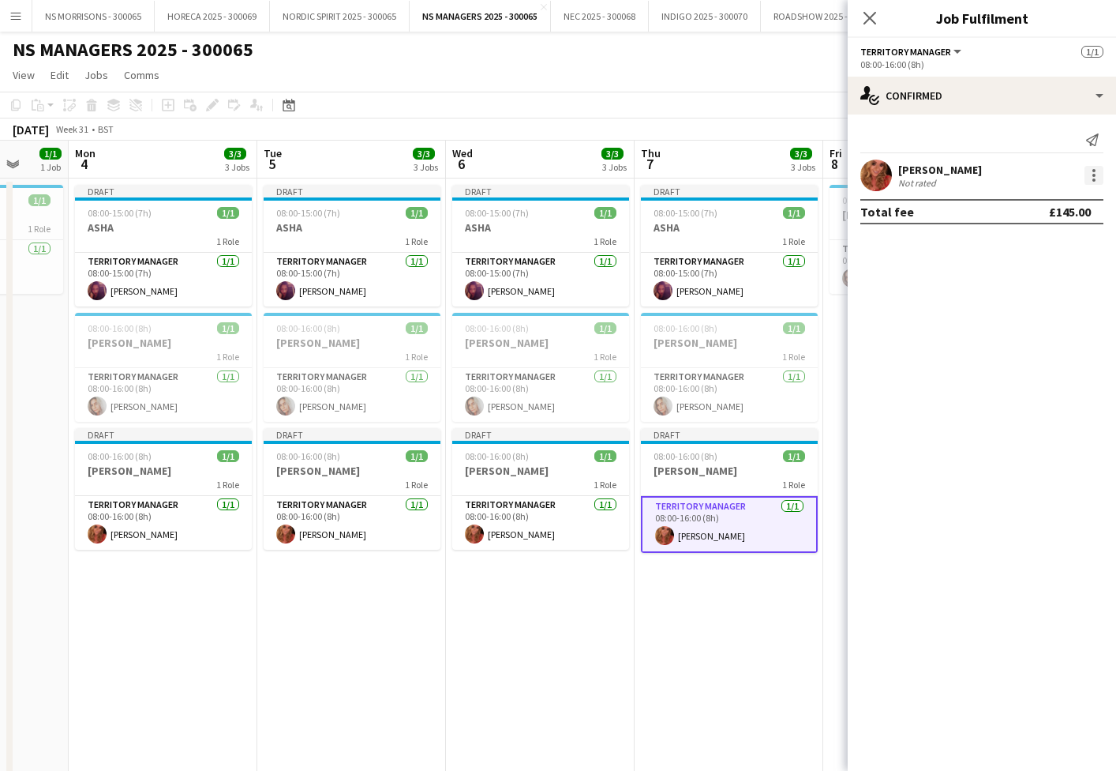
click at [1092, 174] on div at bounding box center [1094, 175] width 19 height 19
click at [1081, 214] on button "Edit fee" at bounding box center [1042, 205] width 123 height 38
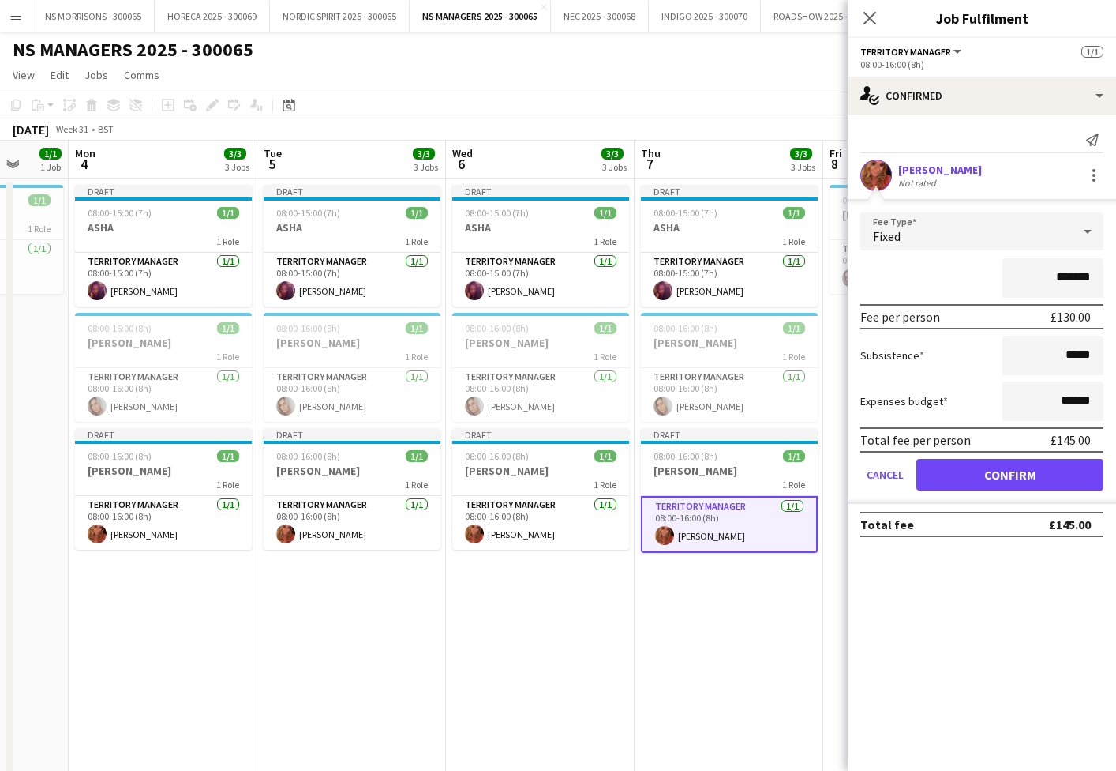
click at [1067, 277] on input "*******" at bounding box center [1053, 277] width 101 height 39
type input "*******"
drag, startPoint x: 943, startPoint y: 480, endPoint x: 930, endPoint y: 490, distance: 16.3
click at [943, 480] on button "Confirm" at bounding box center [1010, 475] width 187 height 32
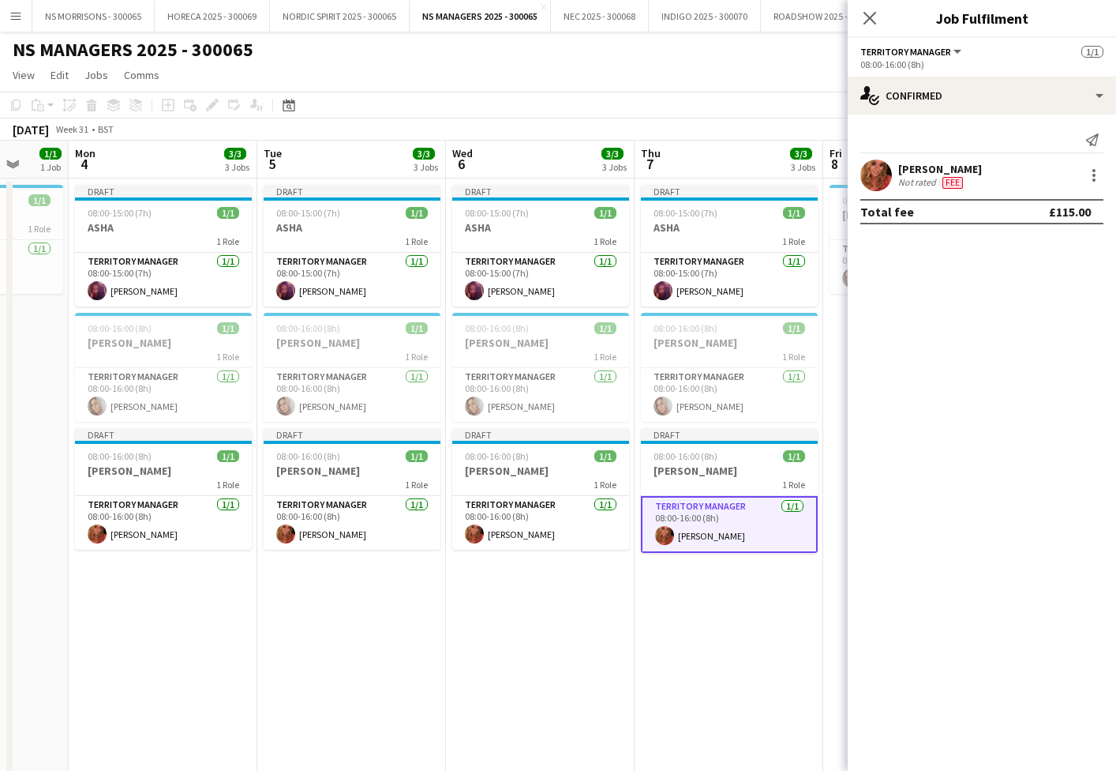
drag, startPoint x: 760, startPoint y: 589, endPoint x: 828, endPoint y: 493, distance: 117.2
click at [760, 589] on app-date-cell "Draft 08:00-15:00 (7h) 1/1 ASHA 1 Role Territory Manager [DATE] 08:00-15:00 (7h…" at bounding box center [729, 659] width 189 height 963
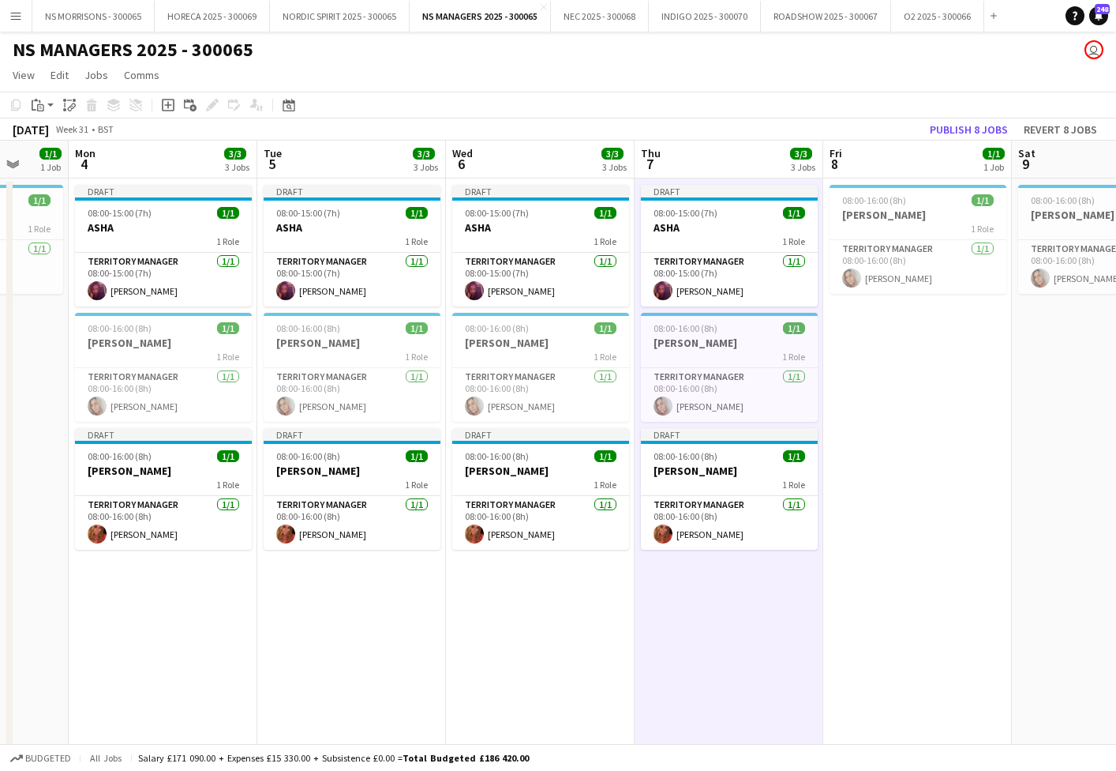
click at [976, 133] on button "Publish 8 jobs" at bounding box center [969, 129] width 91 height 21
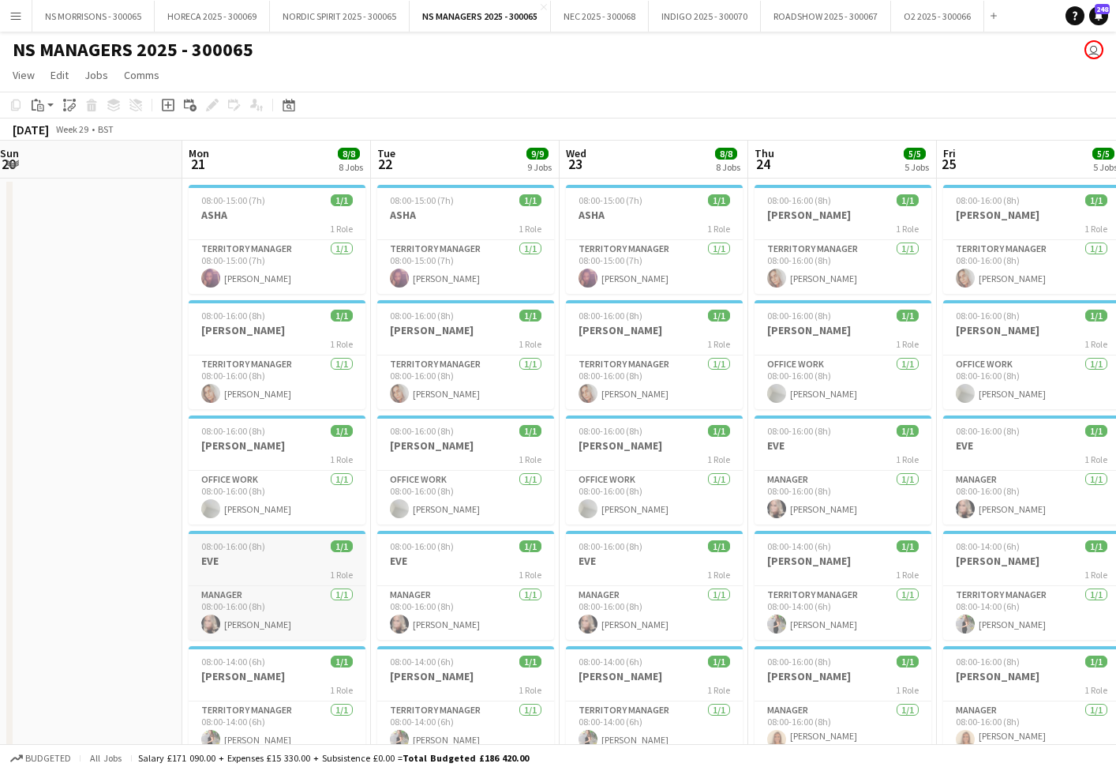
scroll to position [0, 0]
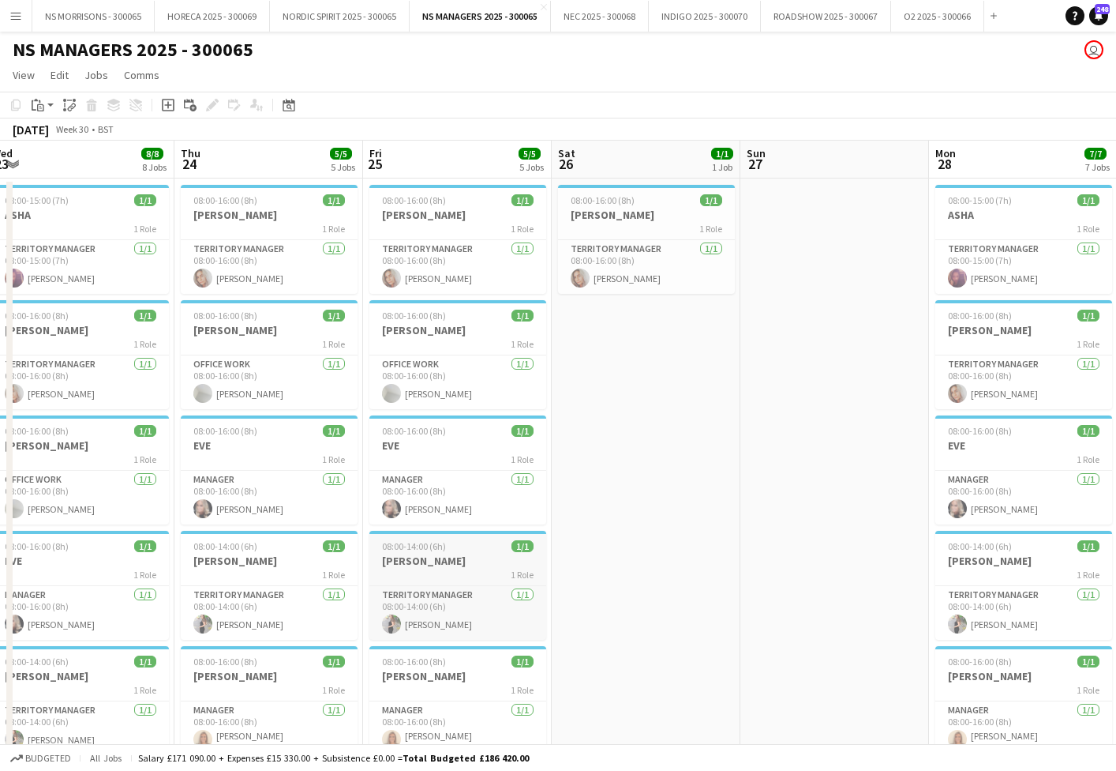
click at [454, 557] on h3 "[PERSON_NAME]" at bounding box center [458, 560] width 177 height 14
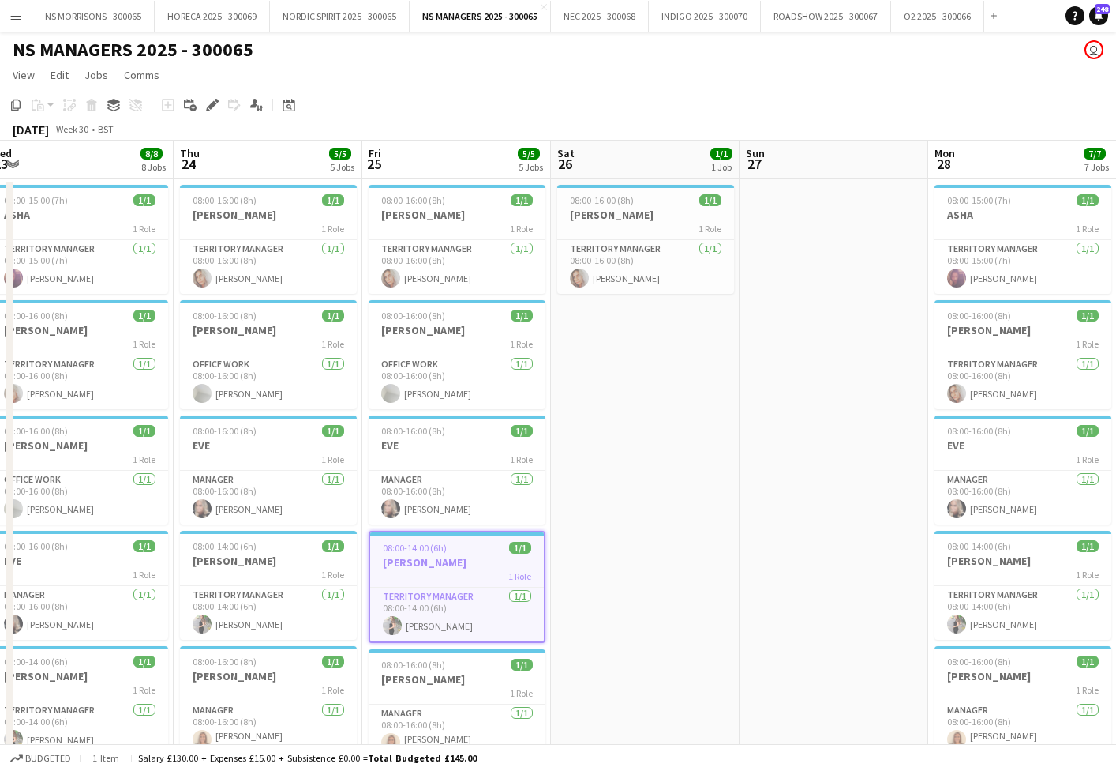
drag, startPoint x: 18, startPoint y: 104, endPoint x: 221, endPoint y: 170, distance: 213.2
click at [18, 104] on icon "Copy" at bounding box center [15, 105] width 13 height 13
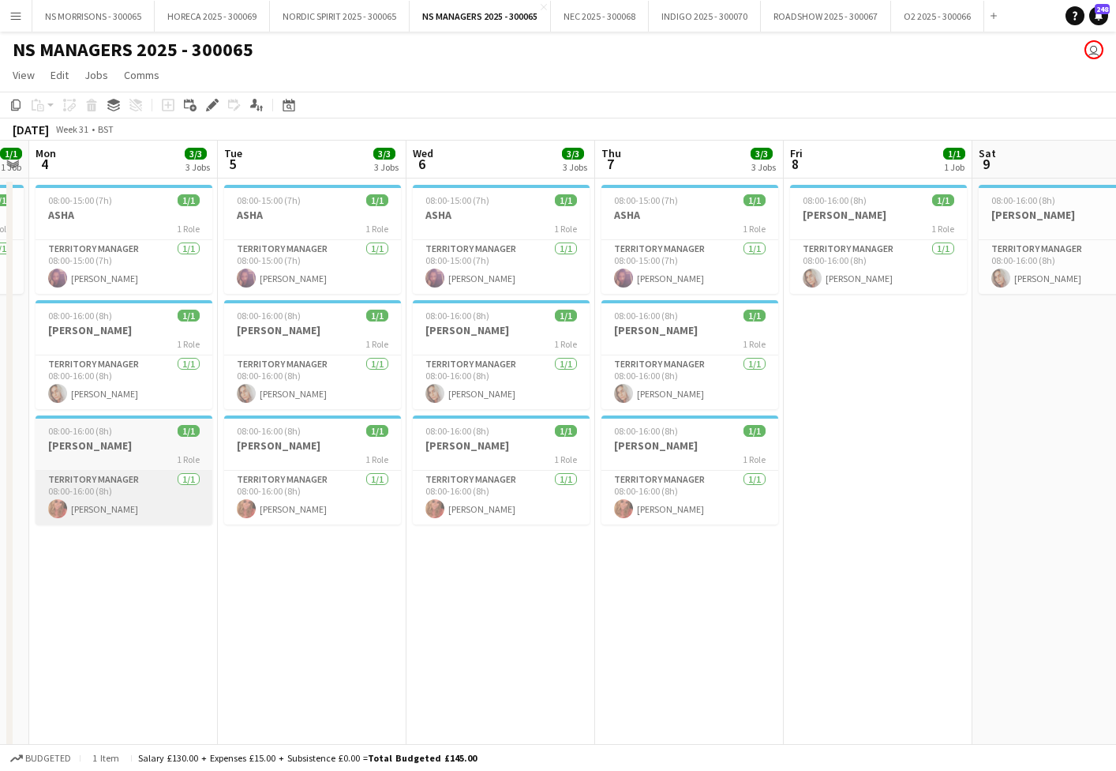
scroll to position [0, 538]
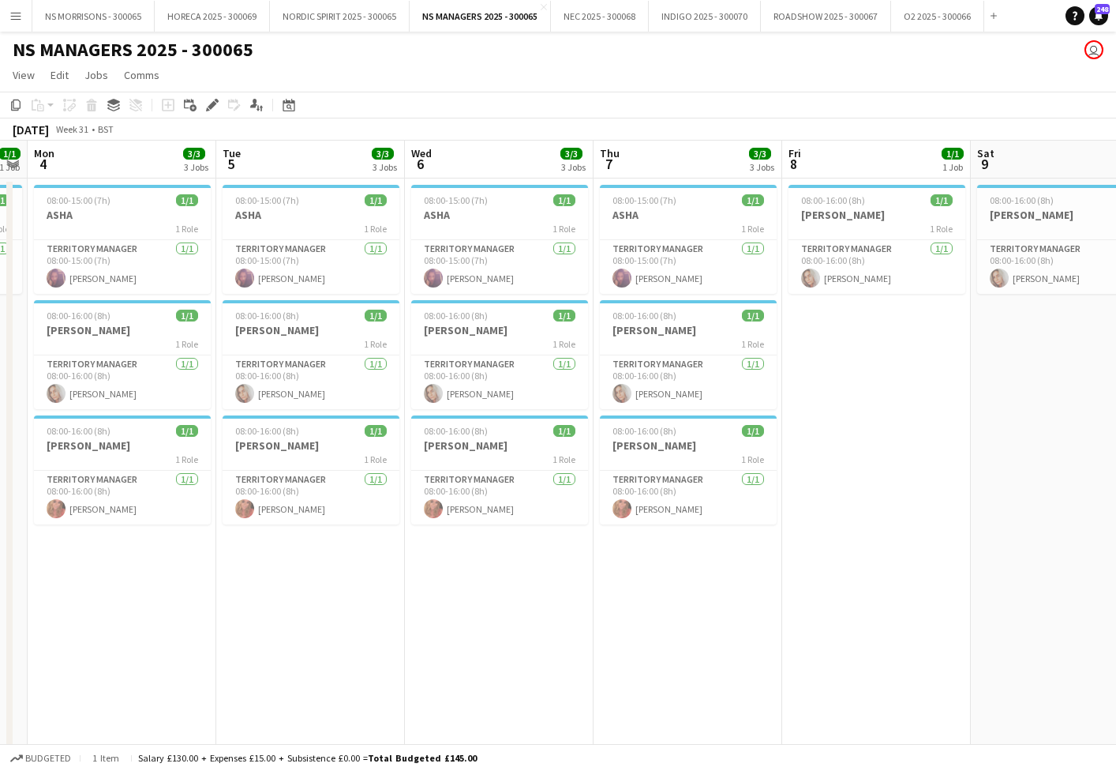
click at [133, 570] on app-date-cell "08:00-15:00 (7h) 1/1 ASHA 1 Role Territory Manager [DATE] 08:00-15:00 (7h) [PER…" at bounding box center [122, 718] width 189 height 1080
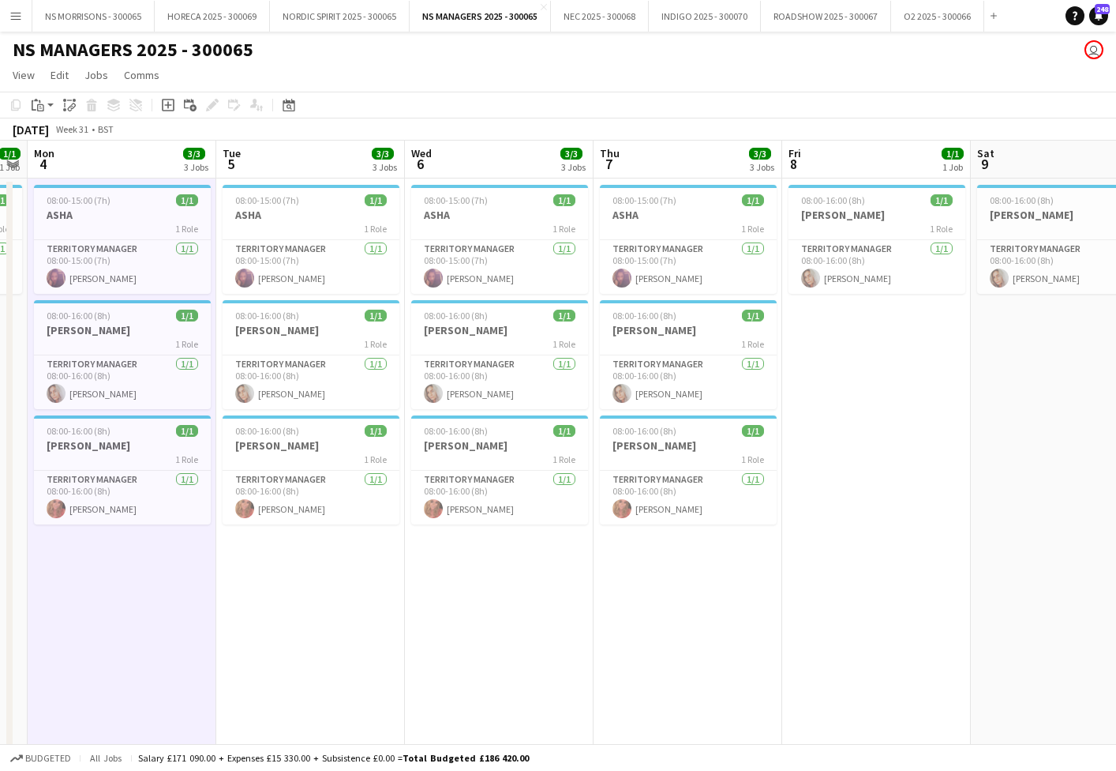
click at [384, 578] on app-date-cell "08:00-15:00 (7h) 1/1 ASHA 1 Role Territory Manager [DATE] 08:00-15:00 (7h) [PER…" at bounding box center [310, 718] width 189 height 1080
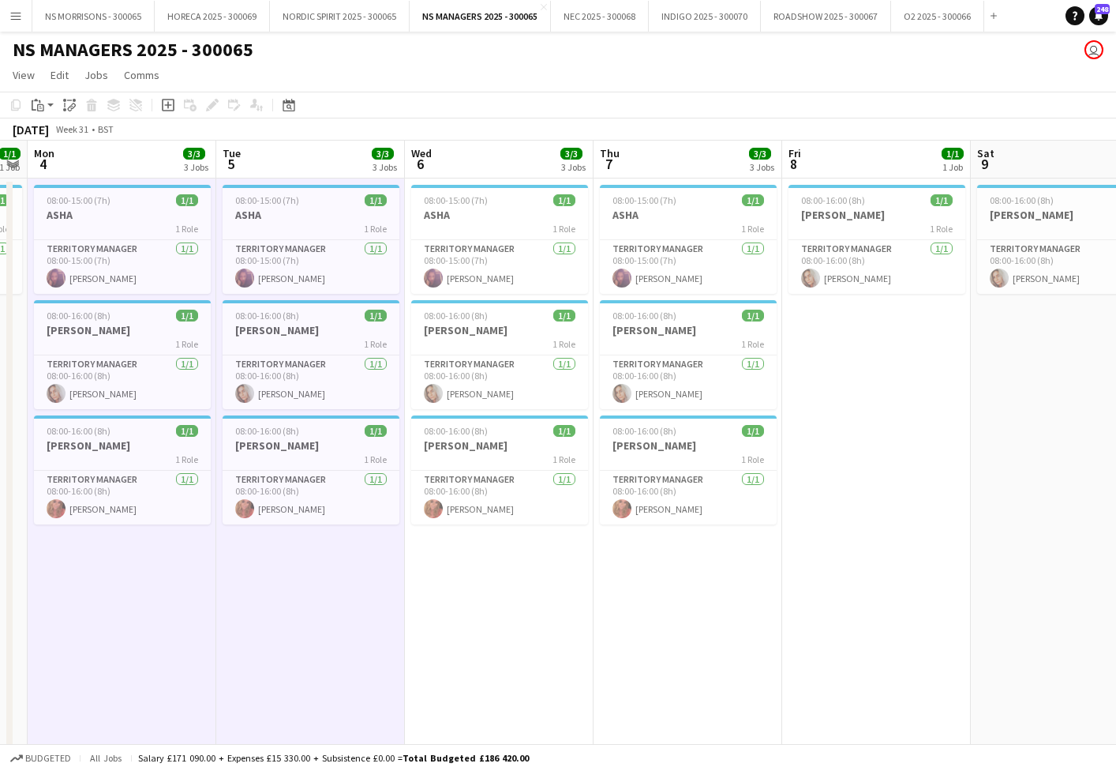
drag, startPoint x: 545, startPoint y: 565, endPoint x: 684, endPoint y: 562, distance: 139.0
click at [550, 565] on app-calendar-viewport "Fri 1 2/2 2 Jobs Sat 2 Sun 3 1/1 1 Job Mon 4 3/3 3 Jobs Tue 5 3/3 3 Jobs Wed 6 …" at bounding box center [558, 700] width 1116 height 1118
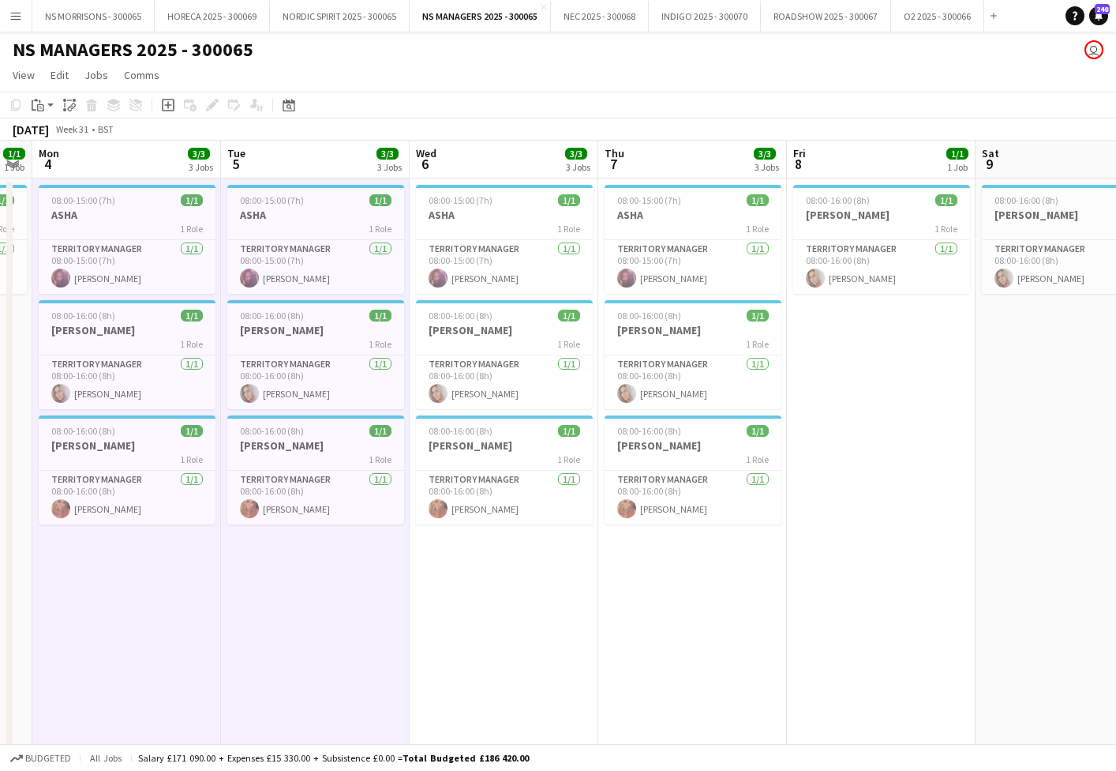
click at [685, 562] on app-date-cell "08:00-15:00 (7h) 1/1 ASHA 1 Role Territory Manager [DATE] 08:00-15:00 (7h) [PER…" at bounding box center [692, 718] width 189 height 1080
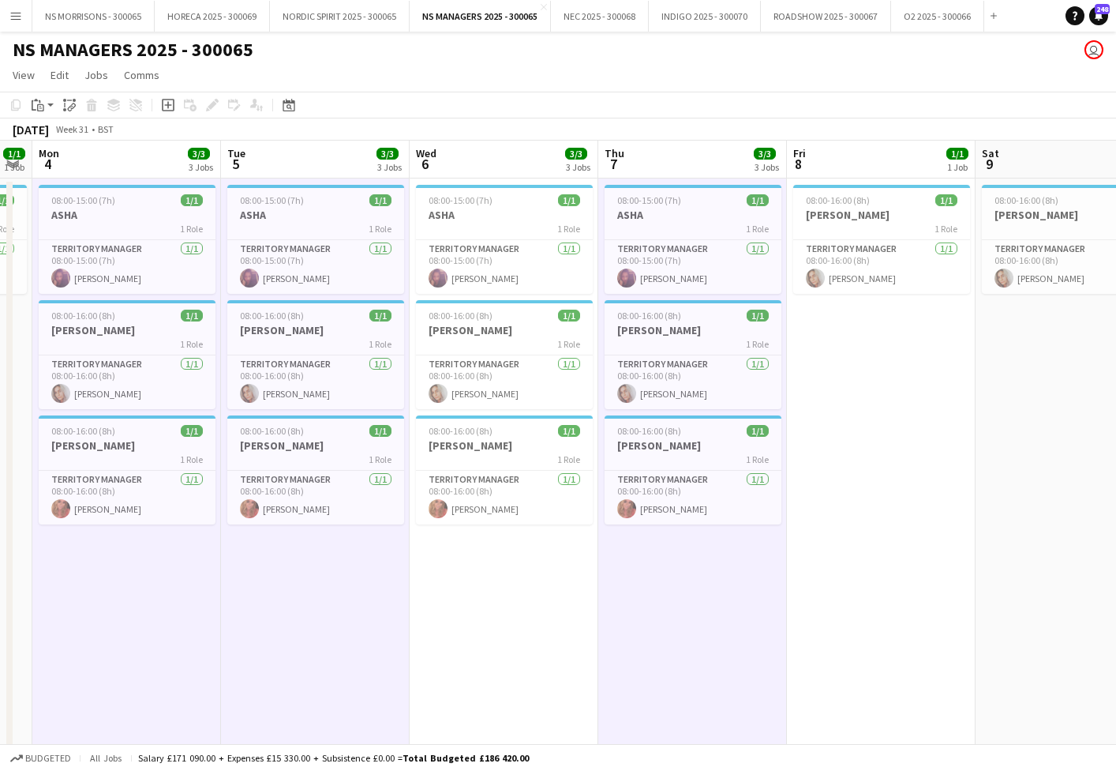
click at [504, 576] on app-date-cell "08:00-15:00 (7h) 1/1 ASHA 1 Role Territory Manager [DATE] 08:00-15:00 (7h) [PER…" at bounding box center [504, 718] width 189 height 1080
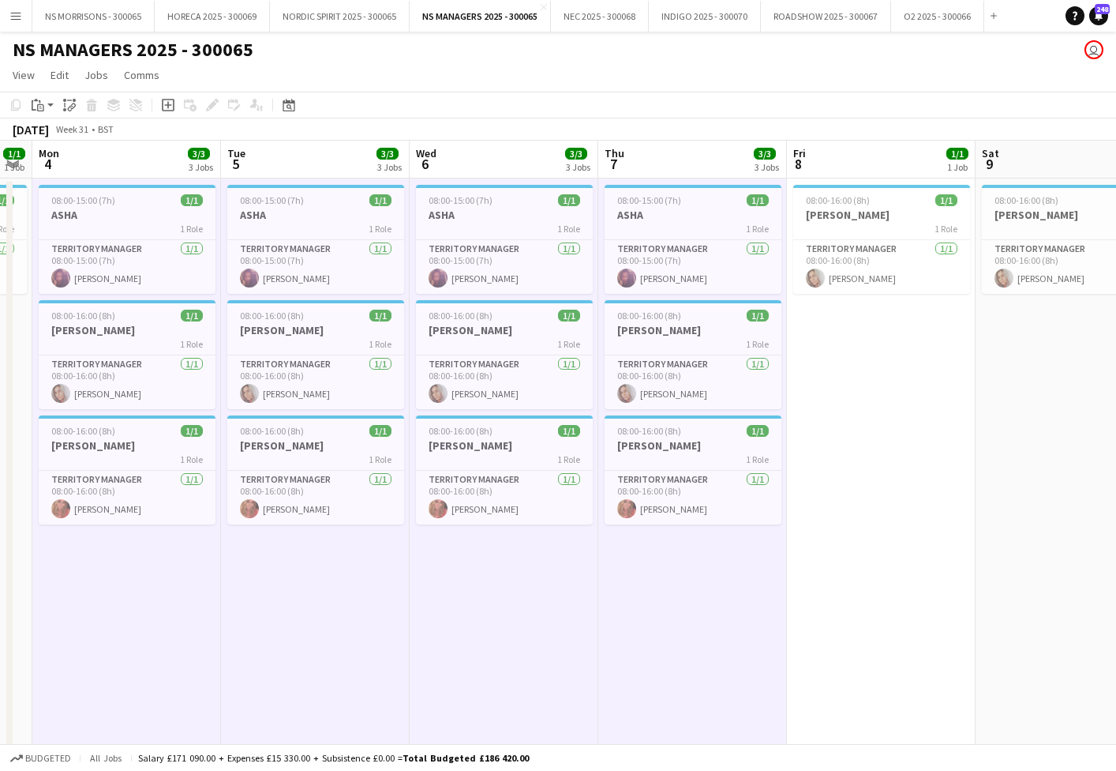
scroll to position [0, 534]
click at [852, 475] on app-date-cell "08:00-16:00 (8h) 1/1 [PERSON_NAME] 1 Role Territory Manager [DATE] 08:00-16:00 …" at bounding box center [881, 718] width 189 height 1080
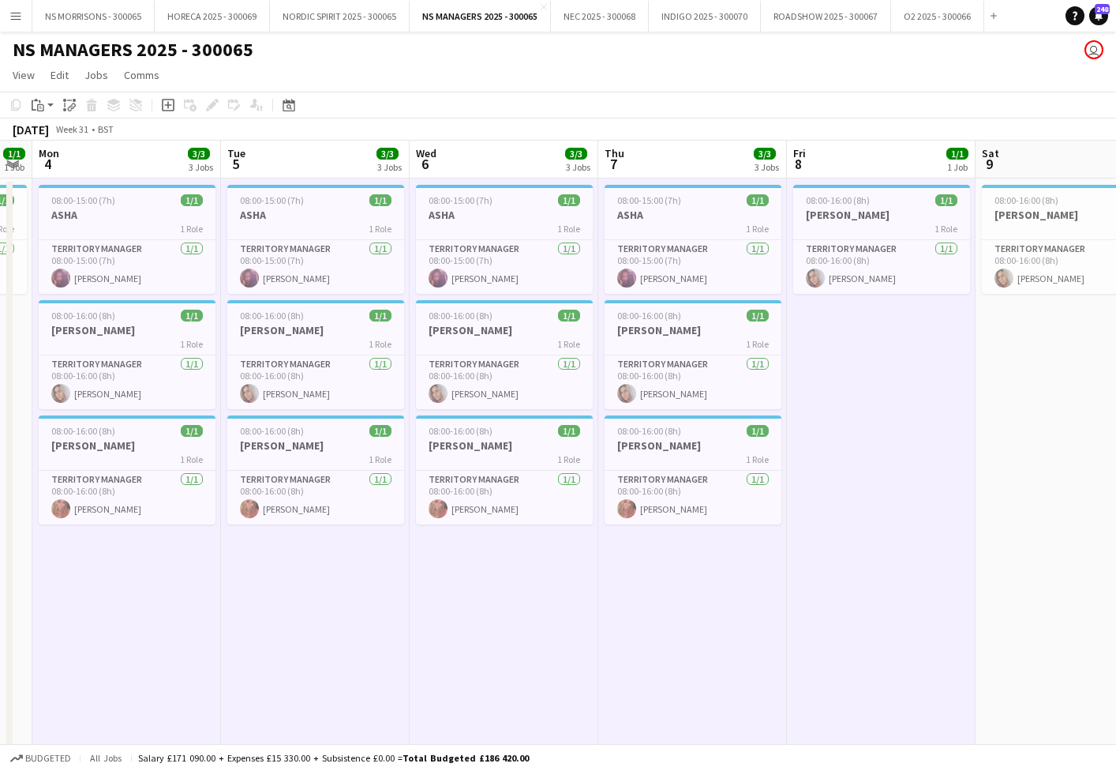
drag, startPoint x: 34, startPoint y: 107, endPoint x: 36, endPoint y: 116, distance: 9.0
click at [34, 107] on icon "Paste" at bounding box center [38, 105] width 13 height 13
click at [50, 159] on link "Paste with crew Command Shift V" at bounding box center [104, 162] width 125 height 14
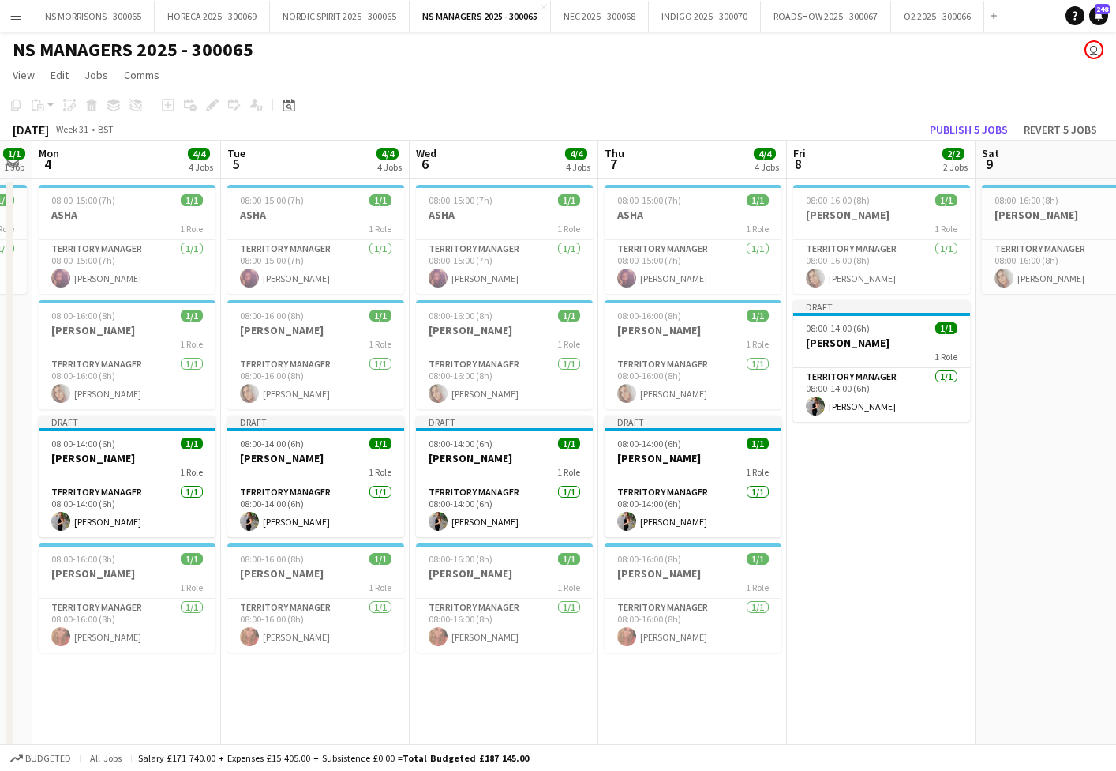
drag, startPoint x: 152, startPoint y: 516, endPoint x: 166, endPoint y: 512, distance: 14.0
click at [161, 514] on app-calendar-viewport "Fri 1 2/2 2 Jobs Sat 2 Sun 3 1/1 1 Job Mon 4 4/4 4 Jobs Tue 5 4/4 4 Jobs Wed 6 …" at bounding box center [558, 700] width 1116 height 1118
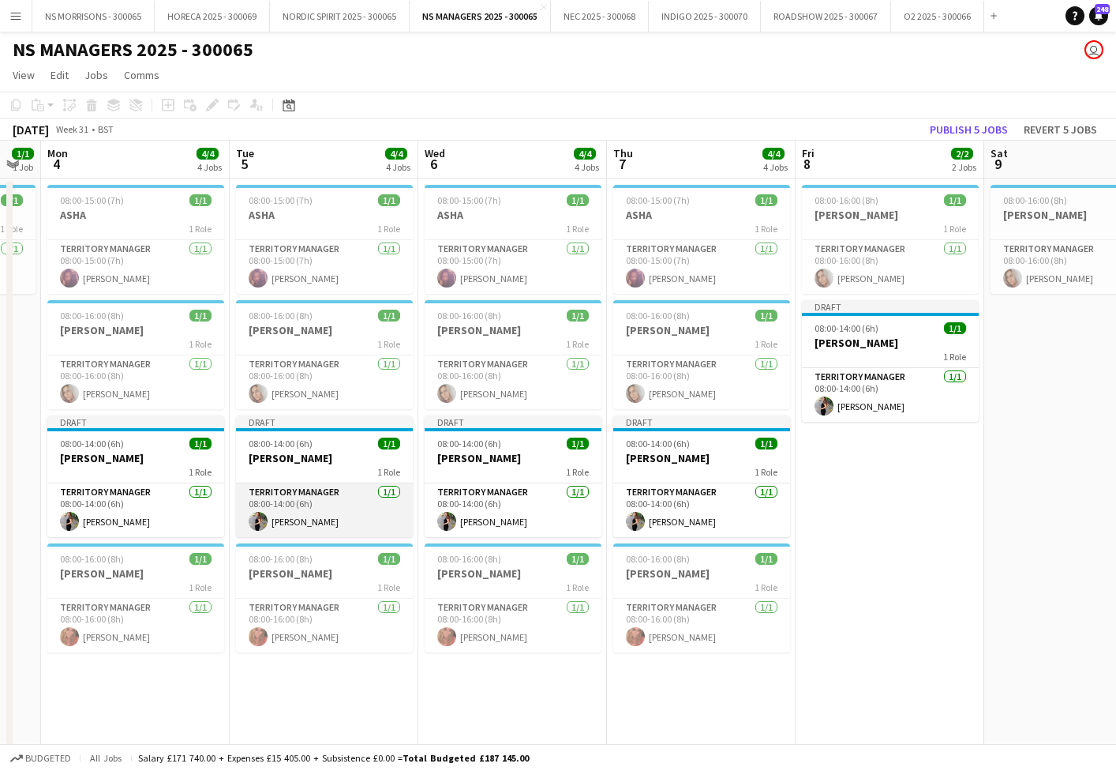
click at [326, 498] on app-card-role "Territory Manager [DATE] 08:00-14:00 (6h) [PERSON_NAME]" at bounding box center [324, 510] width 177 height 54
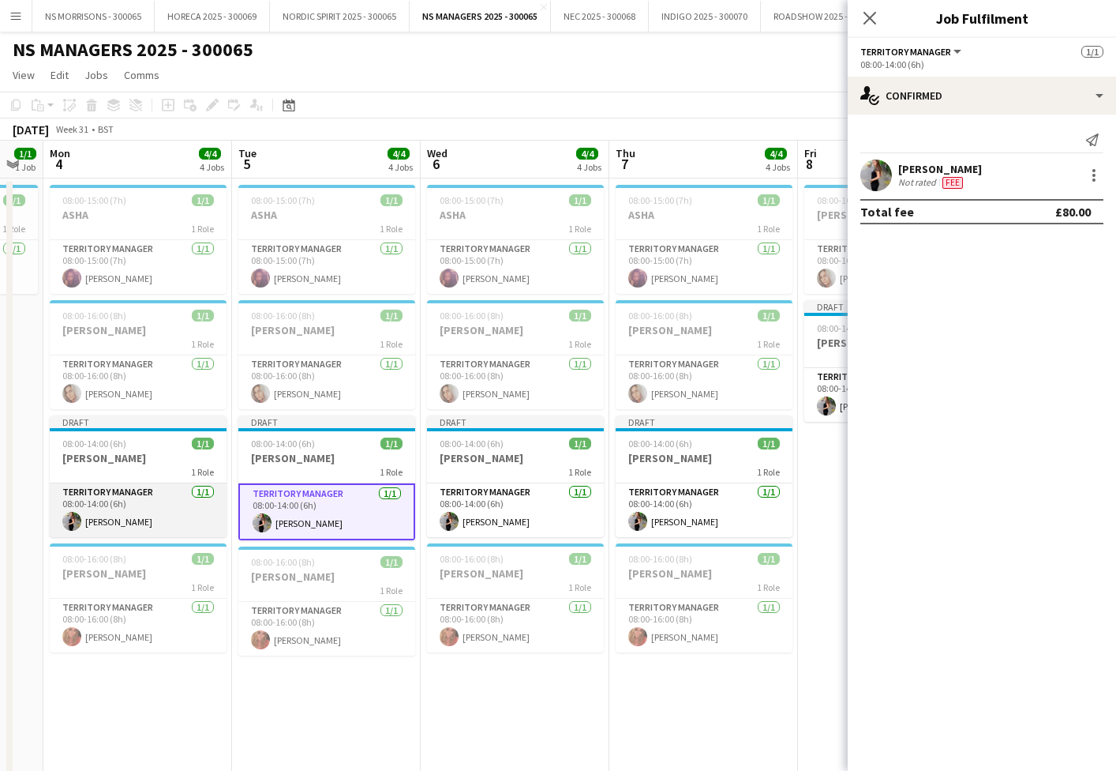
click at [215, 499] on app-card-role "Territory Manager [DATE] 08:00-14:00 (6h) [PERSON_NAME]" at bounding box center [138, 510] width 177 height 54
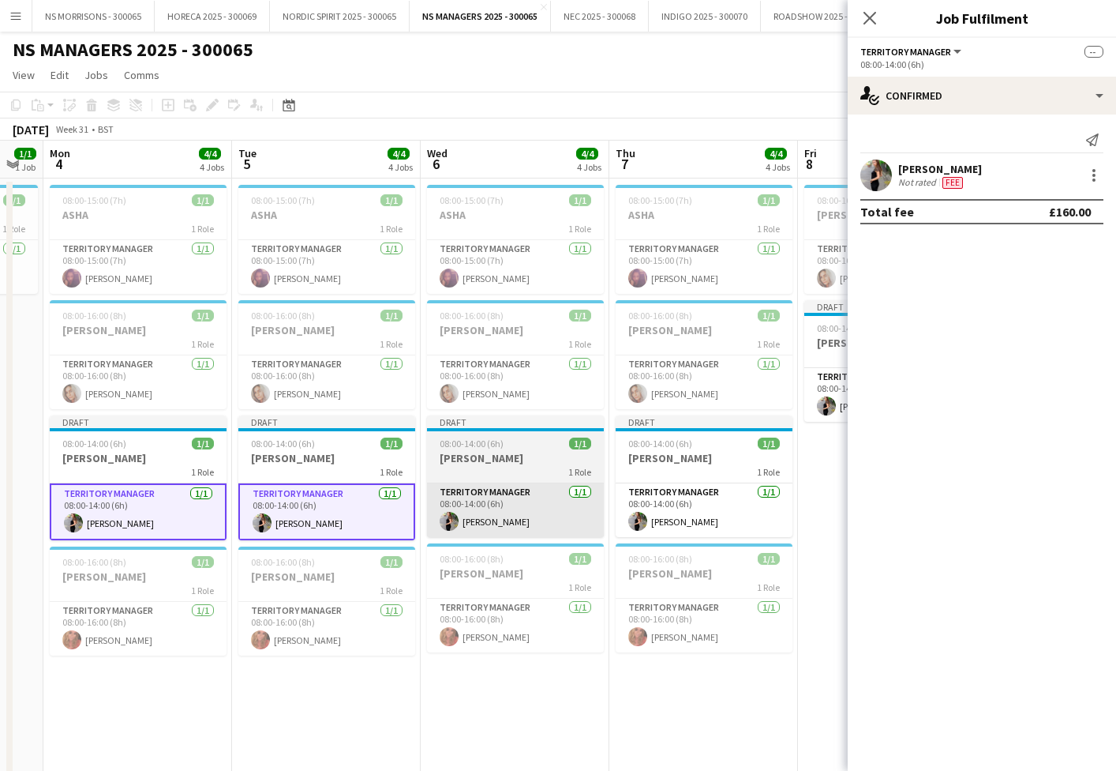
scroll to position [0, 520]
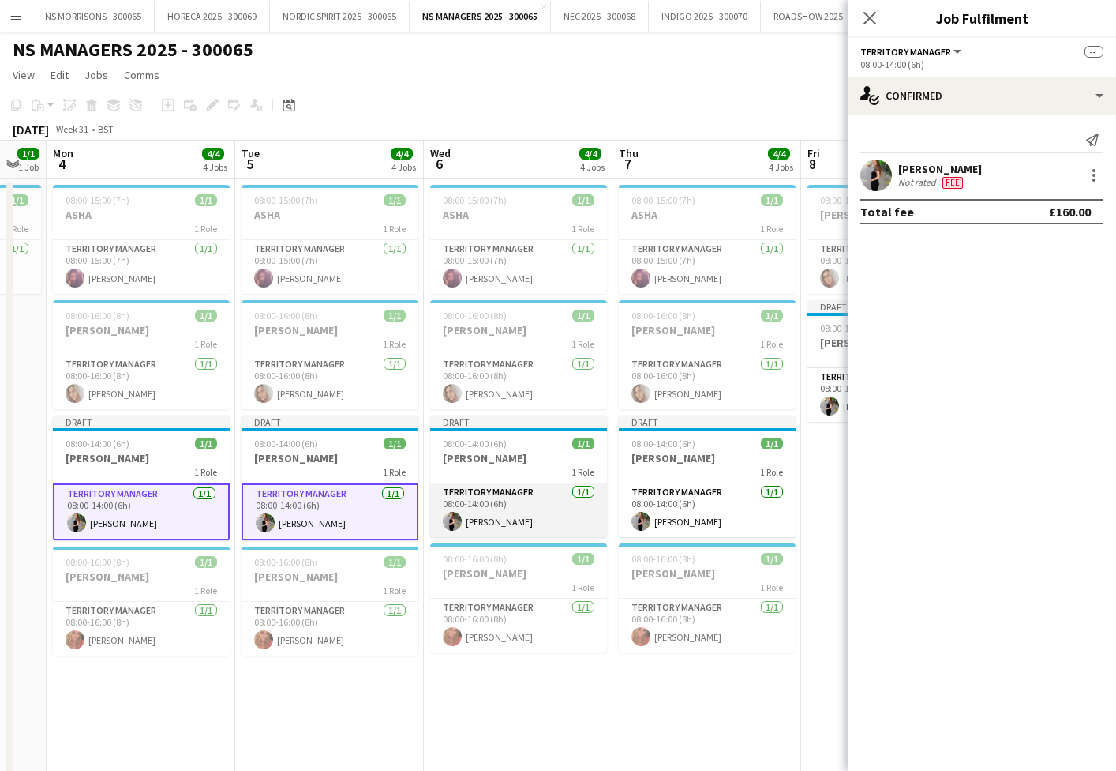
click at [529, 498] on app-card-role "Territory Manager [DATE] 08:00-14:00 (6h) [PERSON_NAME]" at bounding box center [518, 510] width 177 height 54
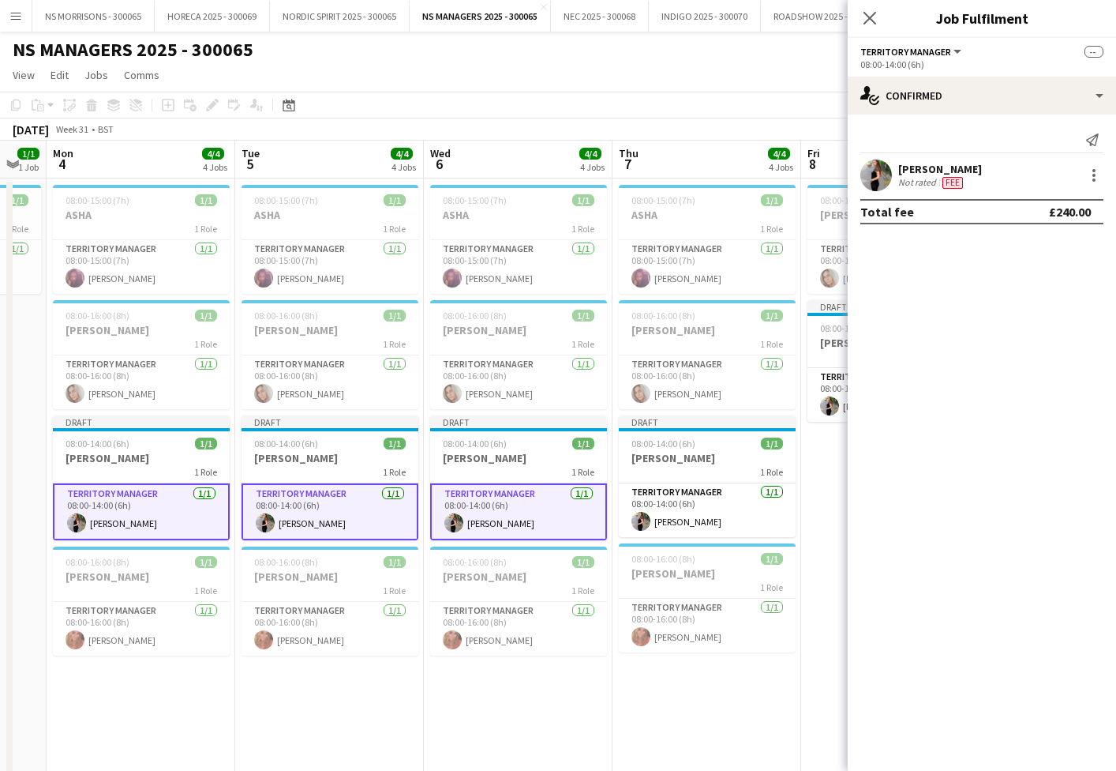
drag, startPoint x: 683, startPoint y: 504, endPoint x: 849, endPoint y: 400, distance: 195.4
click at [683, 503] on app-card-role "Territory Manager [DATE] 08:00-14:00 (6h) [PERSON_NAME]" at bounding box center [707, 510] width 177 height 54
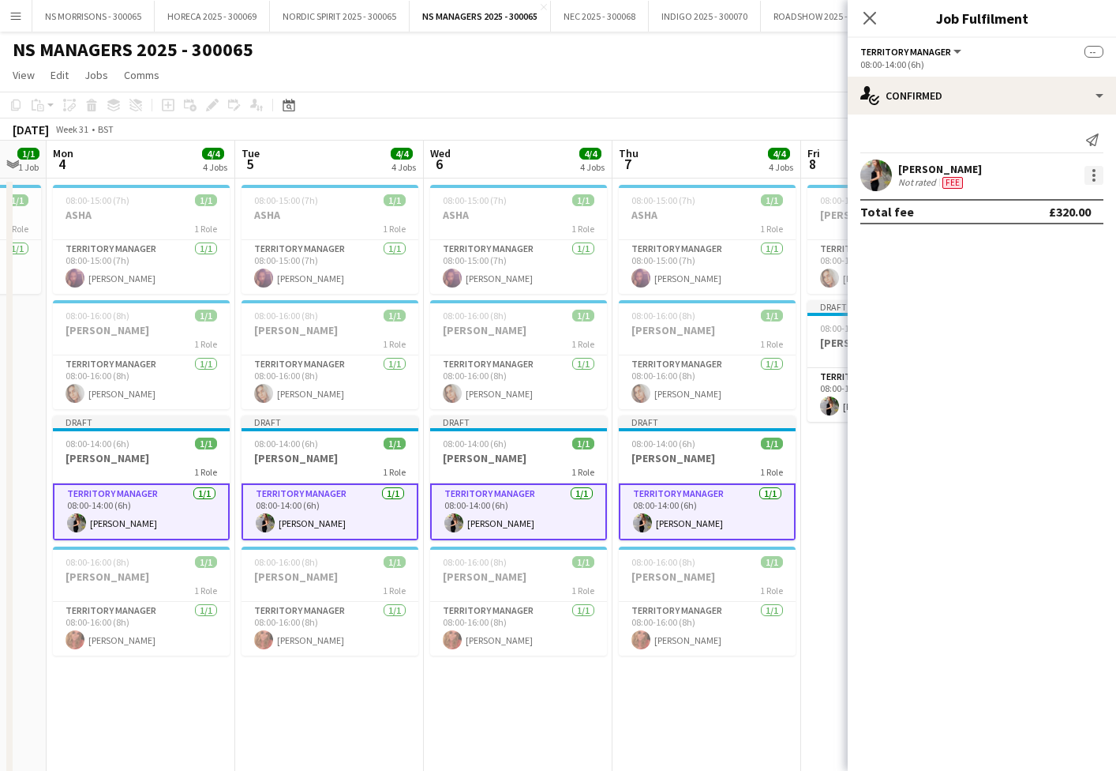
click at [1092, 176] on div at bounding box center [1094, 175] width 19 height 19
click at [1082, 207] on span "Edit fee" at bounding box center [1042, 204] width 98 height 14
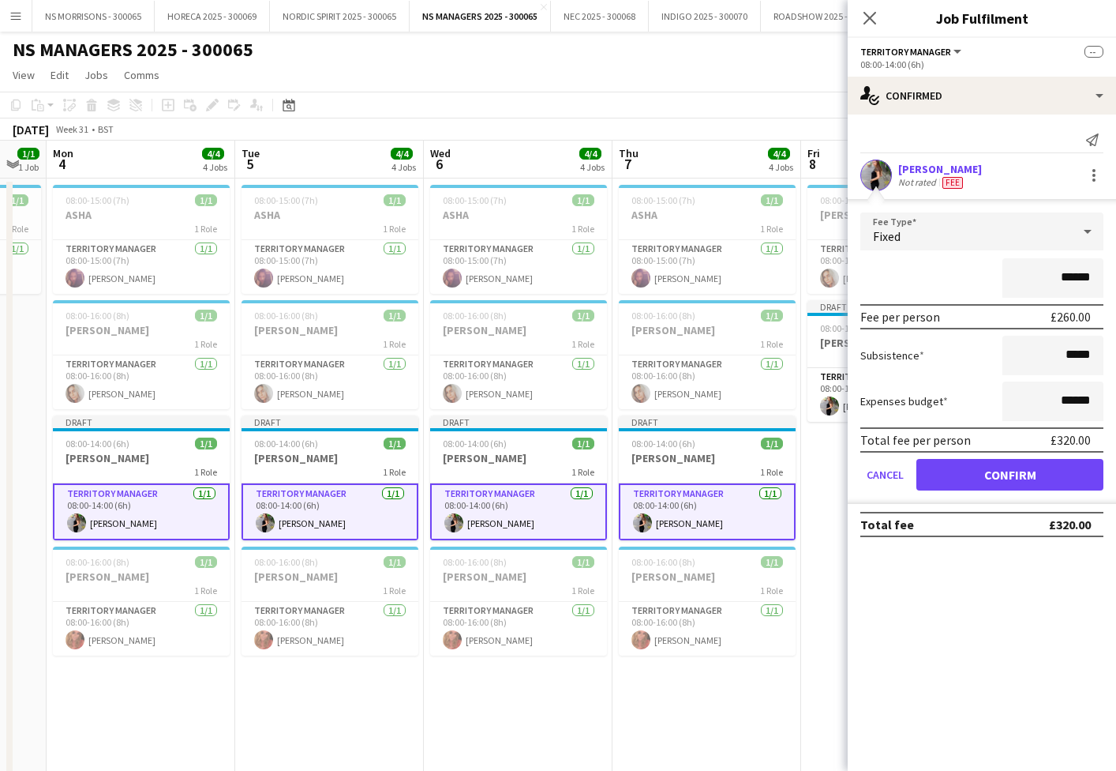
drag, startPoint x: 1065, startPoint y: 272, endPoint x: 1073, endPoint y: 270, distance: 8.1
click at [1074, 271] on input "******" at bounding box center [1053, 277] width 101 height 39
type input "*******"
click at [957, 473] on button "Confirm" at bounding box center [1010, 475] width 187 height 32
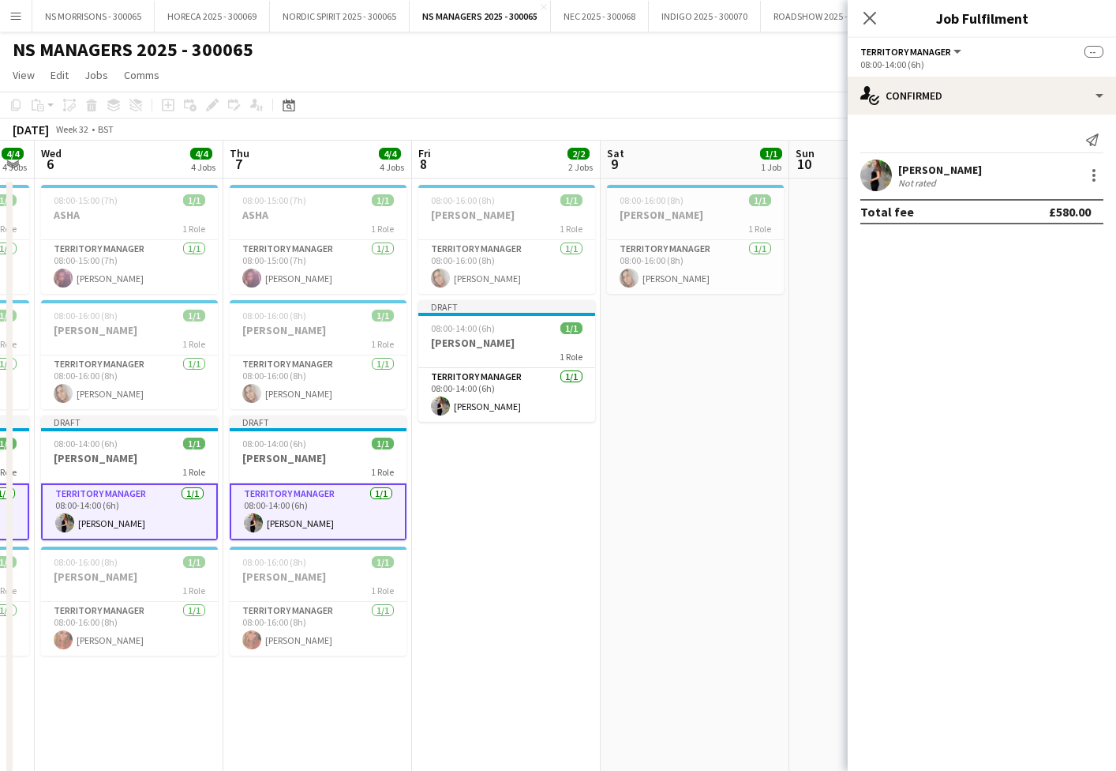
scroll to position [0, 532]
click at [517, 386] on app-card-role "Territory Manager [DATE] 08:00-14:00 (6h) [PERSON_NAME]" at bounding box center [506, 395] width 177 height 54
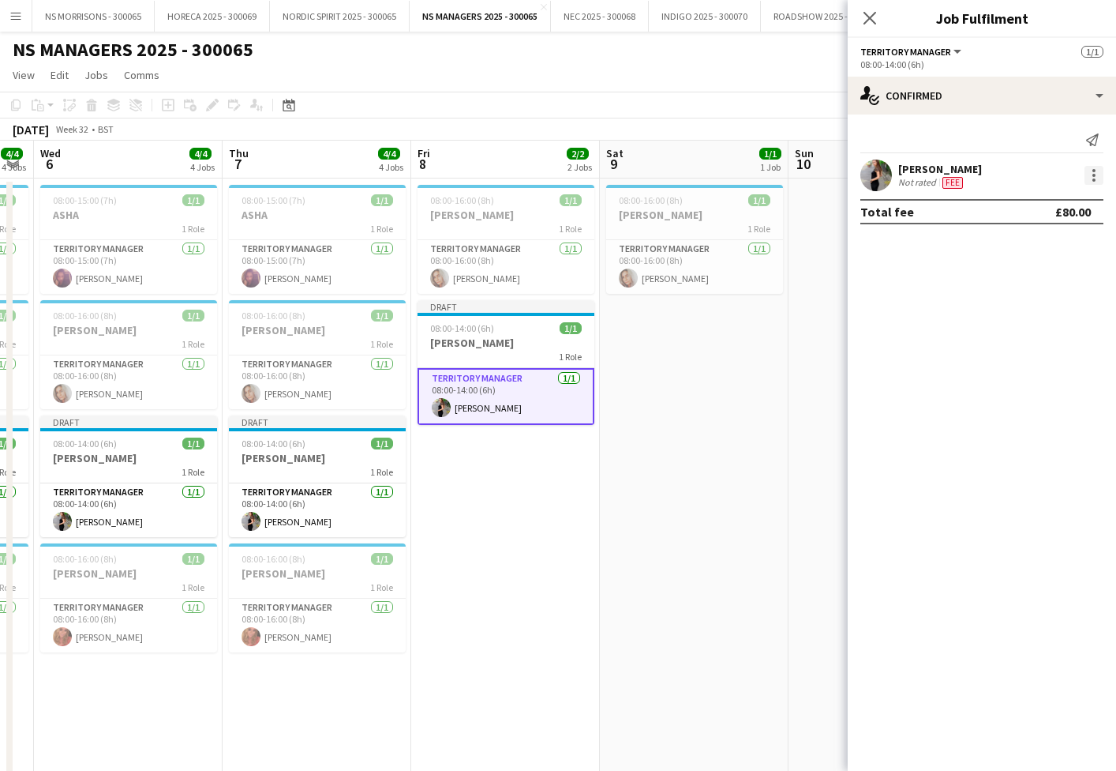
click at [1094, 174] on div at bounding box center [1094, 175] width 3 height 3
click at [1070, 205] on span "Edit fee" at bounding box center [1042, 204] width 98 height 14
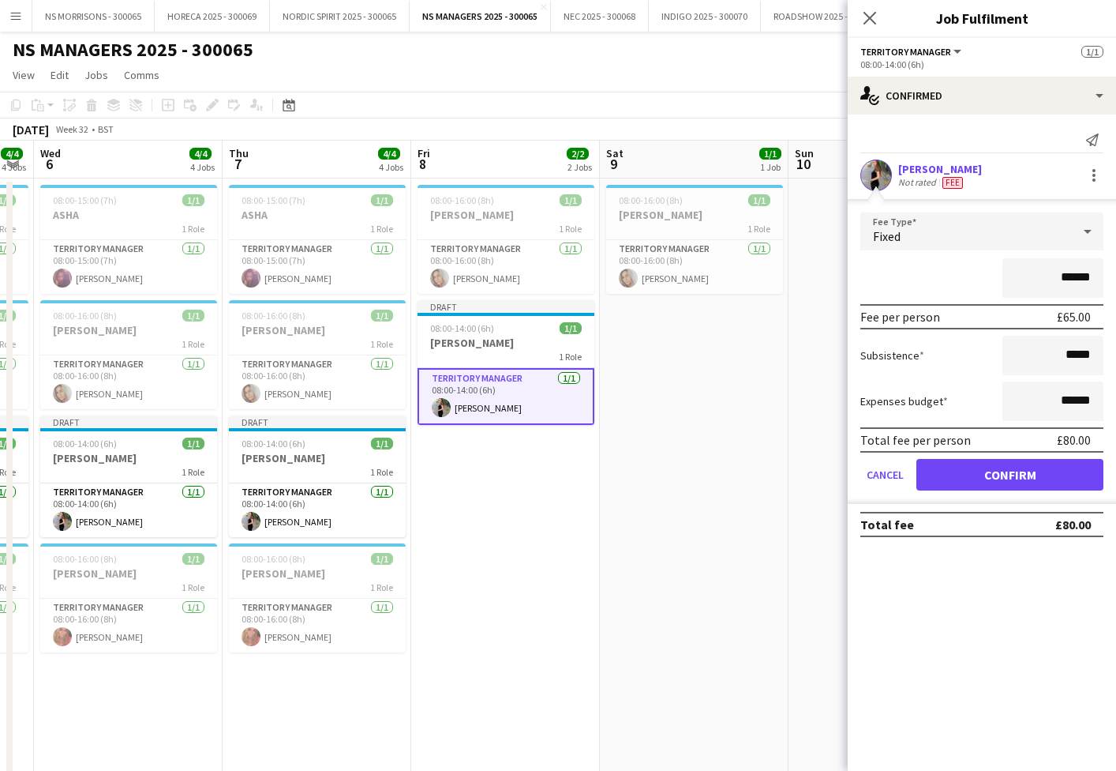
click at [768, 411] on app-date-cell "08:00-16:00 (8h) 1/1 [PERSON_NAME] 1 Role Territory Manager [DATE] 08:00-16:00 …" at bounding box center [694, 718] width 189 height 1080
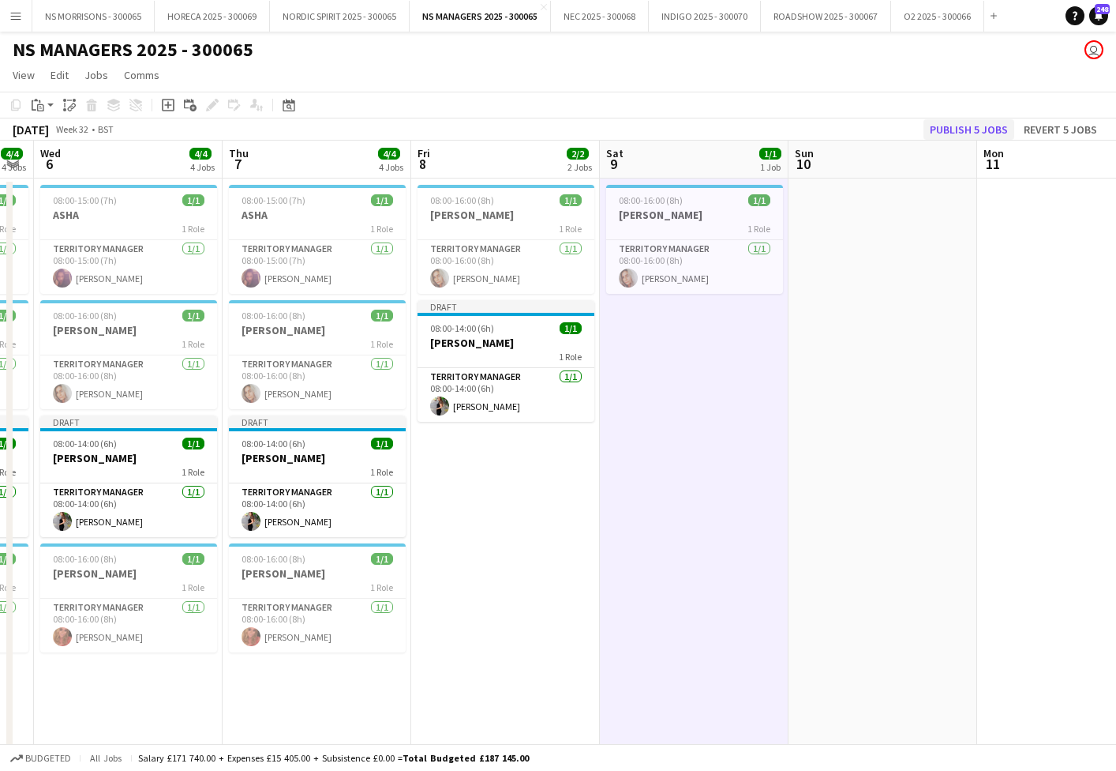
click at [943, 125] on button "Publish 5 jobs" at bounding box center [969, 129] width 91 height 21
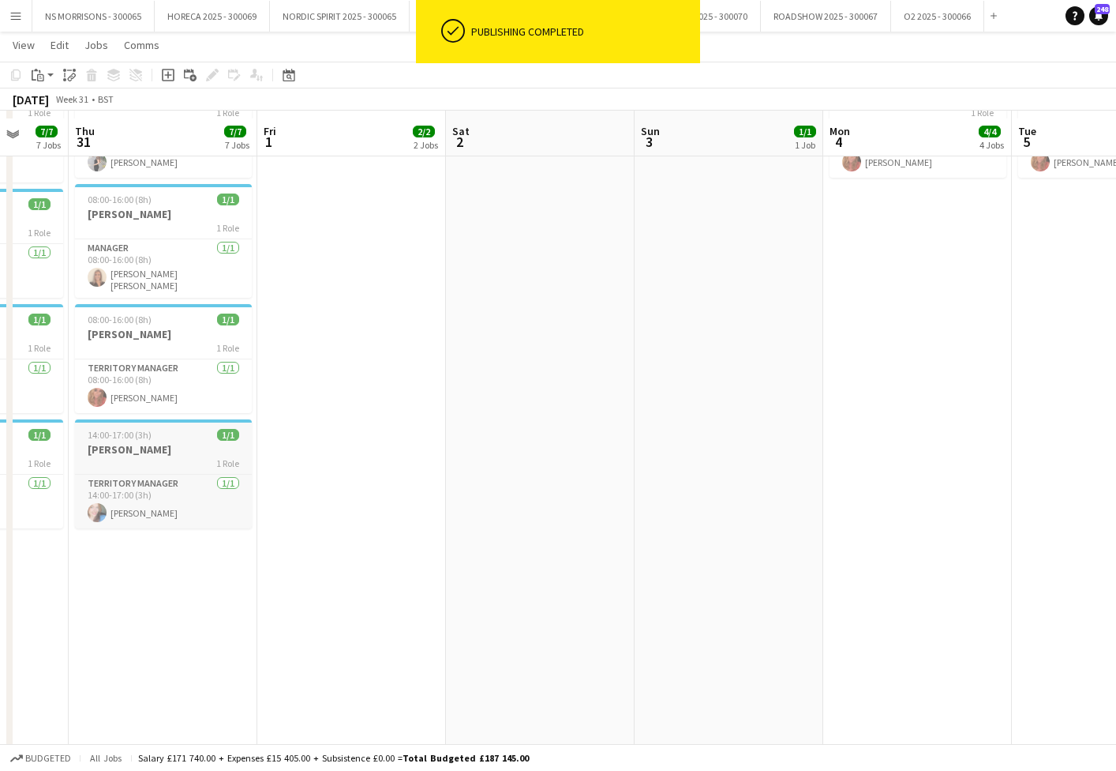
scroll to position [477, 0]
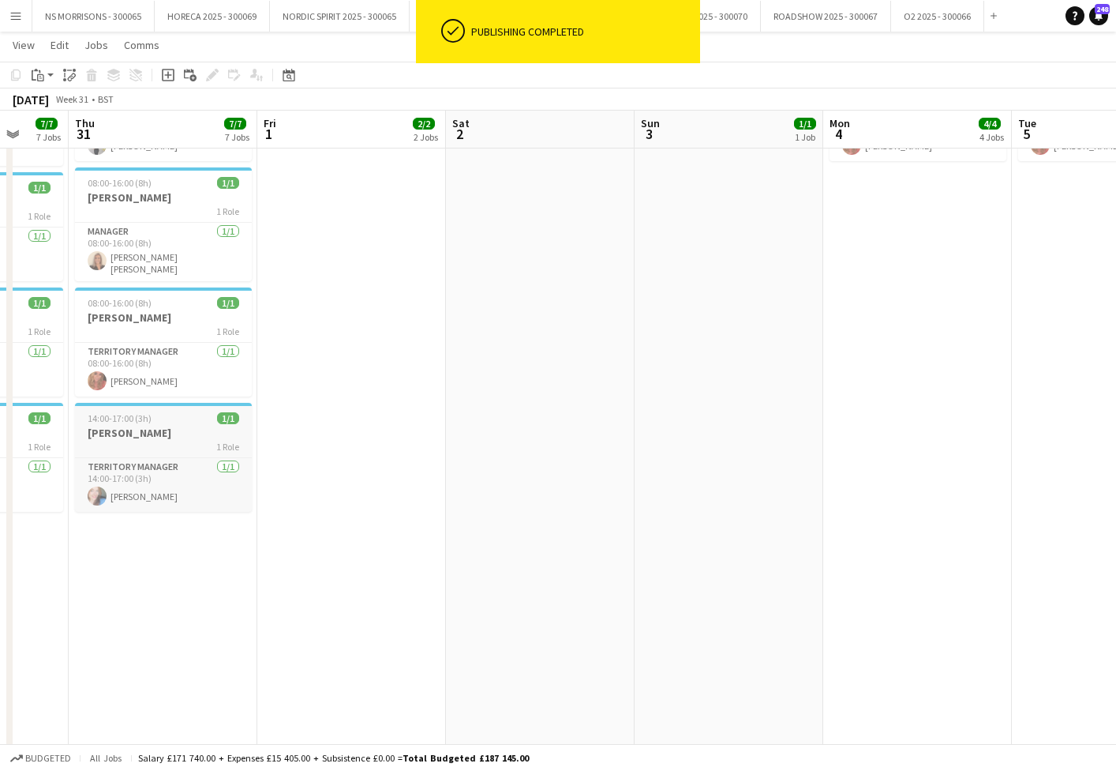
click at [142, 426] on h3 "[PERSON_NAME]" at bounding box center [163, 433] width 177 height 14
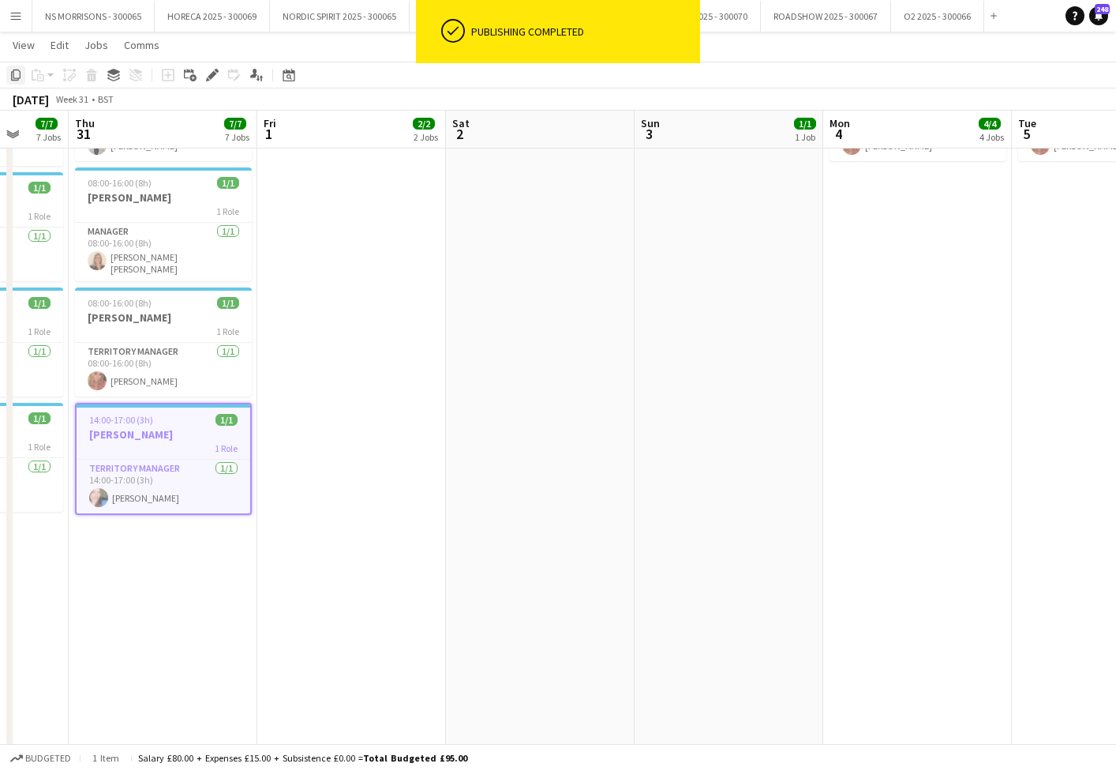
click at [18, 73] on icon "Copy" at bounding box center [15, 75] width 13 height 13
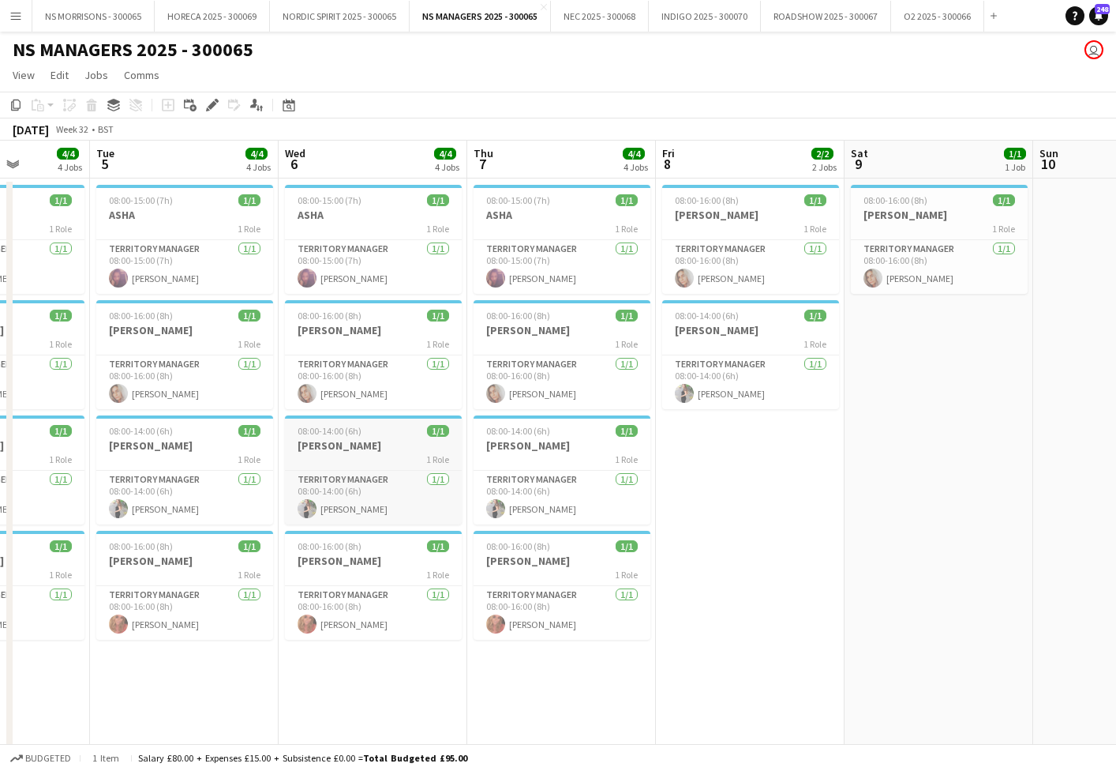
scroll to position [0, 0]
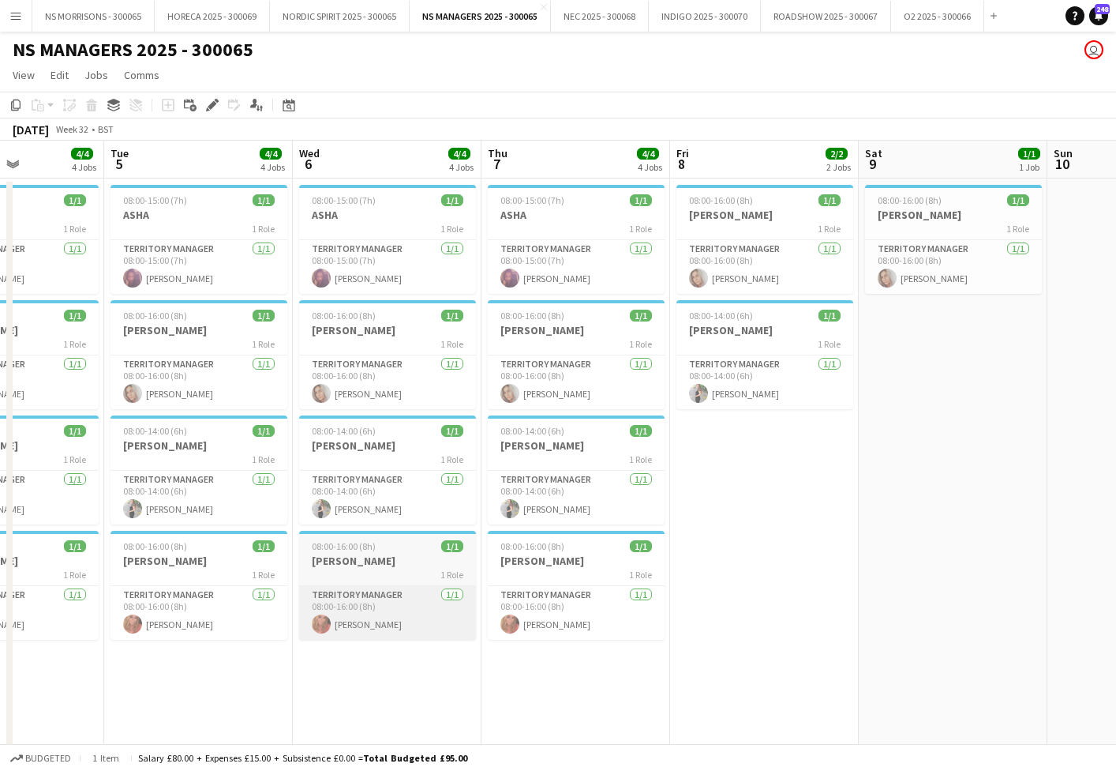
drag, startPoint x: 385, startPoint y: 681, endPoint x: 362, endPoint y: 632, distance: 53.7
click at [384, 681] on app-date-cell "08:00-15:00 (7h) 1/1 ASHA 1 Role Territory Manager [DATE] 08:00-15:00 (7h) [PER…" at bounding box center [387, 718] width 189 height 1080
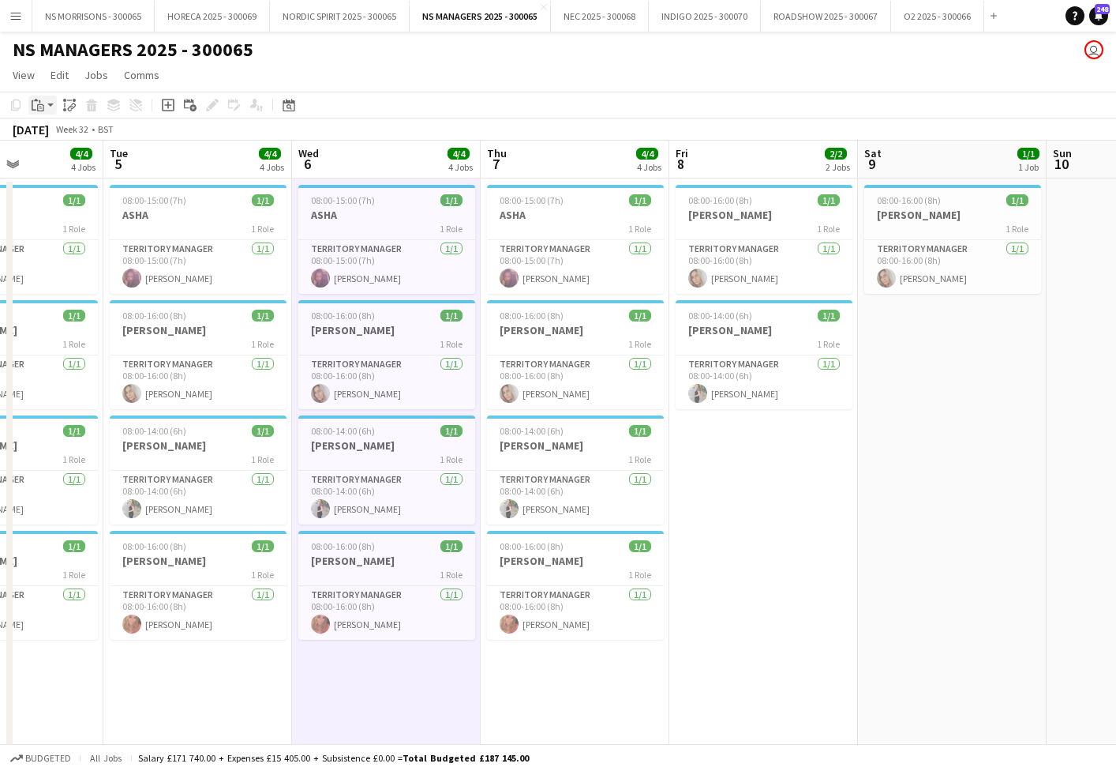
click at [41, 107] on icon "Paste" at bounding box center [38, 105] width 13 height 13
click at [57, 167] on link "Paste with crew Command Shift V" at bounding box center [104, 162] width 125 height 14
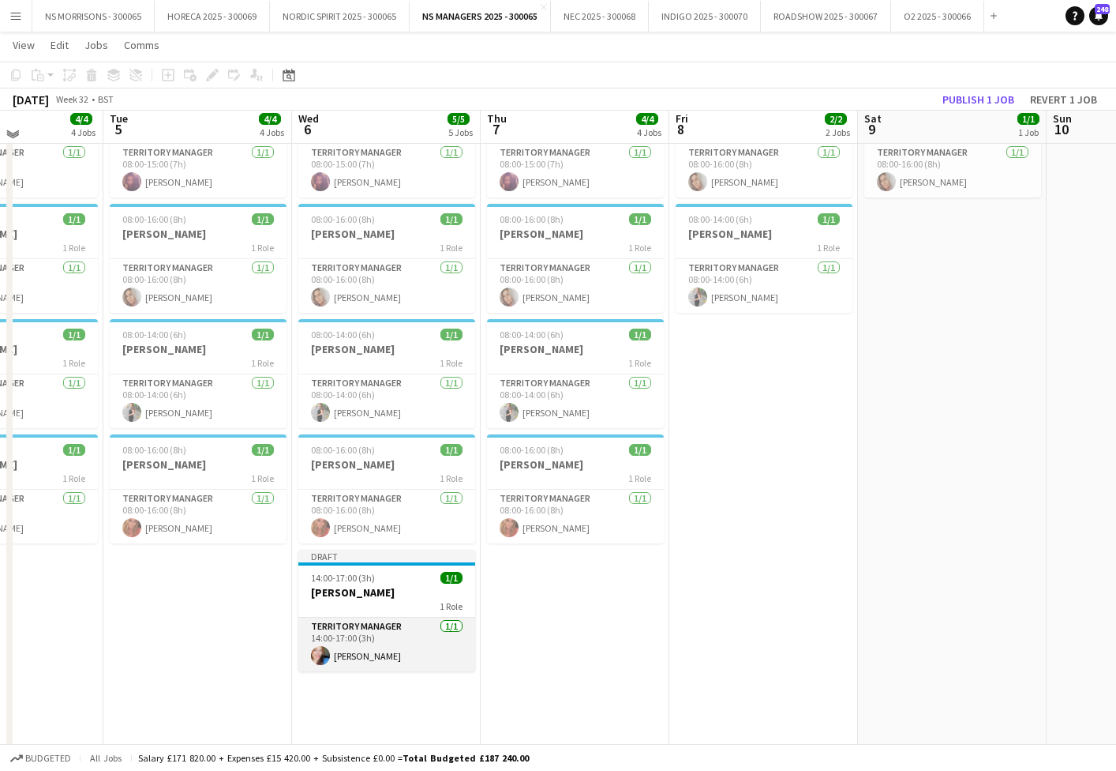
scroll to position [114, 0]
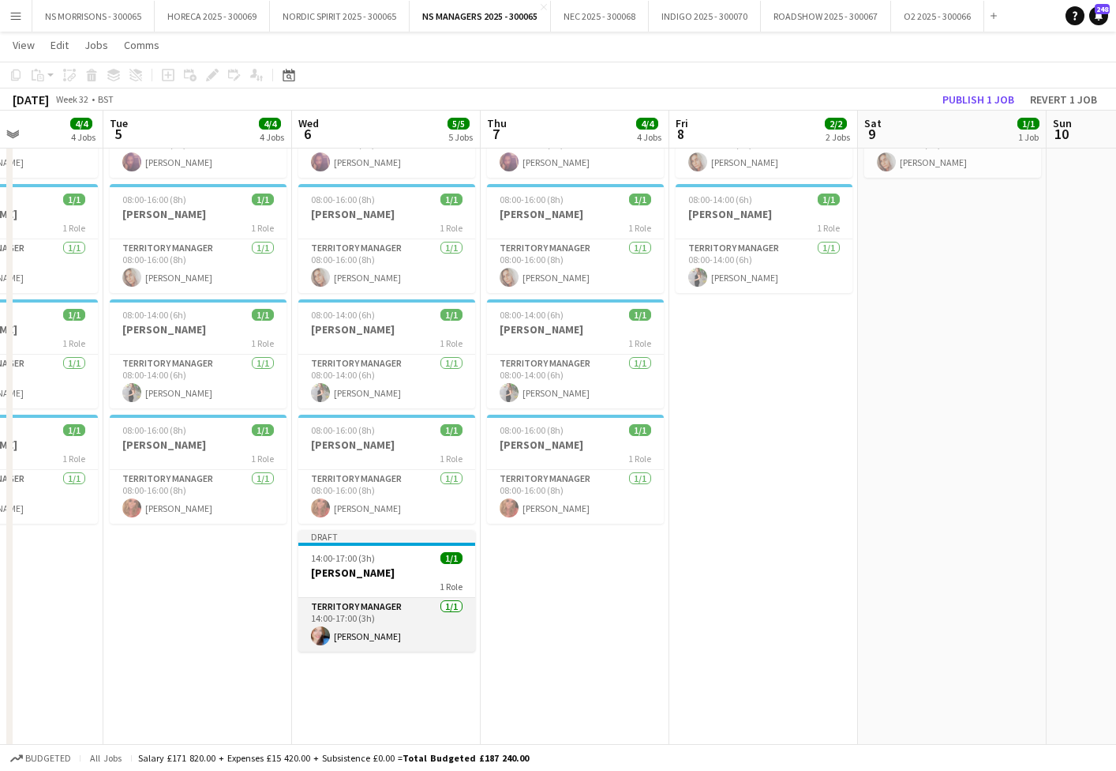
click at [391, 647] on app-card-role "Territory Manager [DATE] 14:00-17:00 (3h) [PERSON_NAME]" at bounding box center [386, 625] width 177 height 54
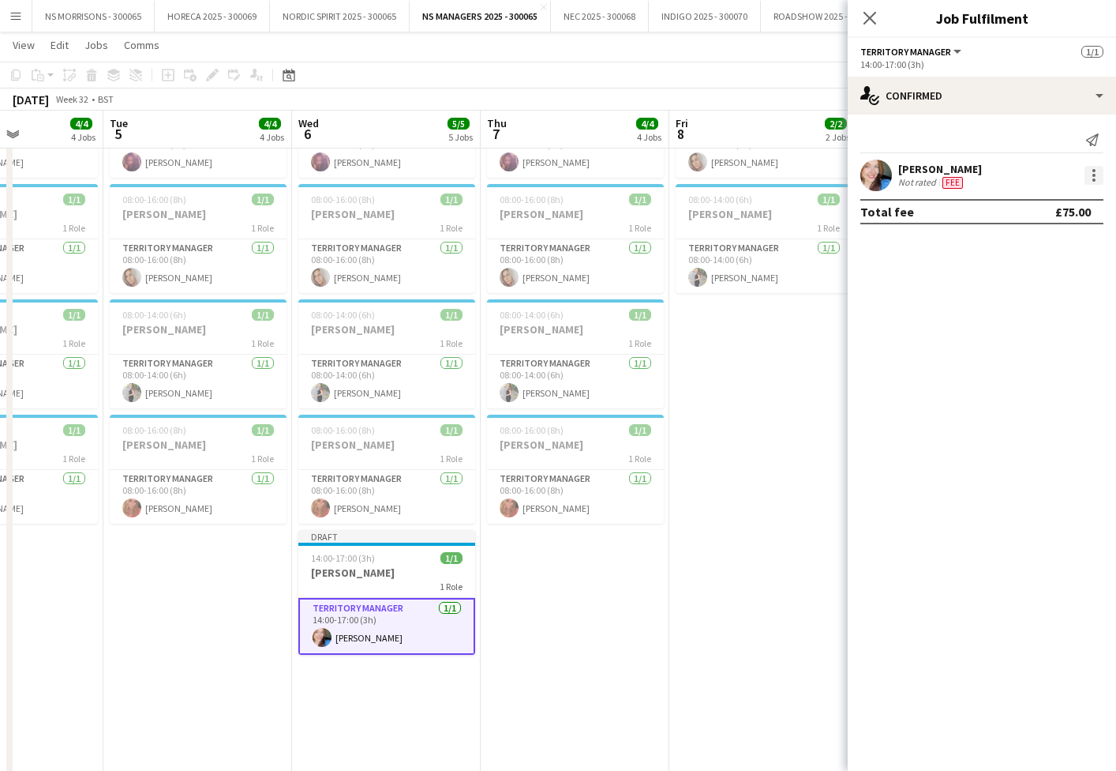
click at [1091, 171] on div at bounding box center [1094, 175] width 19 height 19
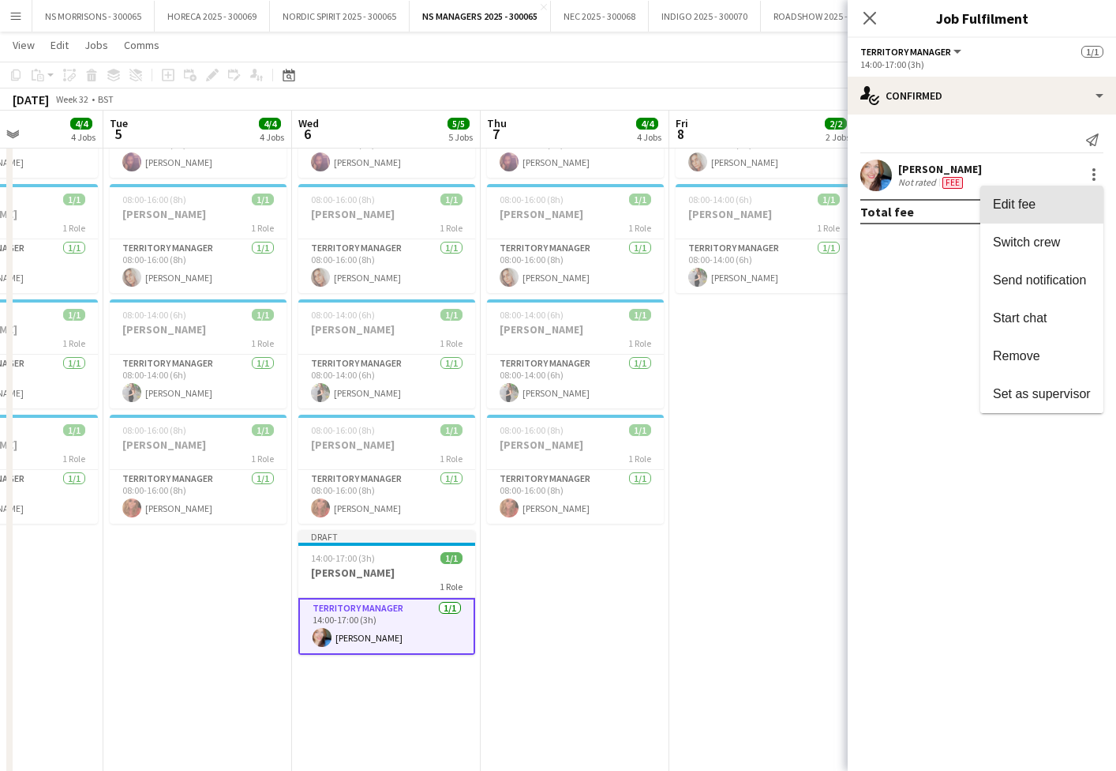
drag, startPoint x: 1062, startPoint y: 201, endPoint x: 1060, endPoint y: 218, distance: 17.5
click at [1062, 201] on span "Edit fee" at bounding box center [1042, 204] width 98 height 14
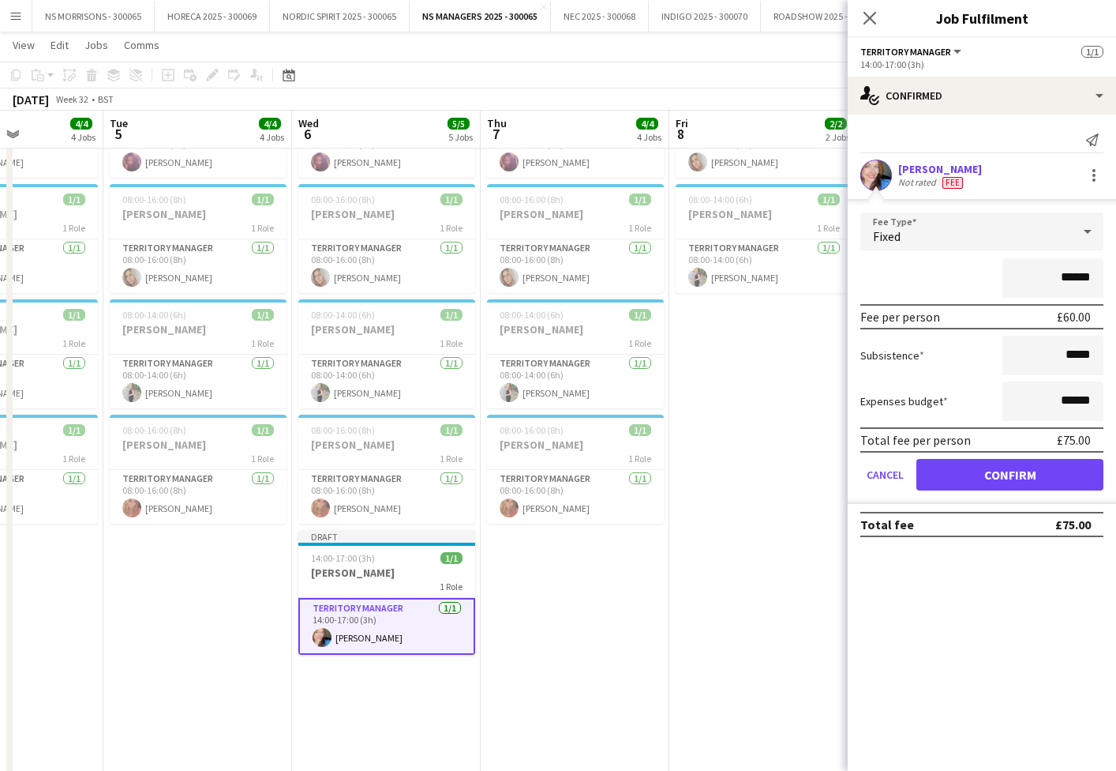
click at [1070, 272] on input "******" at bounding box center [1053, 277] width 101 height 39
type input "******"
click at [962, 470] on button "Confirm" at bounding box center [1010, 475] width 187 height 32
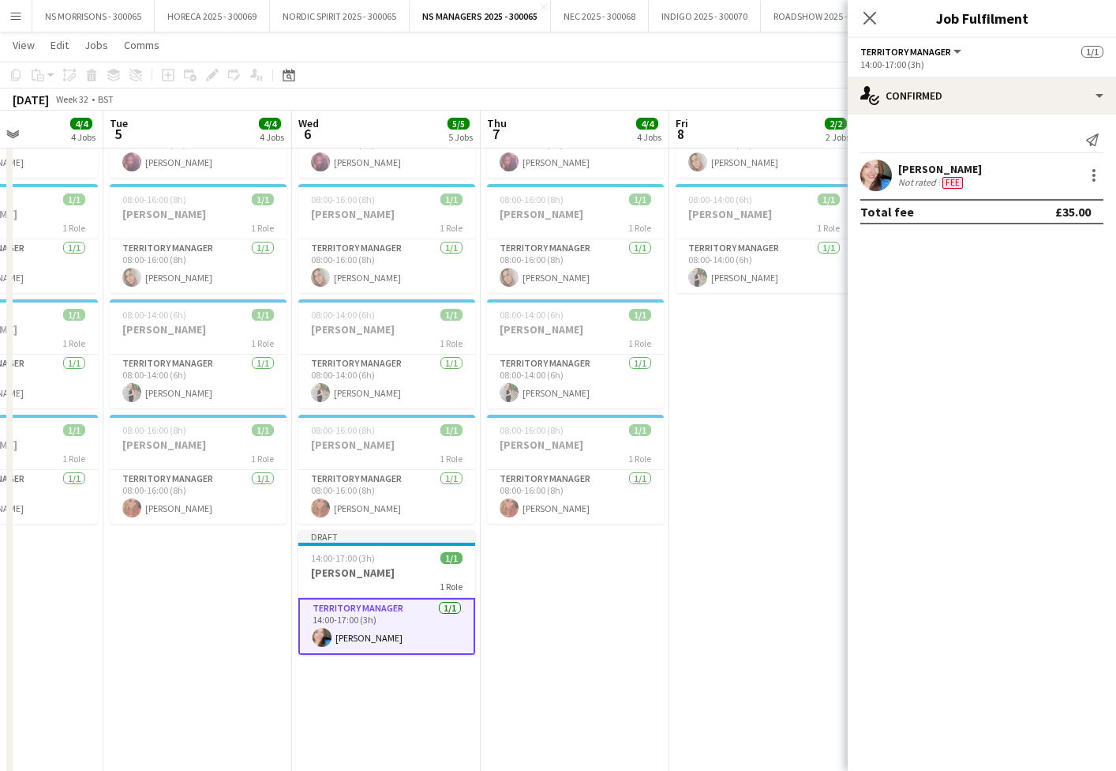
click at [756, 498] on app-date-cell "08:00-16:00 (8h) 1/1 [PERSON_NAME] 1 Role Territory Manager [DATE] 08:00-16:00 …" at bounding box center [764, 602] width 189 height 1080
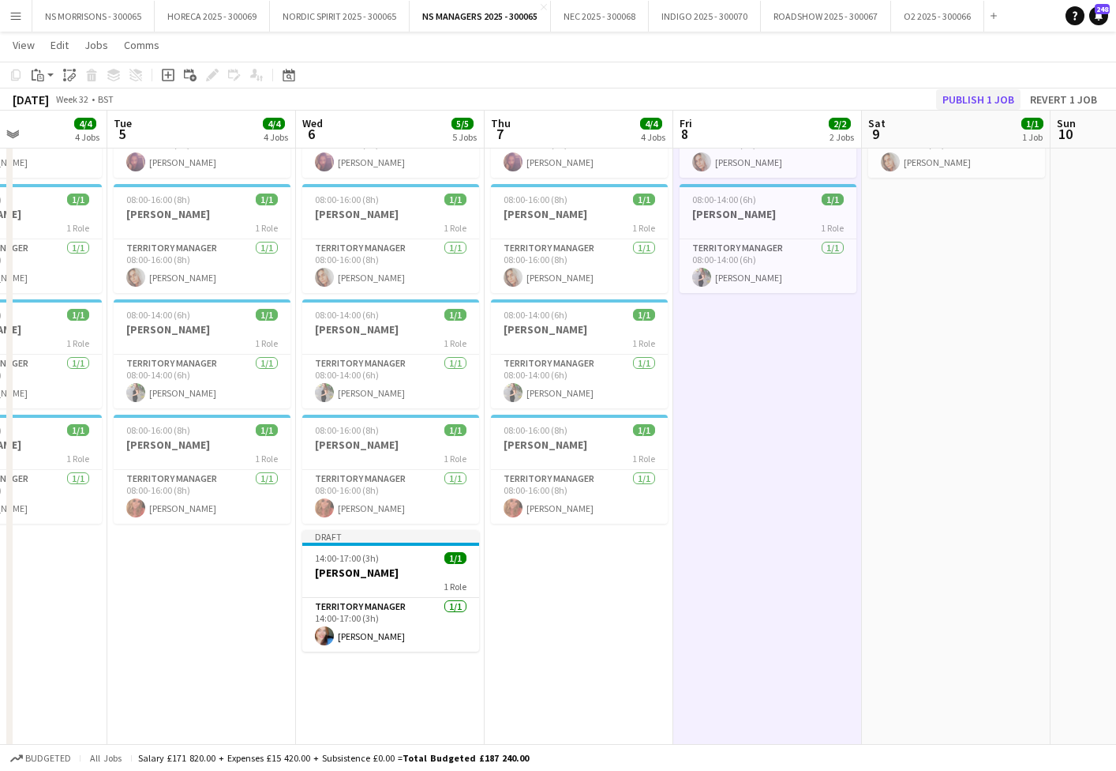
click at [993, 92] on button "Publish 1 job" at bounding box center [978, 99] width 84 height 21
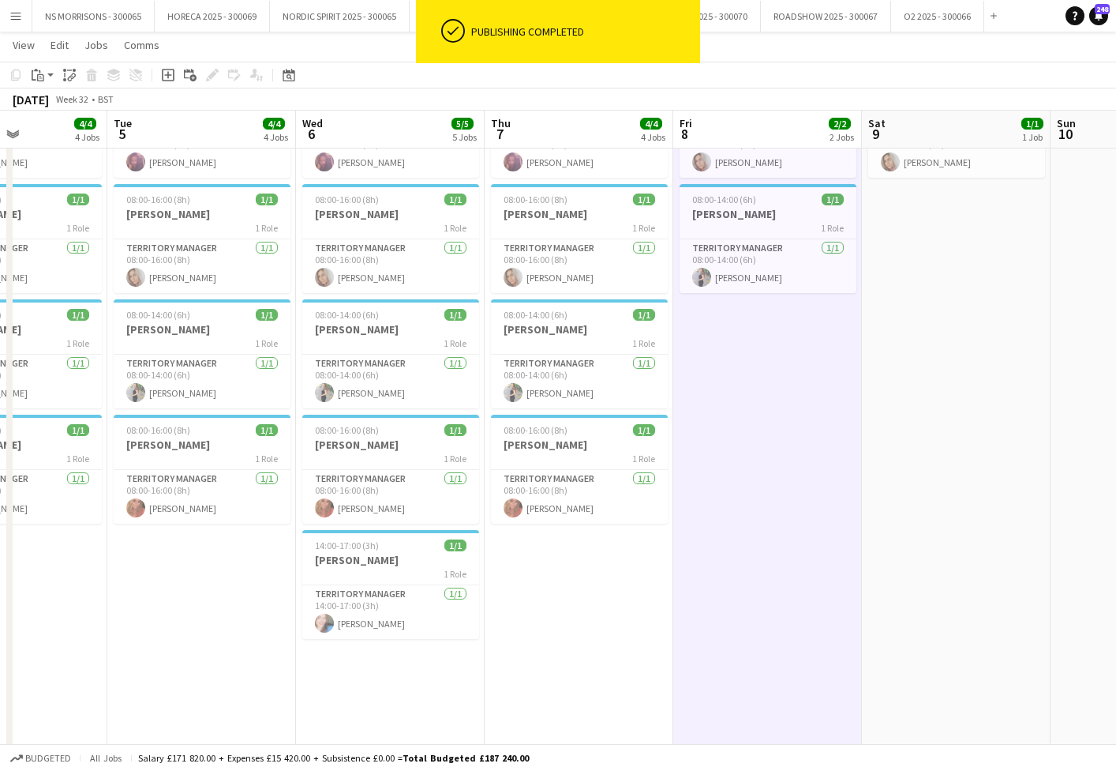
click at [20, 20] on app-icon "Menu" at bounding box center [15, 15] width 13 height 13
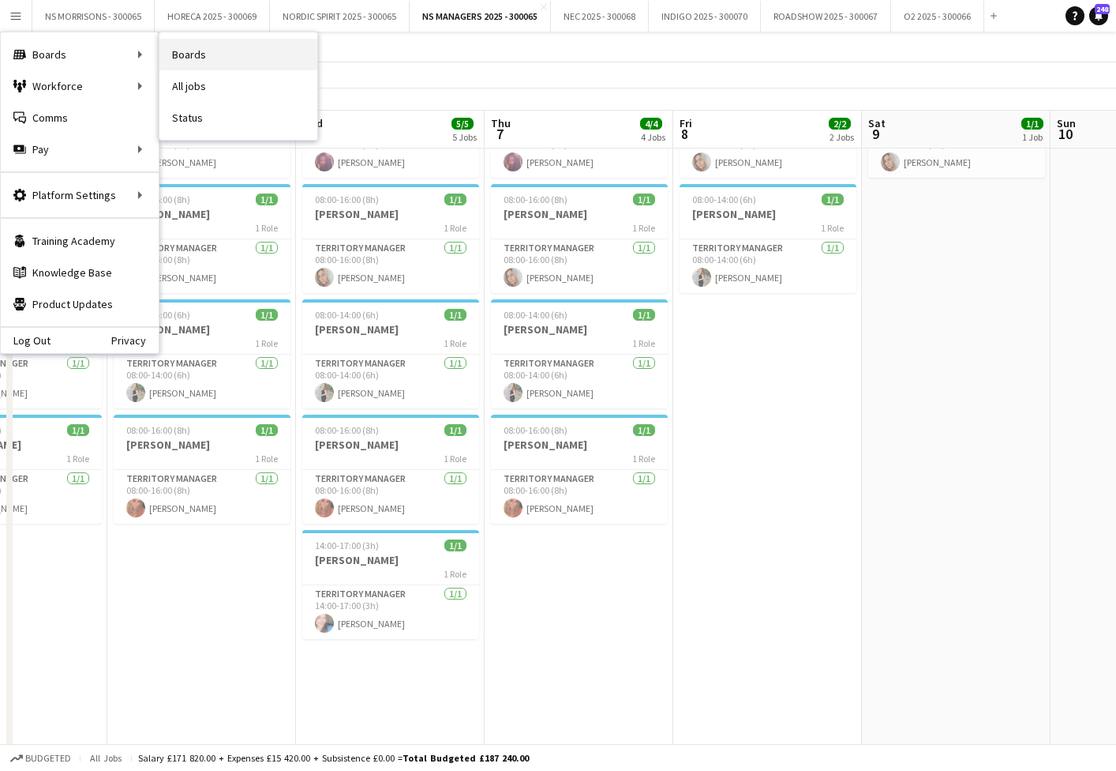
click at [265, 59] on link "Boards" at bounding box center [238, 55] width 158 height 32
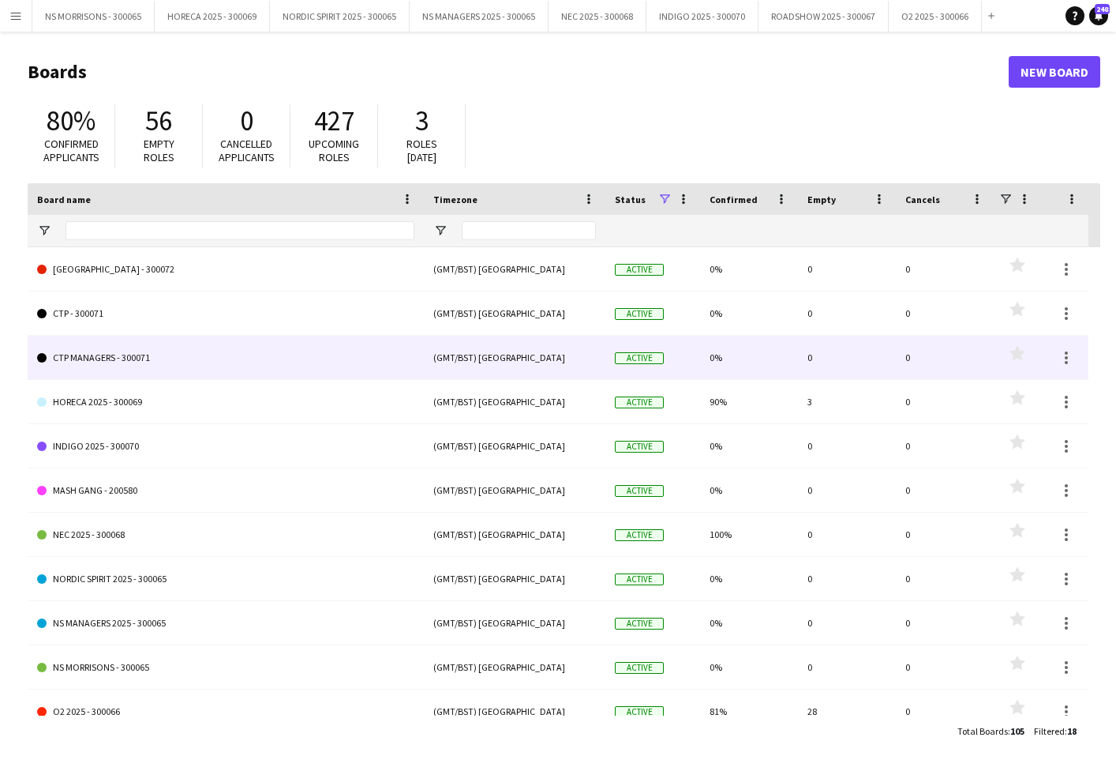
click at [101, 357] on link "CTP MANAGERS - 300071" at bounding box center [225, 358] width 377 height 44
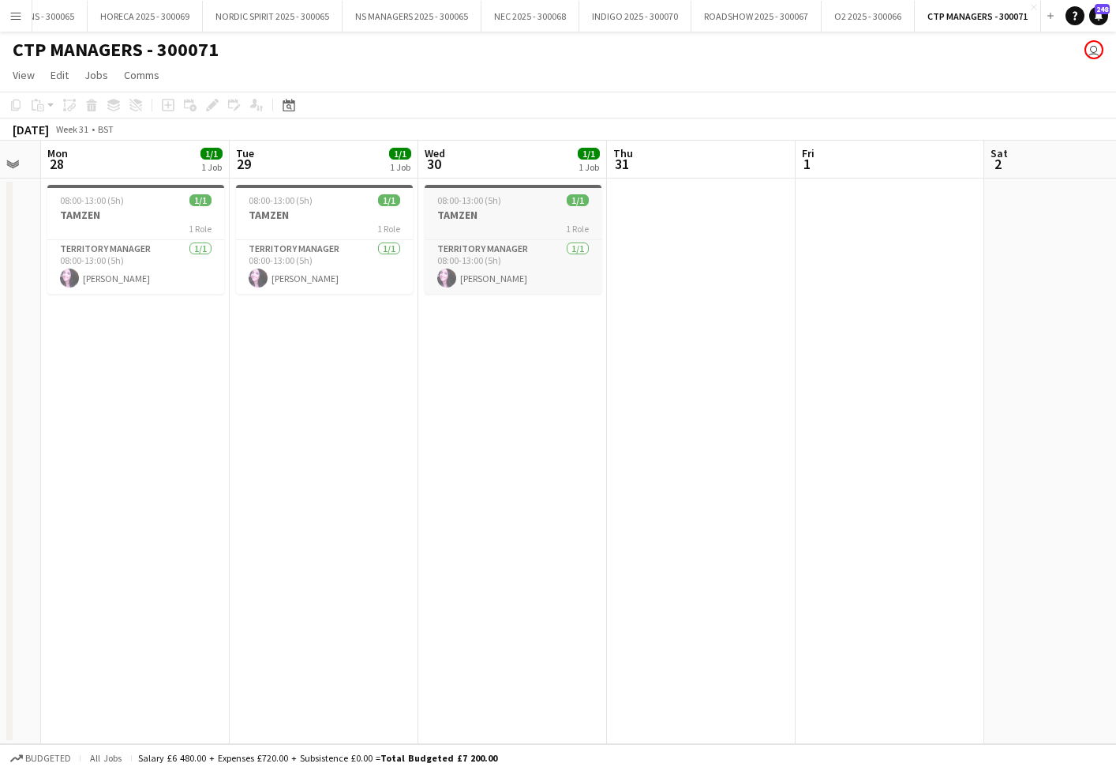
scroll to position [0, 332]
drag, startPoint x: 478, startPoint y: 205, endPoint x: 247, endPoint y: 156, distance: 235.9
click at [478, 205] on span "08:00-13:00 (5h)" at bounding box center [473, 200] width 64 height 12
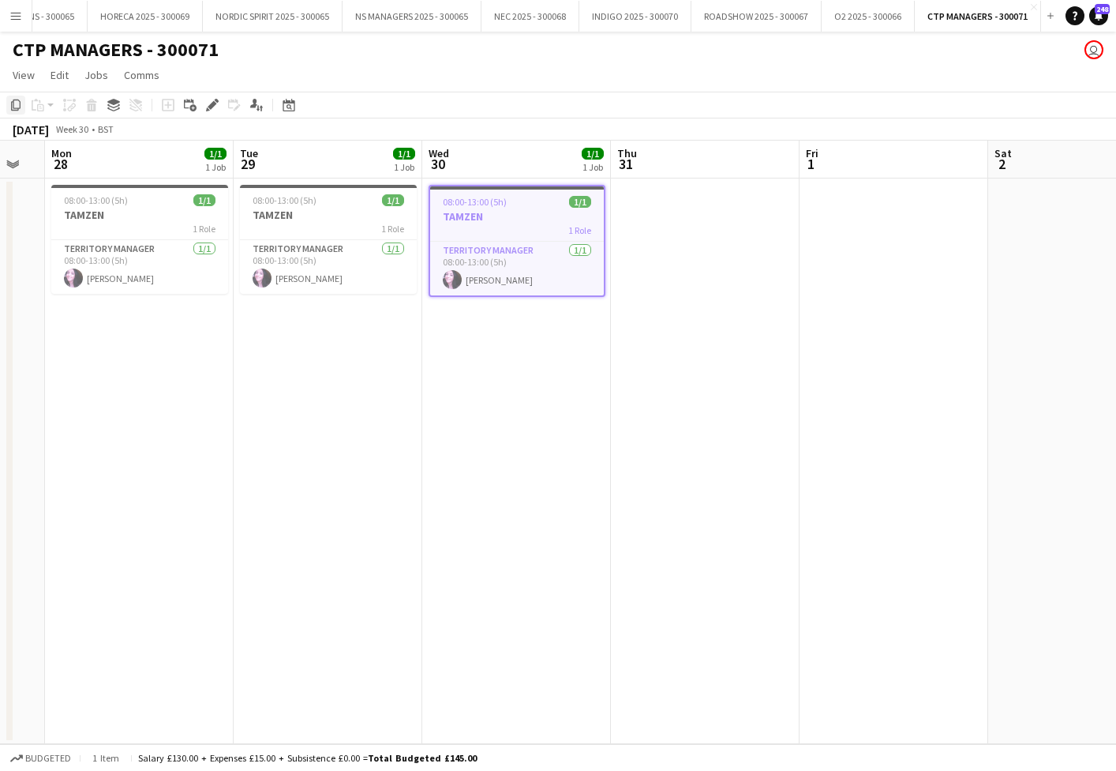
click at [16, 104] on icon "Copy" at bounding box center [15, 105] width 13 height 13
drag, startPoint x: 394, startPoint y: 14, endPoint x: 397, endPoint y: 30, distance: 16.1
click at [394, 14] on button "NS MANAGERS 2025 - 300065 Close" at bounding box center [412, 16] width 139 height 31
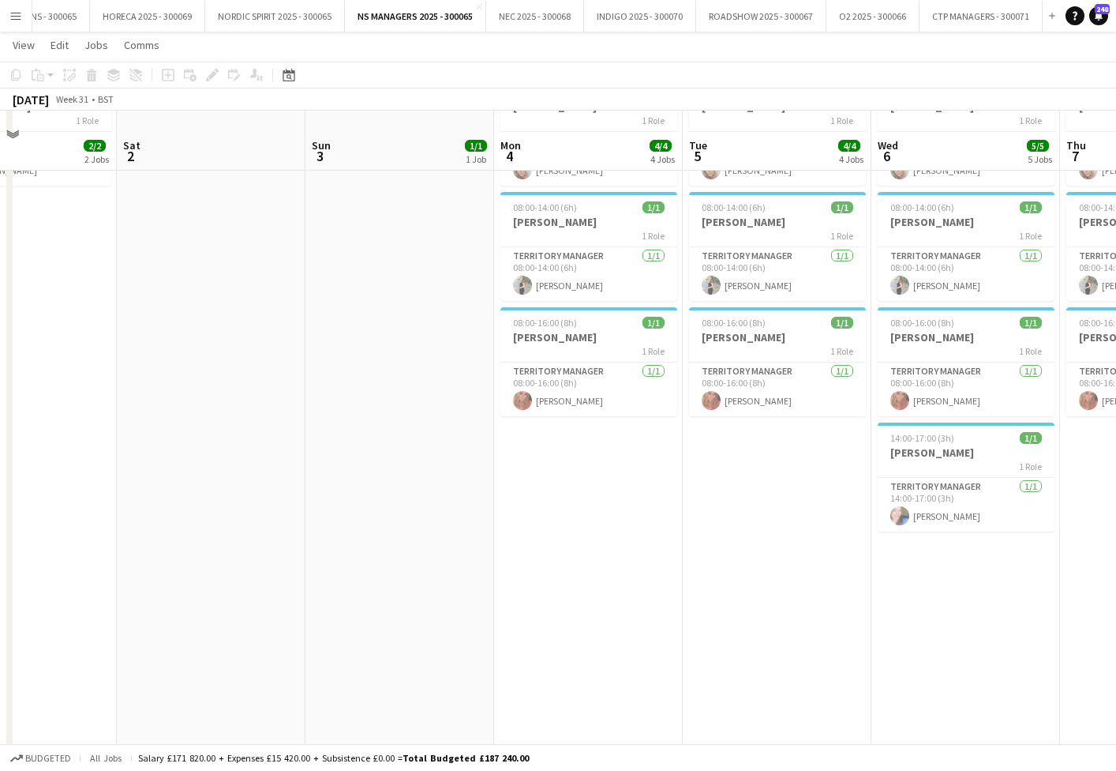
scroll to position [246, 0]
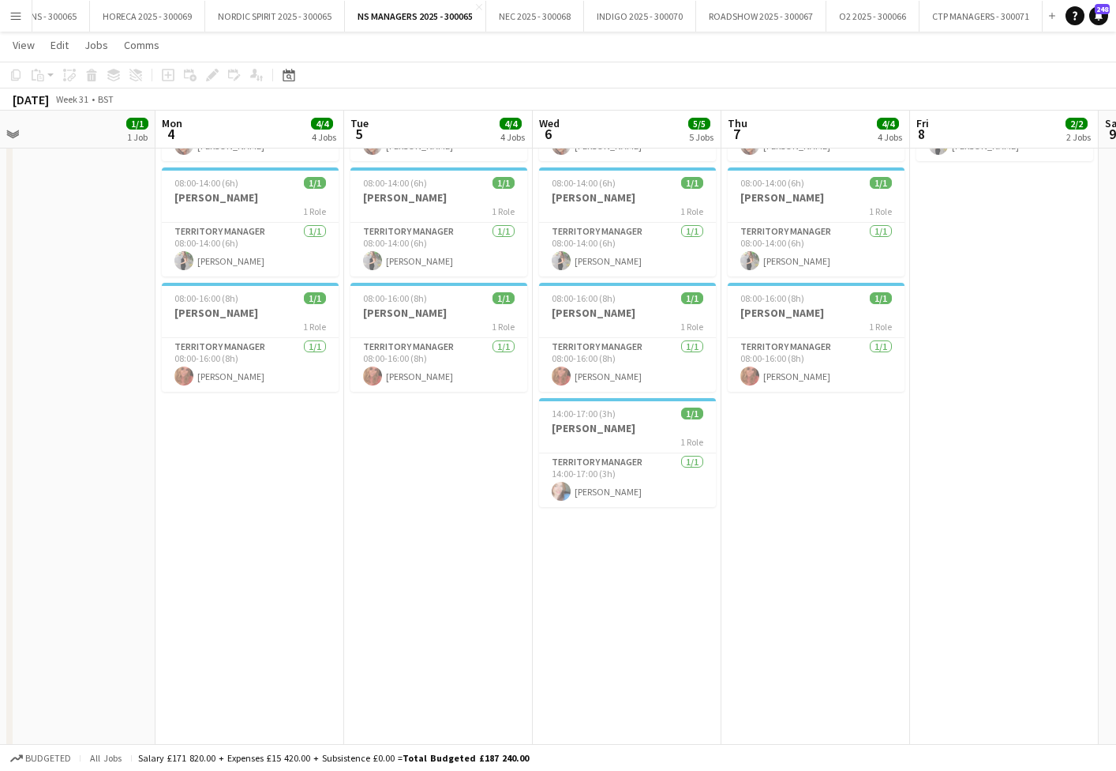
drag, startPoint x: 231, startPoint y: 467, endPoint x: 403, endPoint y: 451, distance: 173.6
click at [231, 467] on app-date-cell "08:00-15:00 (7h) 1/1 ASHA 1 Role Territory Manager [DATE] 08:00-15:00 (7h) [PER…" at bounding box center [250, 354] width 189 height 847
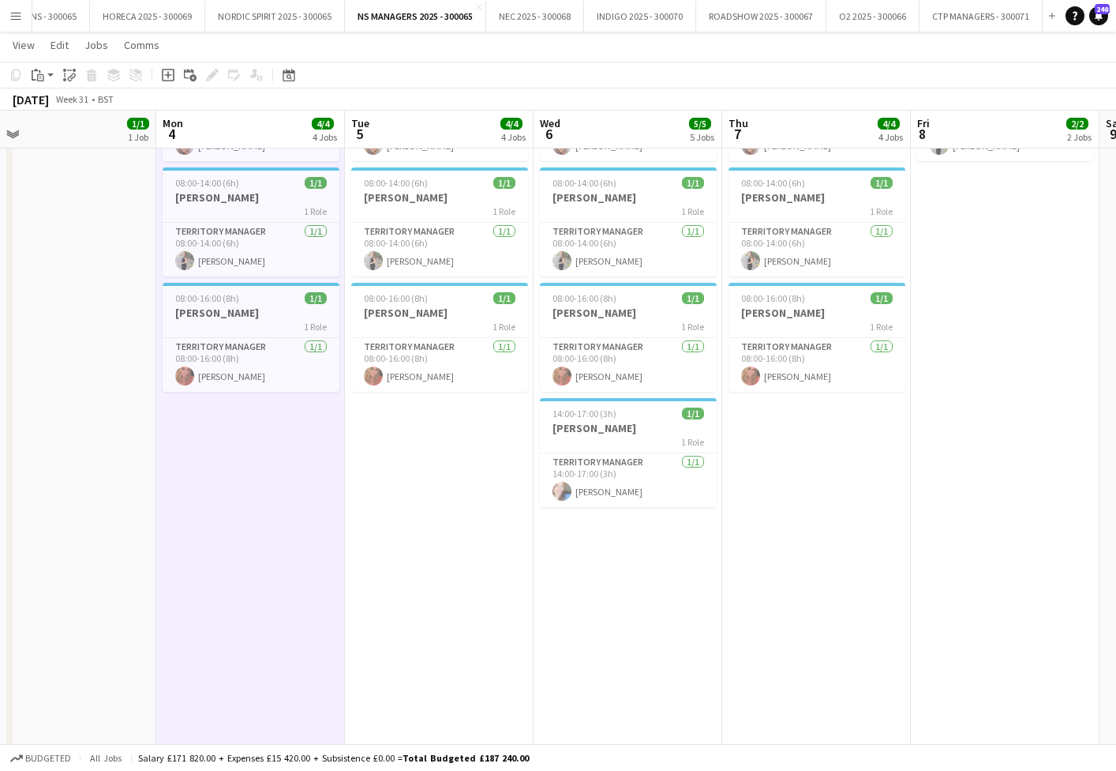
click at [441, 450] on app-date-cell "08:00-15:00 (7h) 1/1 ASHA 1 Role Territory Manager [DATE] 08:00-15:00 (7h) [PER…" at bounding box center [439, 354] width 189 height 847
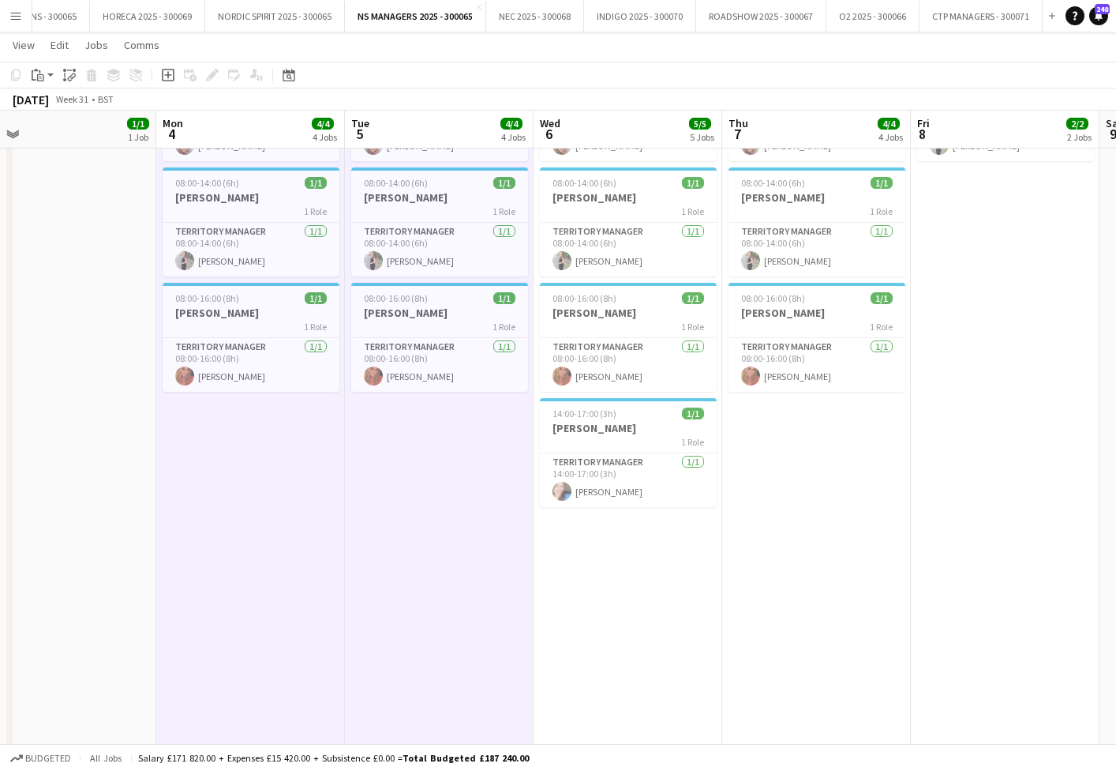
drag, startPoint x: 577, startPoint y: 558, endPoint x: 809, endPoint y: 489, distance: 242.3
click at [580, 557] on app-date-cell "08:00-15:00 (7h) 1/1 ASHA 1 Role Territory Manager [DATE] 08:00-15:00 (7h) [PER…" at bounding box center [628, 354] width 189 height 847
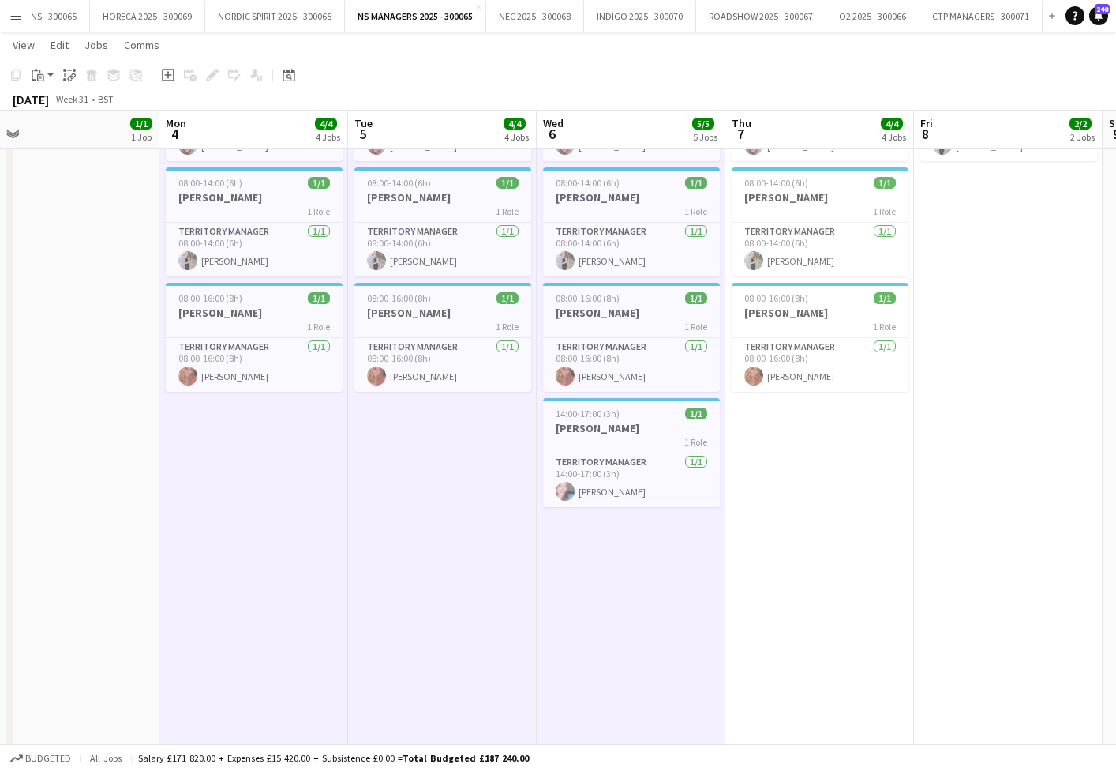
click at [812, 487] on app-date-cell "08:00-15:00 (7h) 1/1 ASHA 1 Role Territory Manager [DATE] 08:00-15:00 (7h) [PER…" at bounding box center [820, 354] width 189 height 847
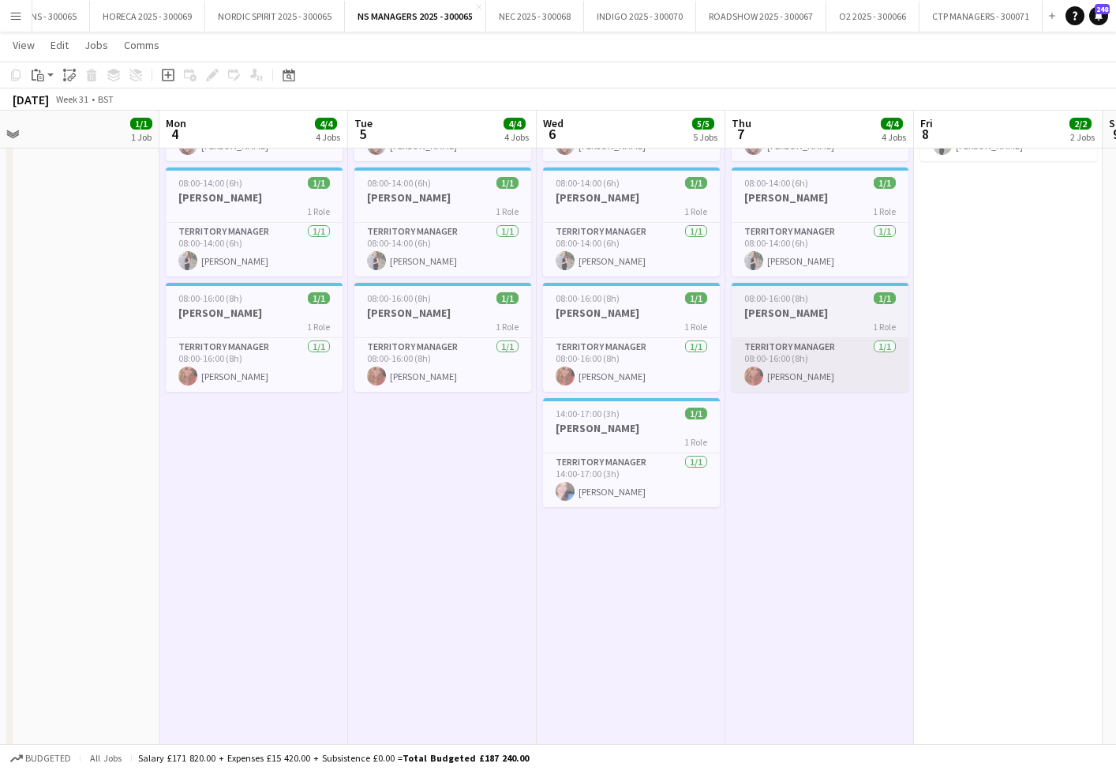
drag, startPoint x: 978, startPoint y: 422, endPoint x: 857, endPoint y: 353, distance: 139.0
click at [977, 422] on app-date-cell "08:00-16:00 (8h) 1/1 [PERSON_NAME] 1 Role Territory Manager [DATE] 08:00-16:00 …" at bounding box center [1008, 354] width 189 height 847
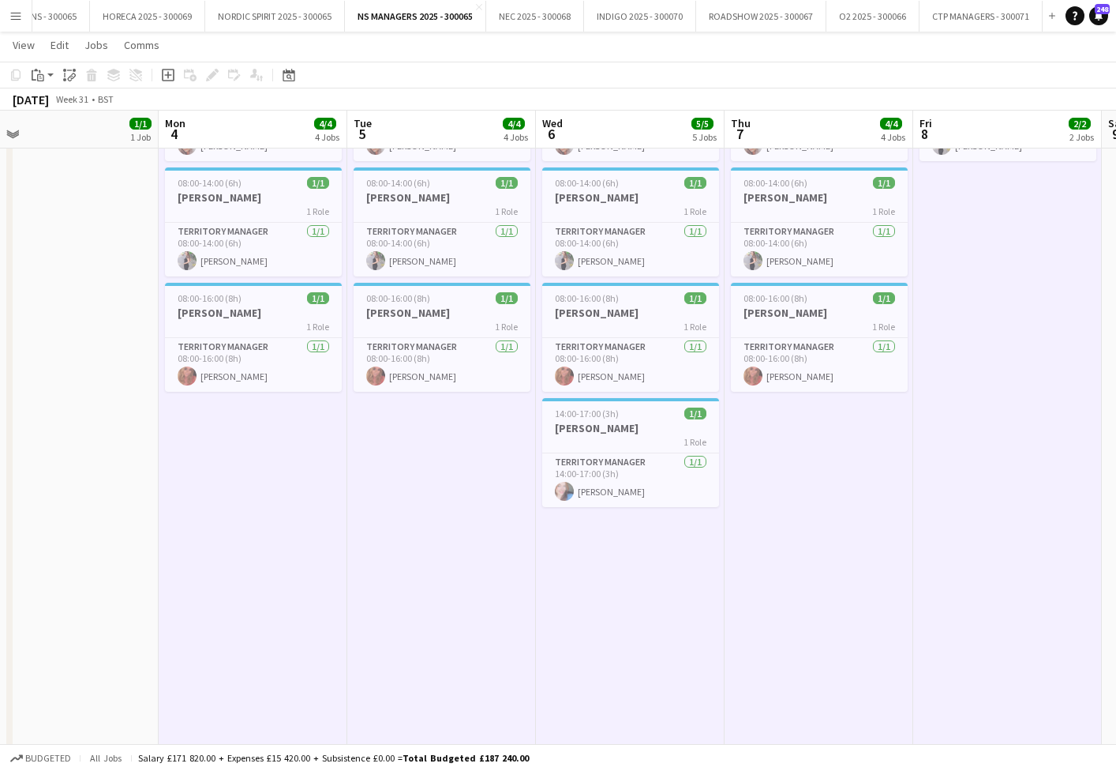
drag, startPoint x: 36, startPoint y: 78, endPoint x: 42, endPoint y: 89, distance: 12.4
click at [36, 78] on icon "Paste" at bounding box center [38, 75] width 13 height 13
click at [54, 130] on link "Paste with crew Command Shift V" at bounding box center [104, 132] width 125 height 14
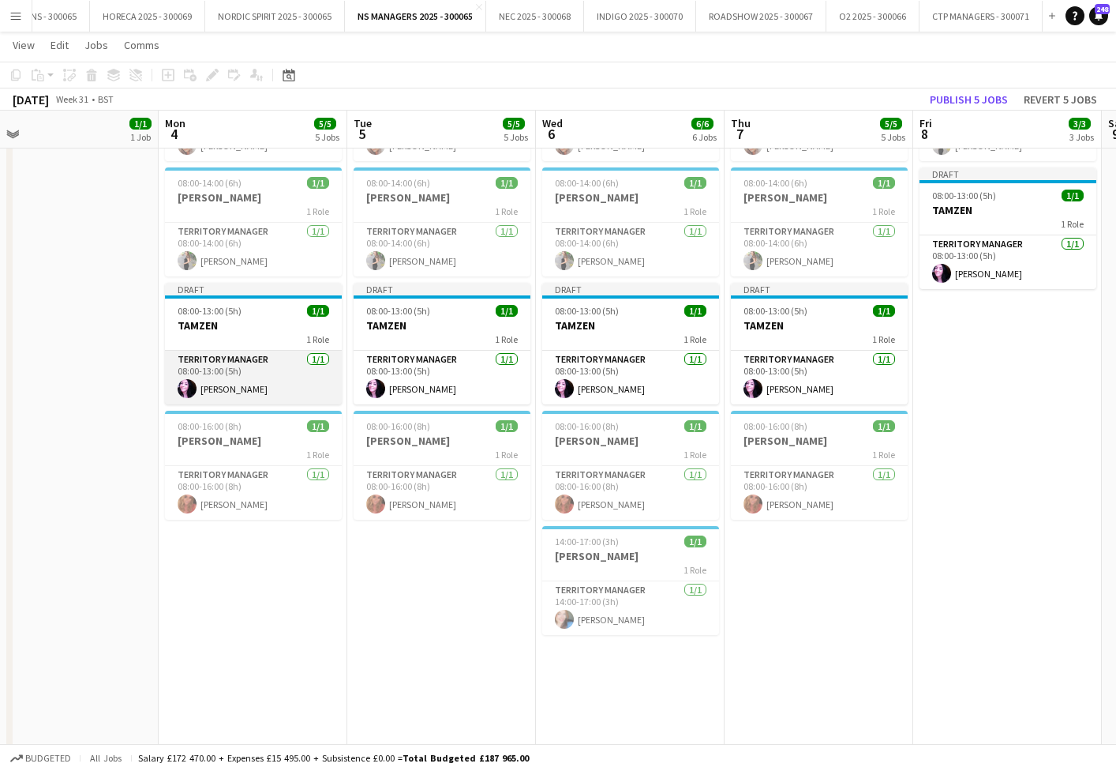
click at [242, 363] on app-card-role "Territory Manager [DATE] 08:00-13:00 (5h) [PERSON_NAME]" at bounding box center [253, 378] width 177 height 54
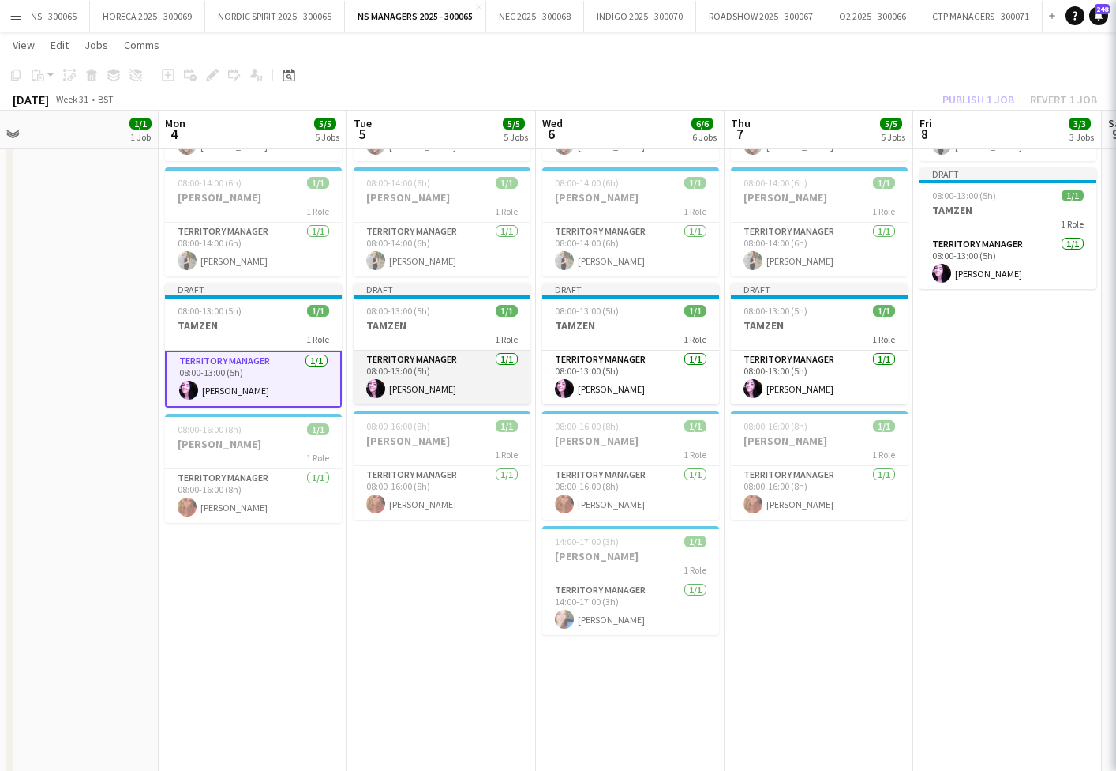
click at [449, 367] on app-card-role "Territory Manager [DATE] 08:00-13:00 (5h) [PERSON_NAME]" at bounding box center [442, 378] width 177 height 54
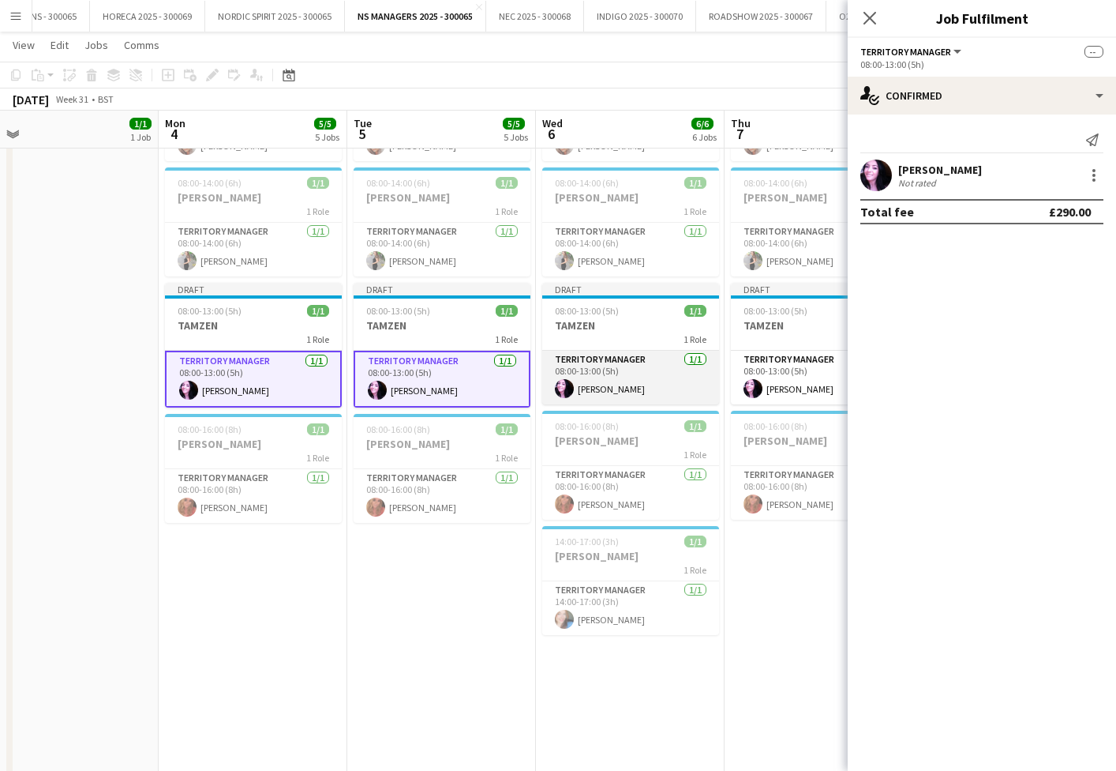
click at [576, 367] on app-card-role "Territory Manager [DATE] 08:00-13:00 (5h) [PERSON_NAME]" at bounding box center [630, 378] width 177 height 54
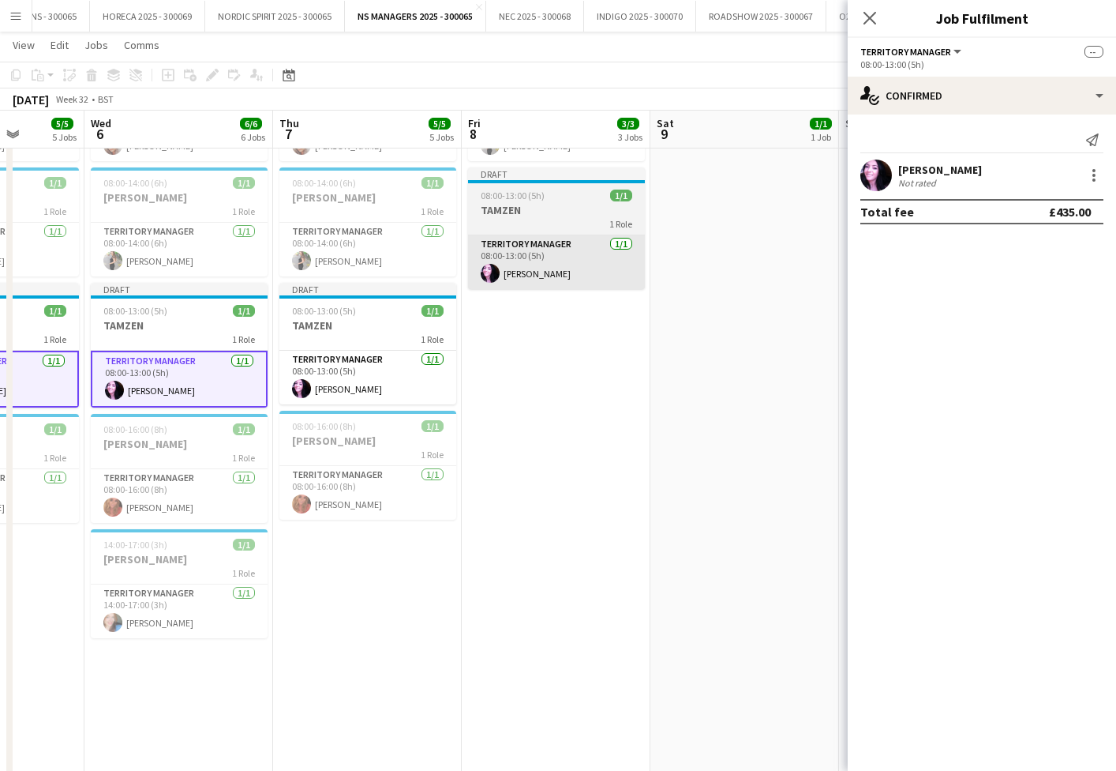
drag, startPoint x: 398, startPoint y: 359, endPoint x: 540, endPoint y: 282, distance: 161.8
click at [410, 356] on app-calendar-viewport "Sun 3 1/1 1 Job Mon 4 5/5 5 Jobs Tue 5 5/5 5 Jobs Wed 6 6/6 6 Jobs Thu 7 5/5 5 …" at bounding box center [558, 296] width 1116 height 962
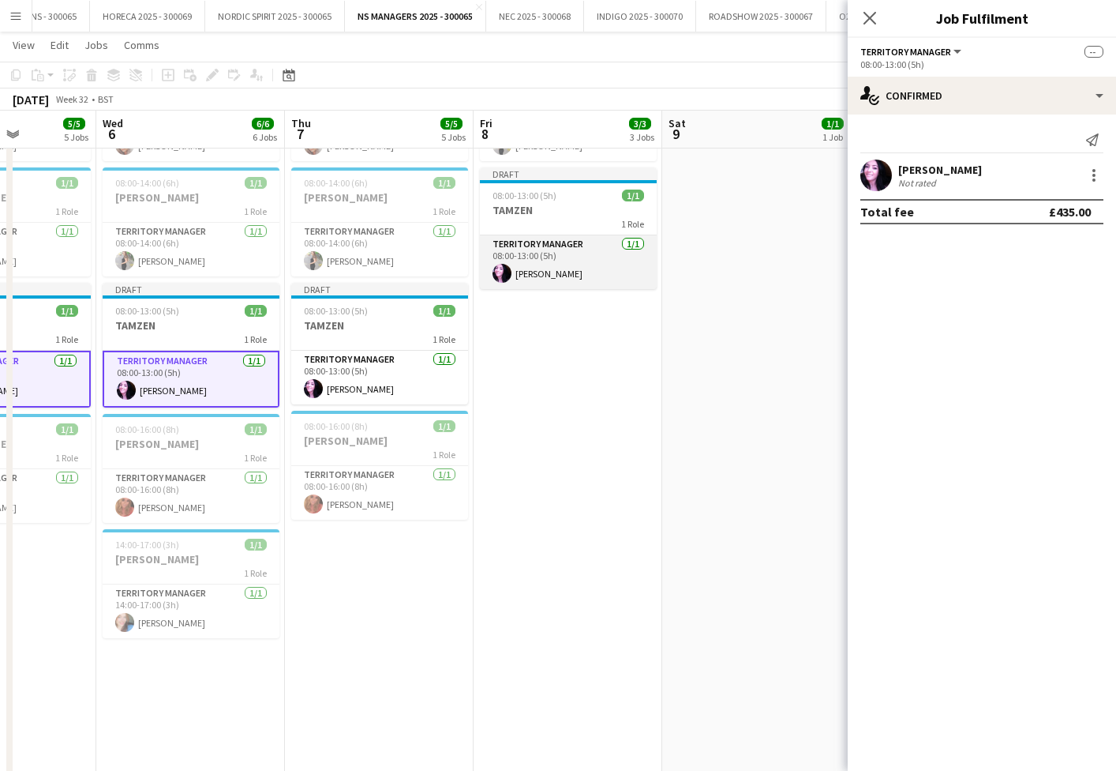
drag, startPoint x: 553, startPoint y: 252, endPoint x: 523, endPoint y: 280, distance: 41.4
click at [553, 252] on app-card-role "Territory Manager [DATE] 08:00-13:00 (5h) [PERSON_NAME]" at bounding box center [568, 262] width 177 height 54
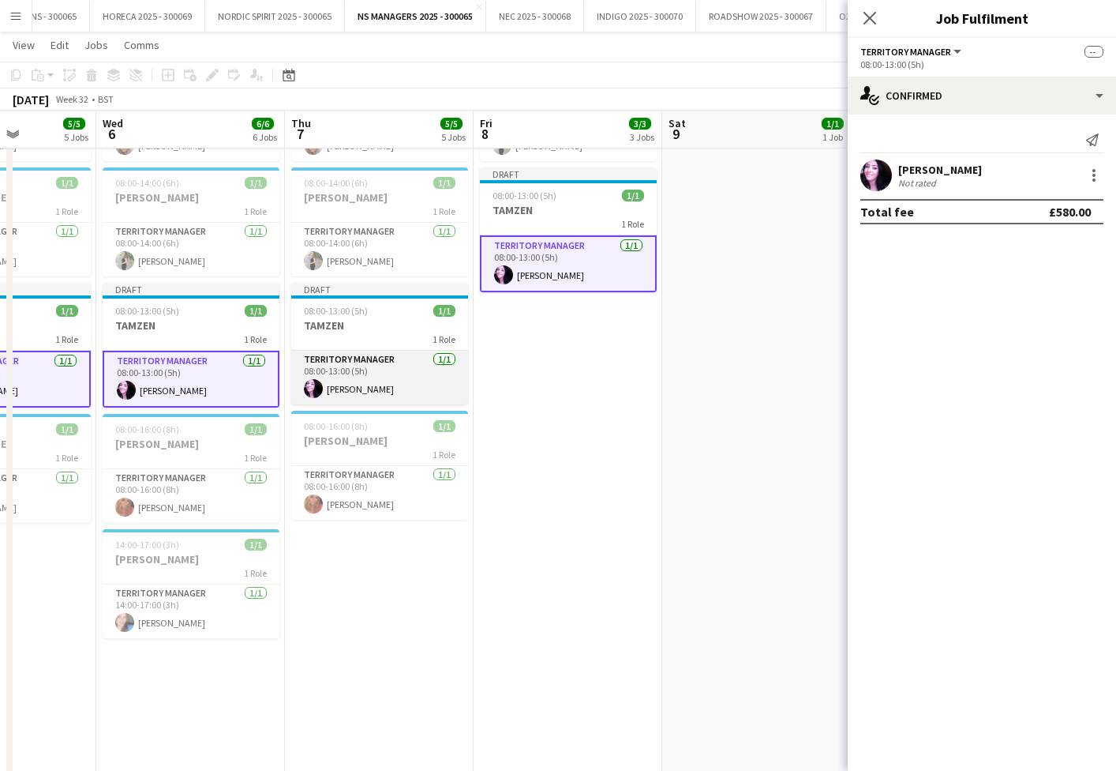
click at [425, 363] on app-card-role "Territory Manager [DATE] 08:00-13:00 (5h) [PERSON_NAME]" at bounding box center [379, 378] width 177 height 54
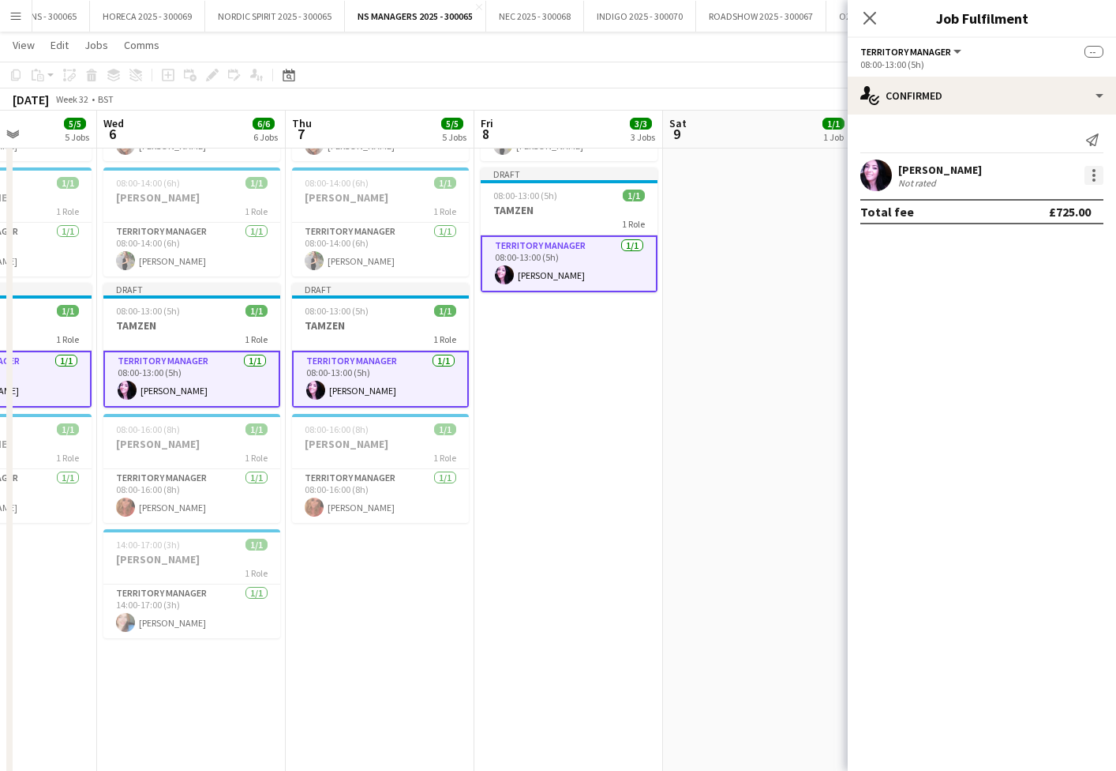
click at [1094, 171] on div at bounding box center [1094, 170] width 3 height 3
click at [1064, 207] on span "Edit fee" at bounding box center [1042, 204] width 98 height 14
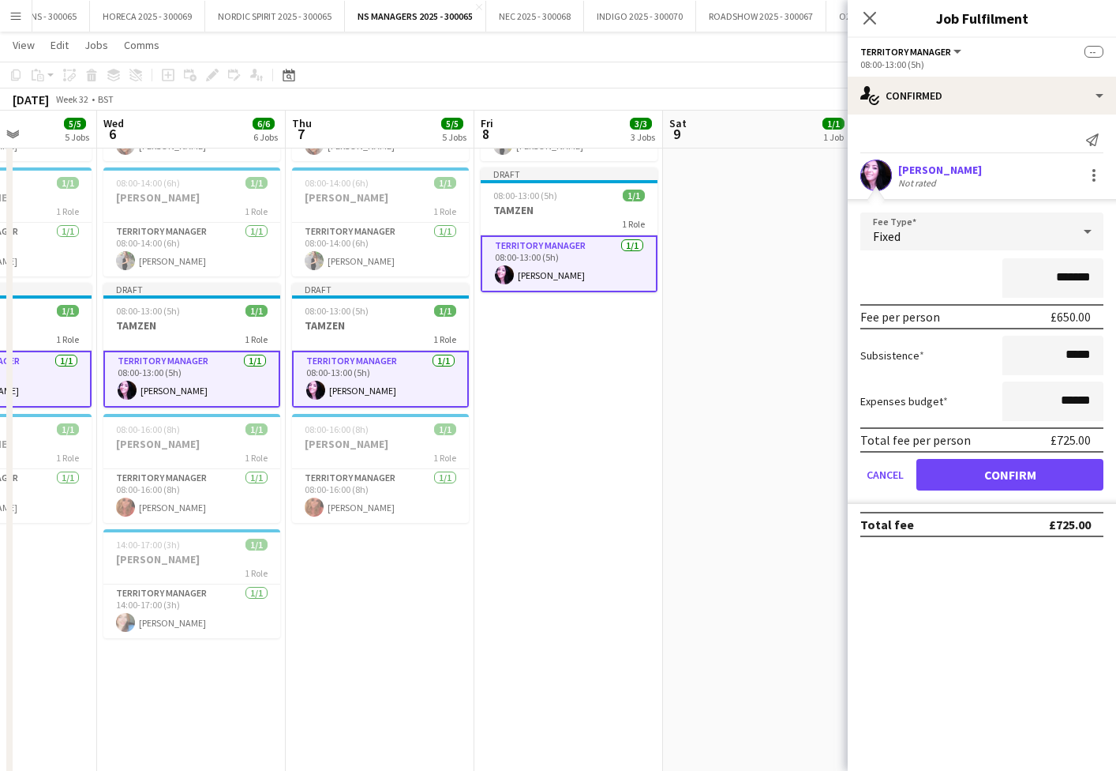
click at [636, 418] on app-date-cell "08:00-16:00 (8h) 1/1 [PERSON_NAME] 1 Role Territory Manager [DATE] 08:00-16:00 …" at bounding box center [569, 354] width 189 height 847
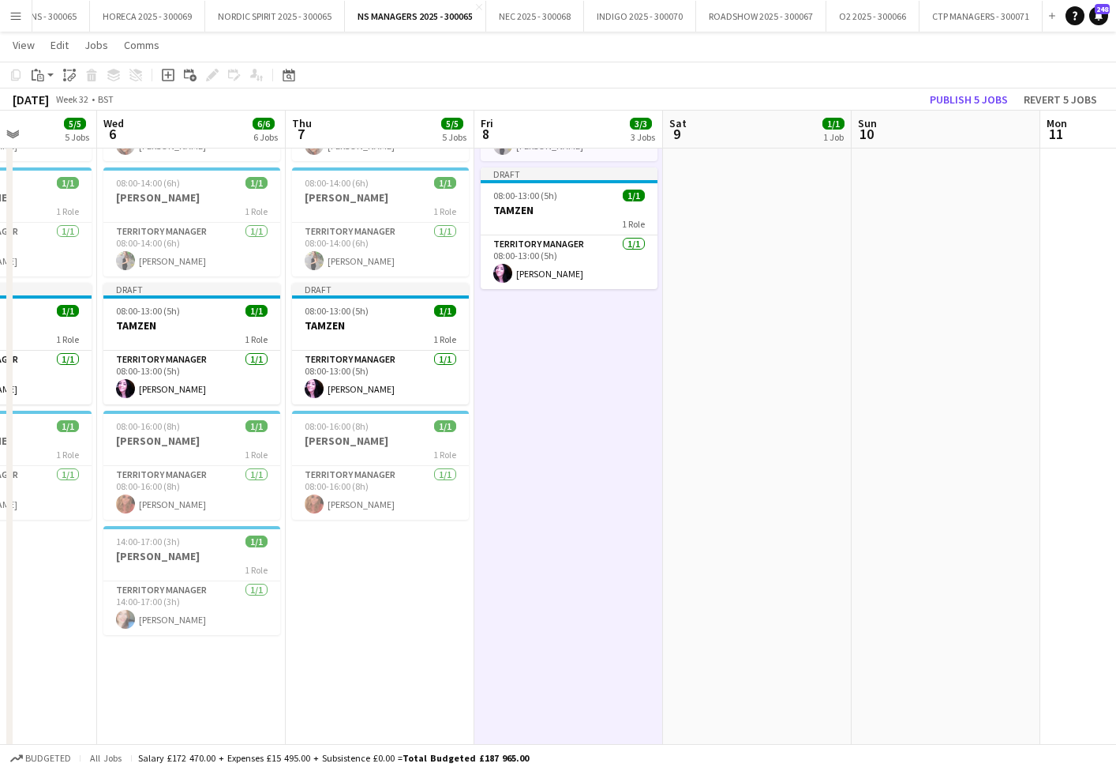
drag, startPoint x: 951, startPoint y: 101, endPoint x: 870, endPoint y: 155, distance: 96.8
click at [950, 101] on button "Publish 5 jobs" at bounding box center [969, 99] width 91 height 21
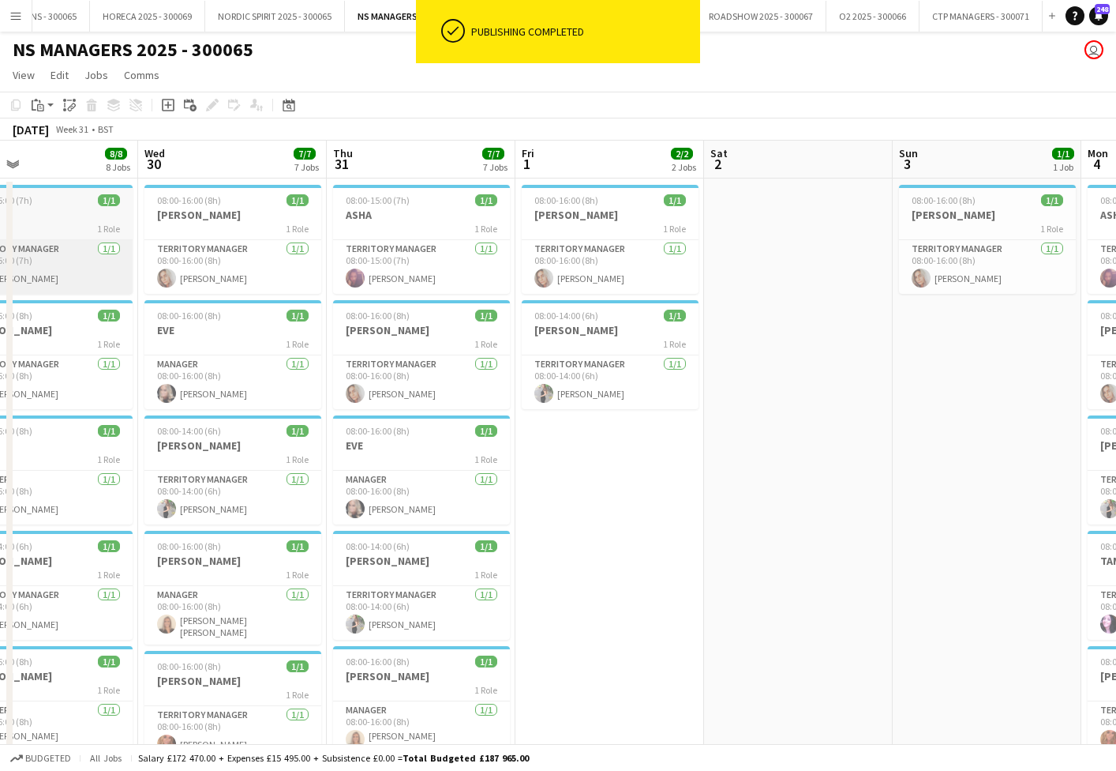
scroll to position [0, 457]
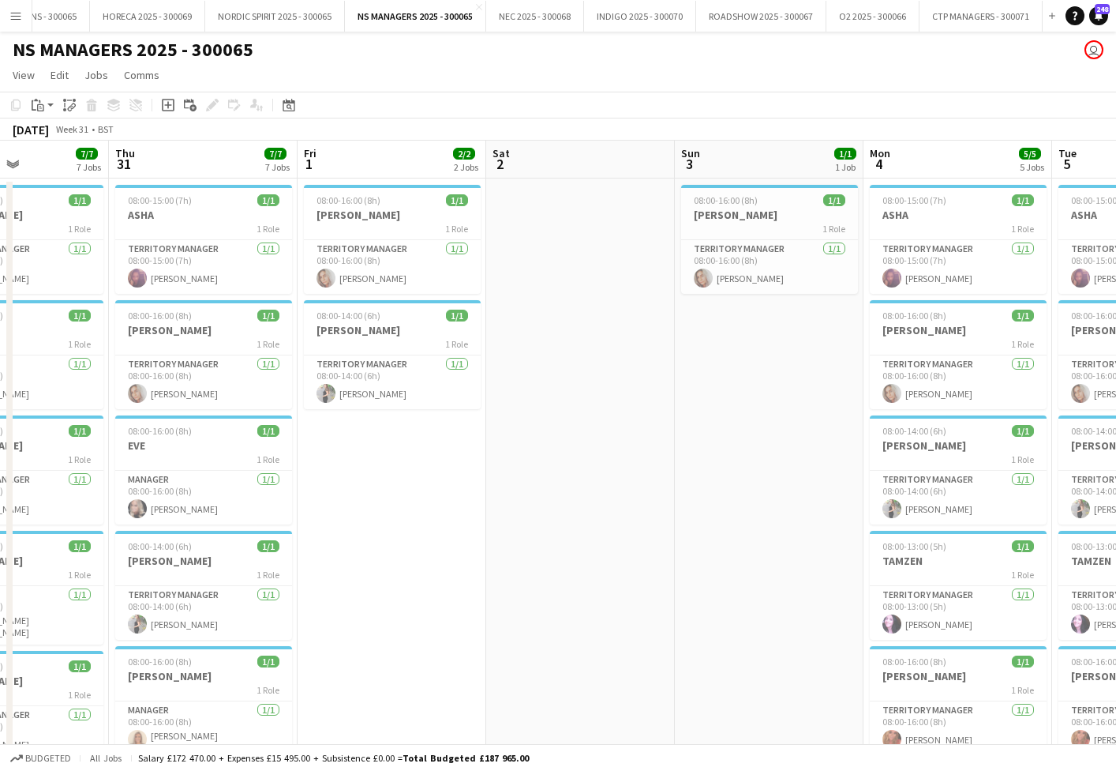
click at [18, 17] on app-icon "Menu" at bounding box center [15, 15] width 13 height 13
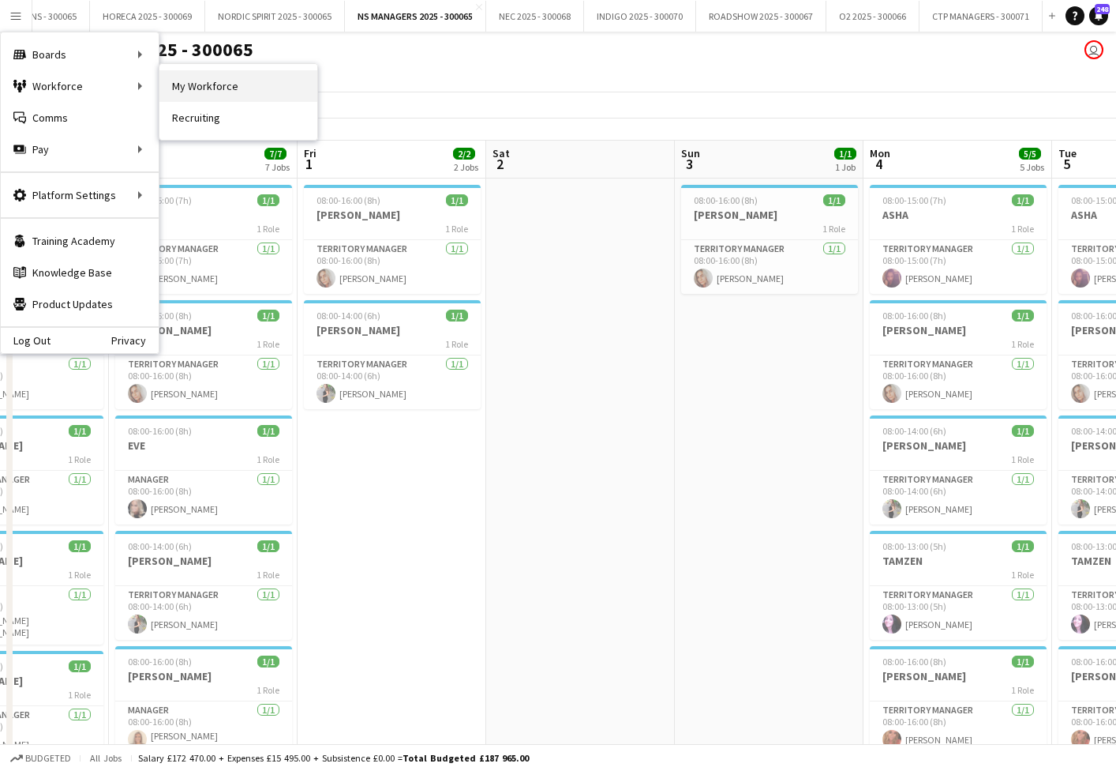
click at [203, 81] on link "My Workforce" at bounding box center [238, 86] width 158 height 32
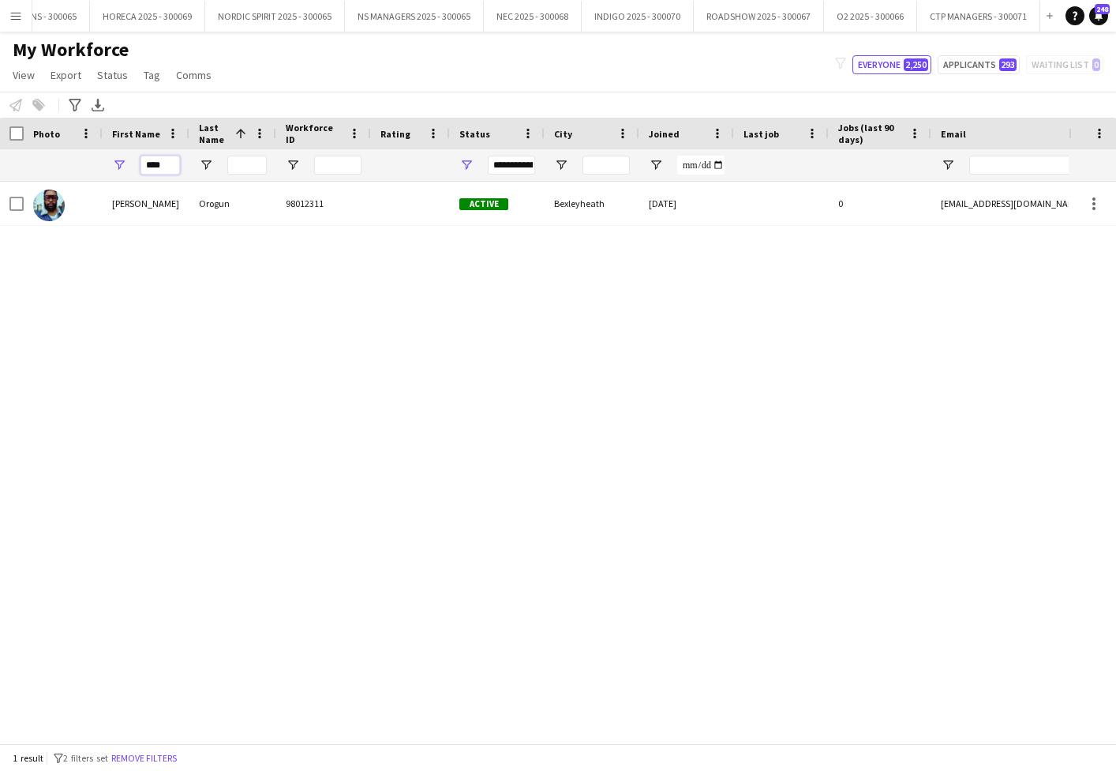
drag, startPoint x: 170, startPoint y: 164, endPoint x: 138, endPoint y: 164, distance: 31.6
click at [138, 165] on div "****" at bounding box center [146, 165] width 87 height 32
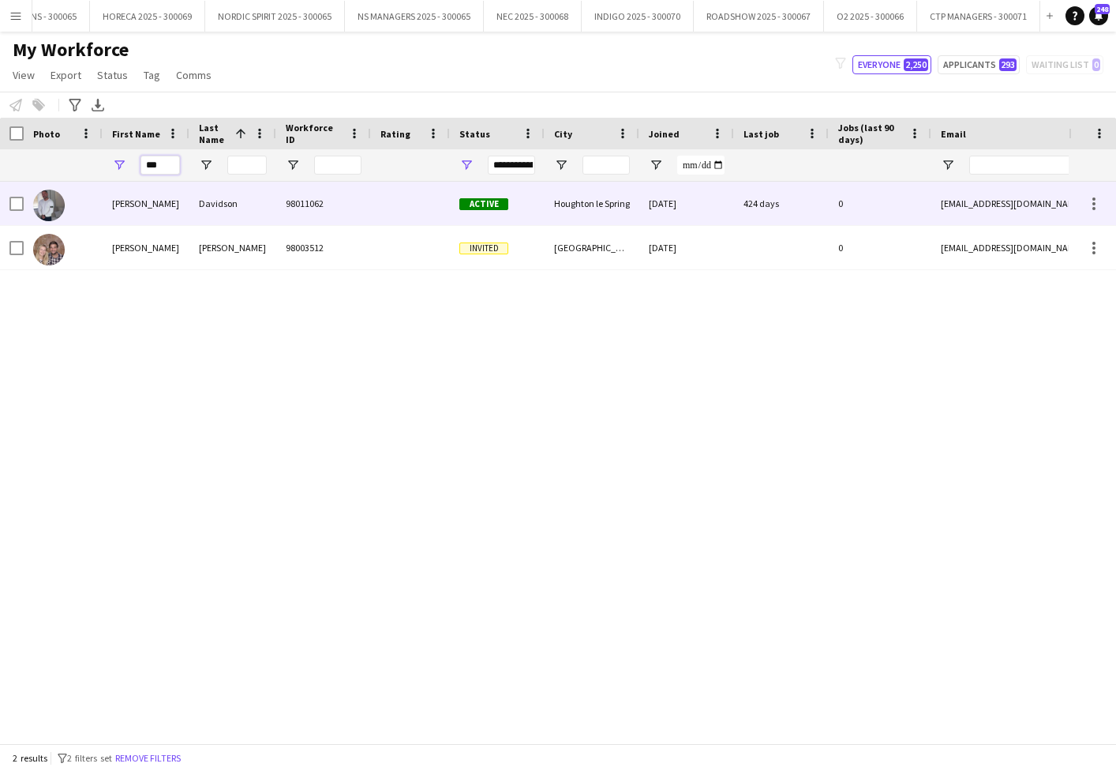
type input "***"
click at [122, 208] on div "[PERSON_NAME]" at bounding box center [146, 203] width 87 height 43
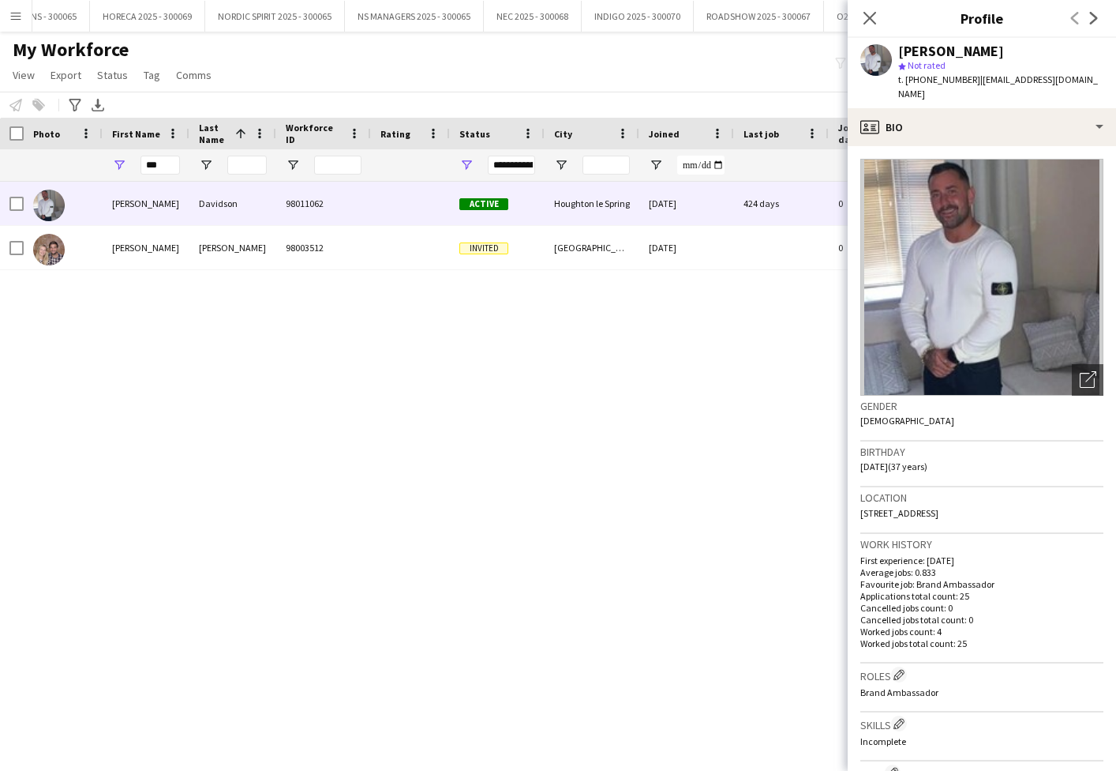
scroll to position [6, 0]
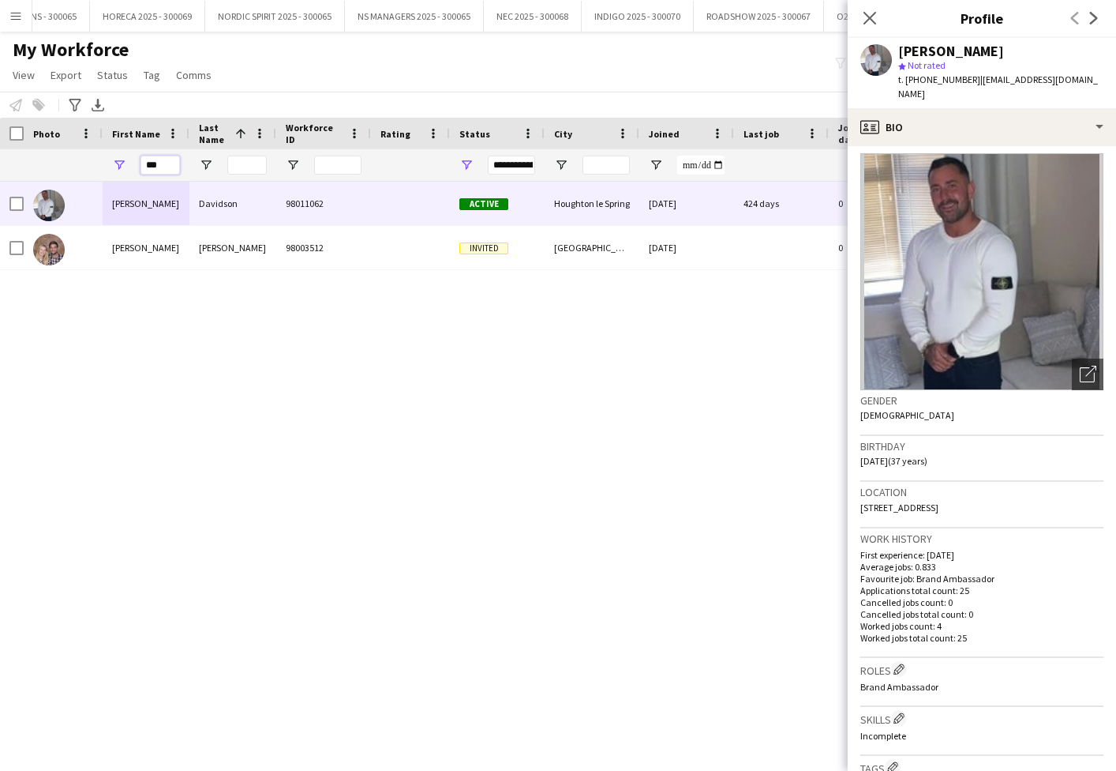
drag, startPoint x: 170, startPoint y: 166, endPoint x: 140, endPoint y: 169, distance: 30.2
click at [140, 169] on div "***" at bounding box center [146, 165] width 87 height 32
